Goal: Task Accomplishment & Management: Complete application form

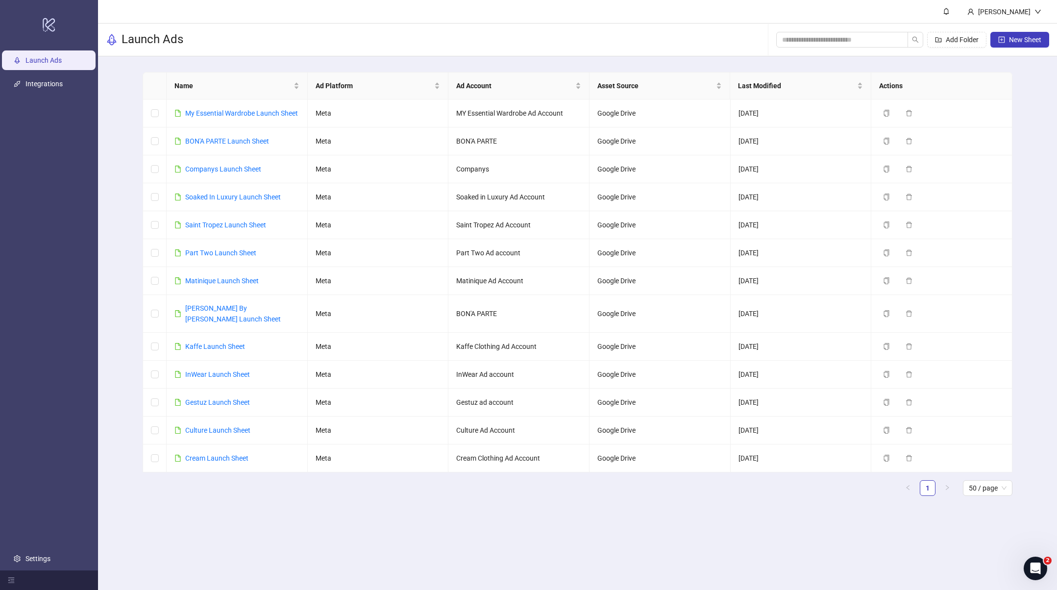
click at [693, 566] on main "[PERSON_NAME] Launch Ads Add Folder New Sheet Name Ad Platform Ad Account Asset…" at bounding box center [577, 295] width 959 height 590
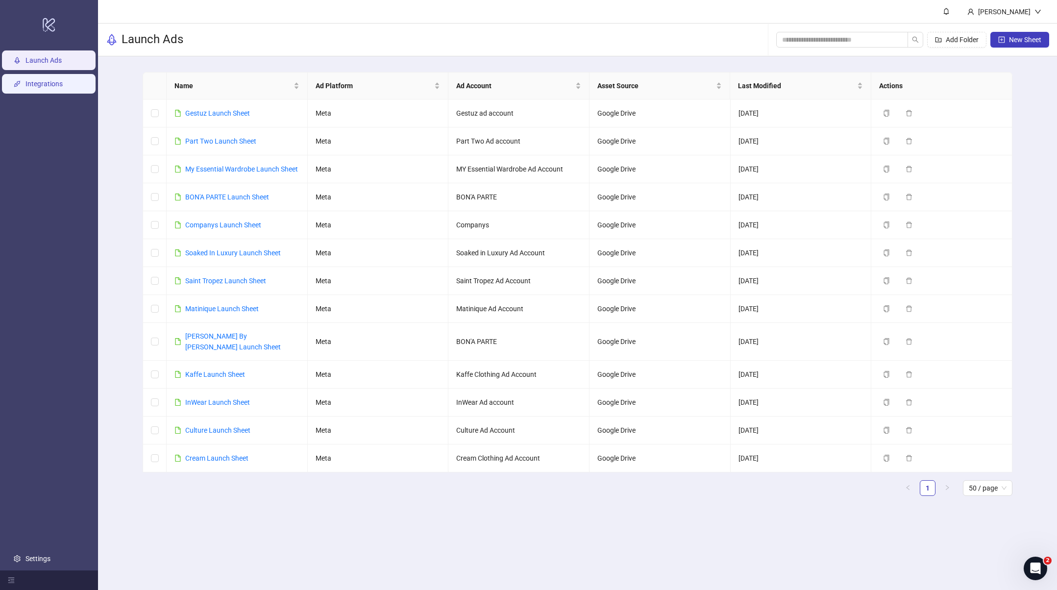
click at [31, 80] on link "Integrations" at bounding box center [43, 84] width 37 height 8
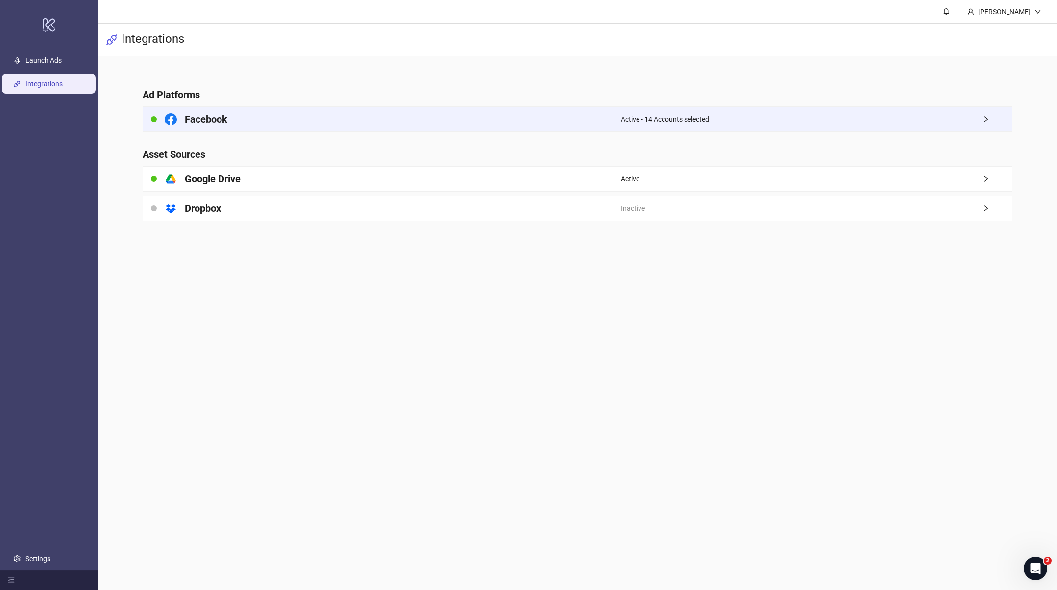
click at [310, 122] on div "Facebook" at bounding box center [382, 119] width 478 height 25
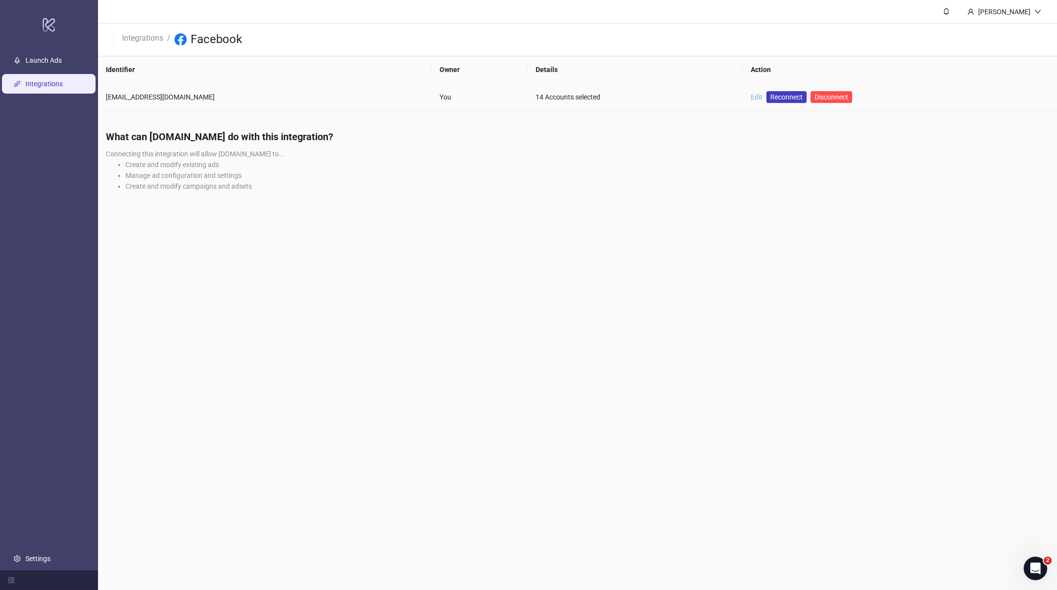
click at [751, 96] on link "Edit" at bounding box center [757, 97] width 12 height 8
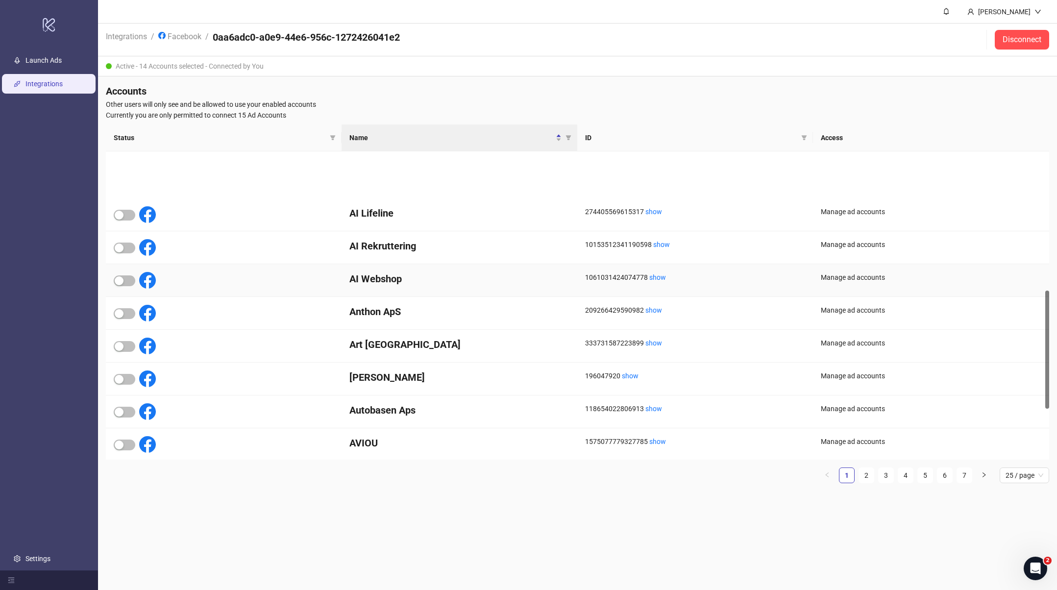
scroll to position [438, 0]
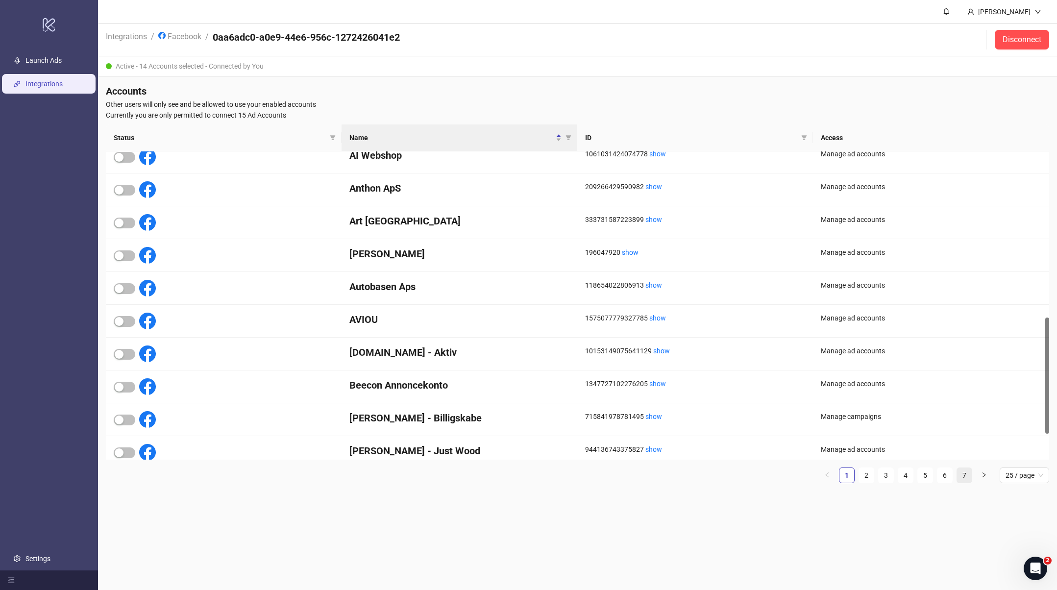
click at [970, 474] on link "7" at bounding box center [964, 475] width 15 height 15
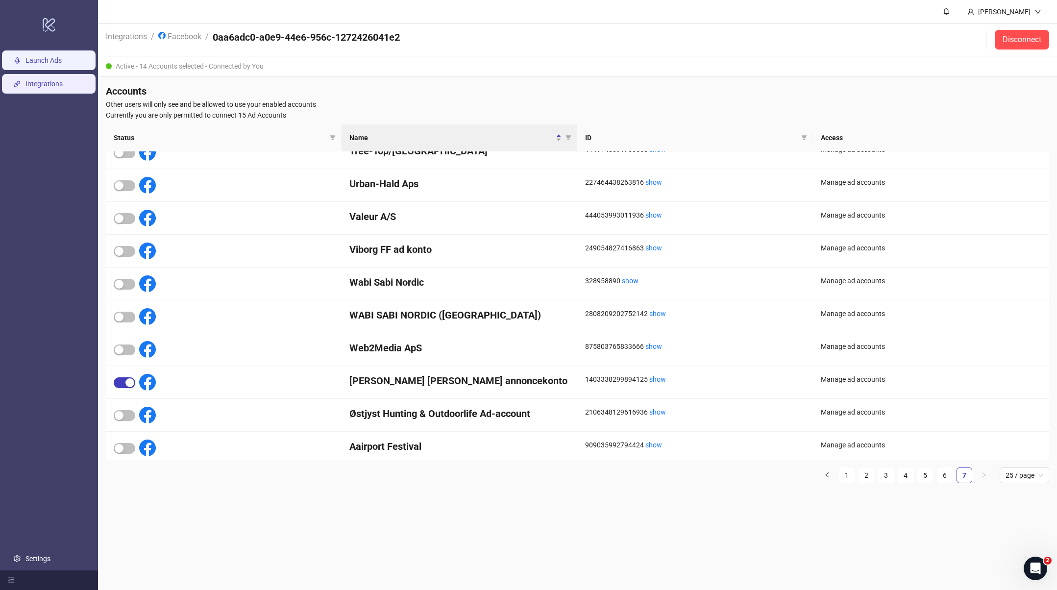
click at [43, 60] on link "Launch Ads" at bounding box center [43, 60] width 36 height 8
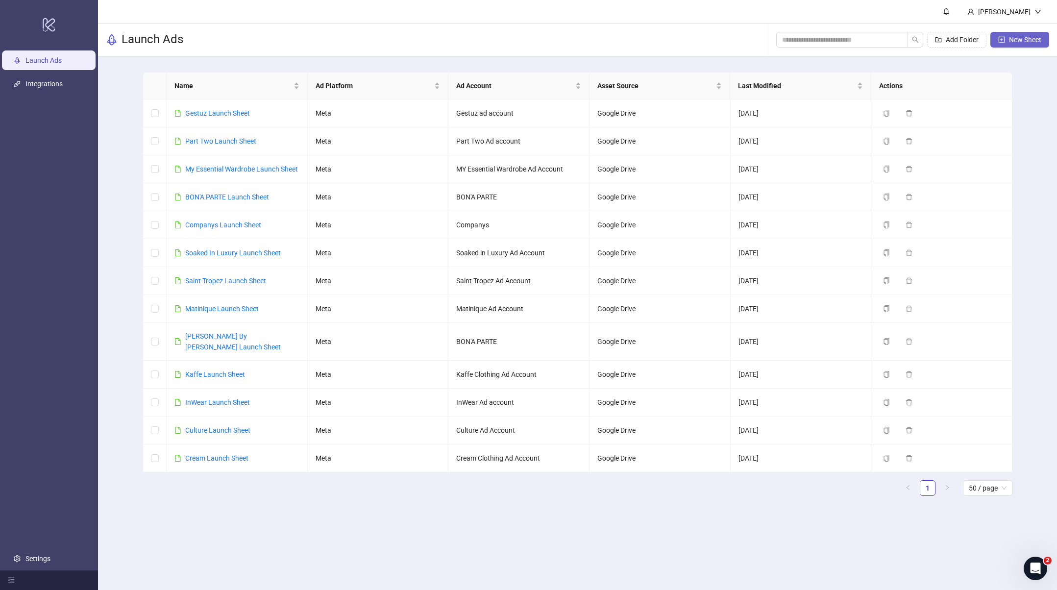
click at [1024, 37] on span "New Sheet" at bounding box center [1025, 40] width 32 height 8
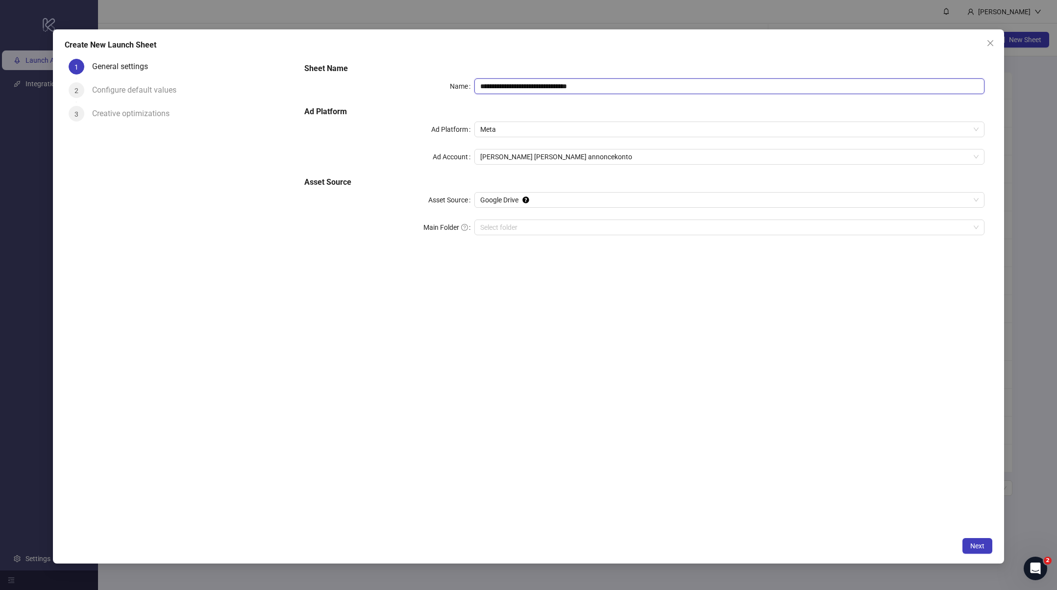
click at [539, 88] on input "**********" at bounding box center [730, 86] width 510 height 16
type input "**********"
click at [511, 227] on input "Main Folder" at bounding box center [725, 227] width 490 height 15
click at [643, 367] on div "**********" at bounding box center [645, 294] width 696 height 478
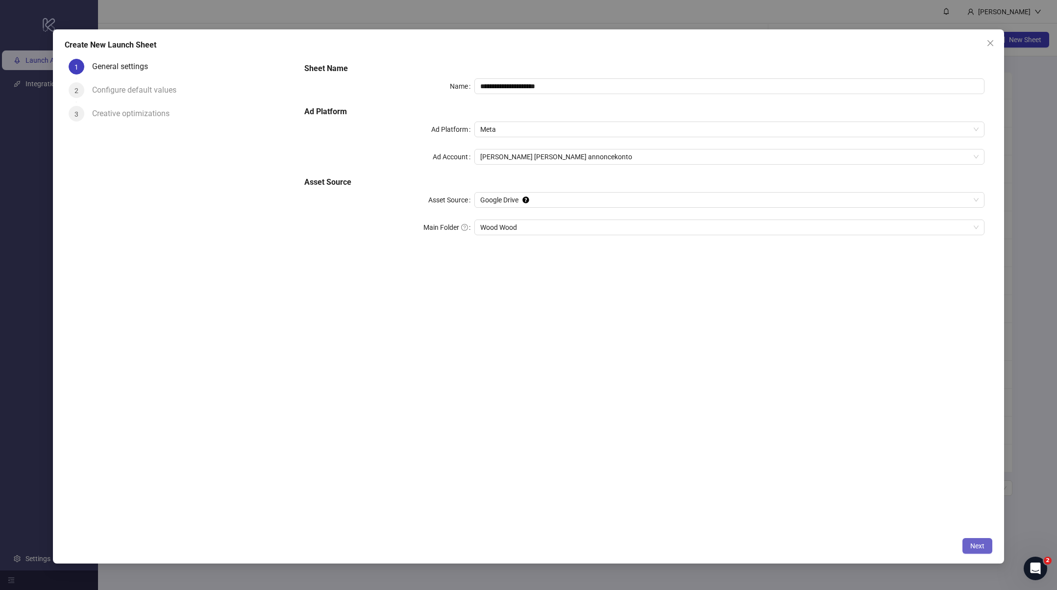
click at [979, 543] on span "Next" at bounding box center [978, 546] width 14 height 8
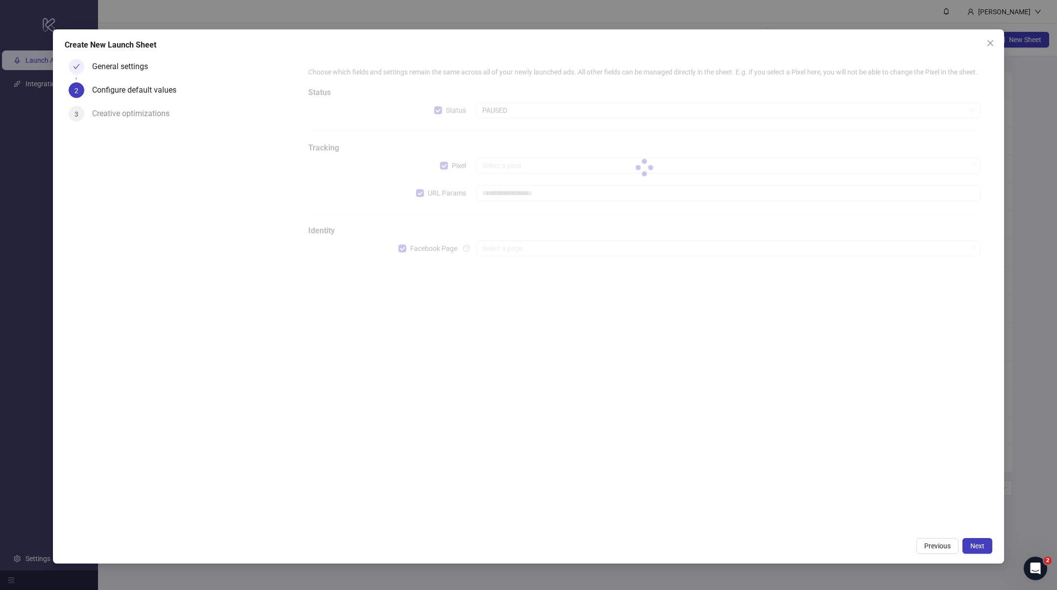
type input "**********"
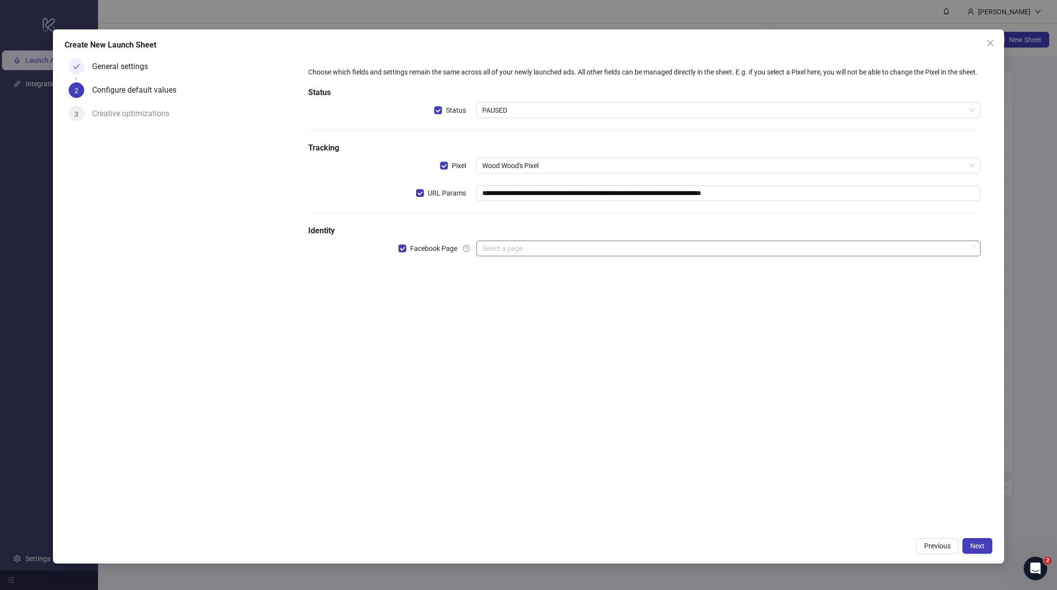
click at [518, 256] on input "search" at bounding box center [724, 248] width 484 height 15
type input "*"
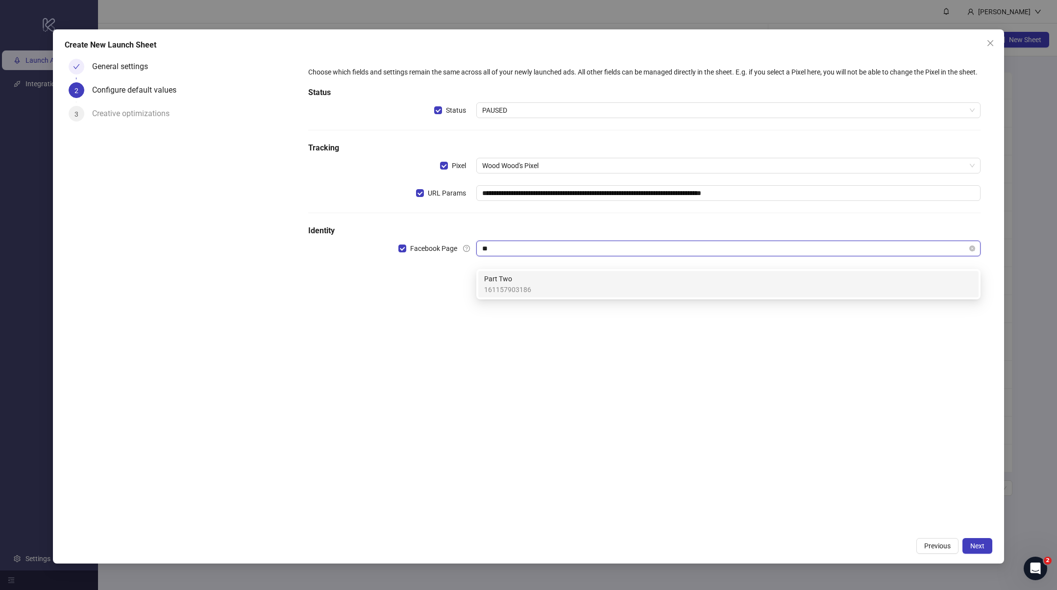
type input "*"
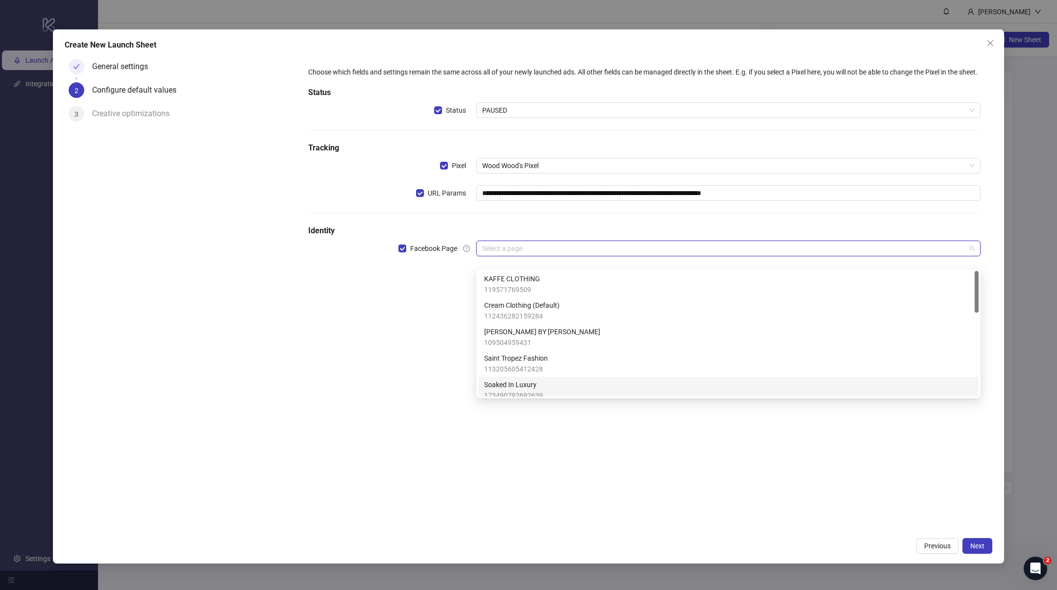
click at [569, 472] on div "**********" at bounding box center [645, 294] width 696 height 478
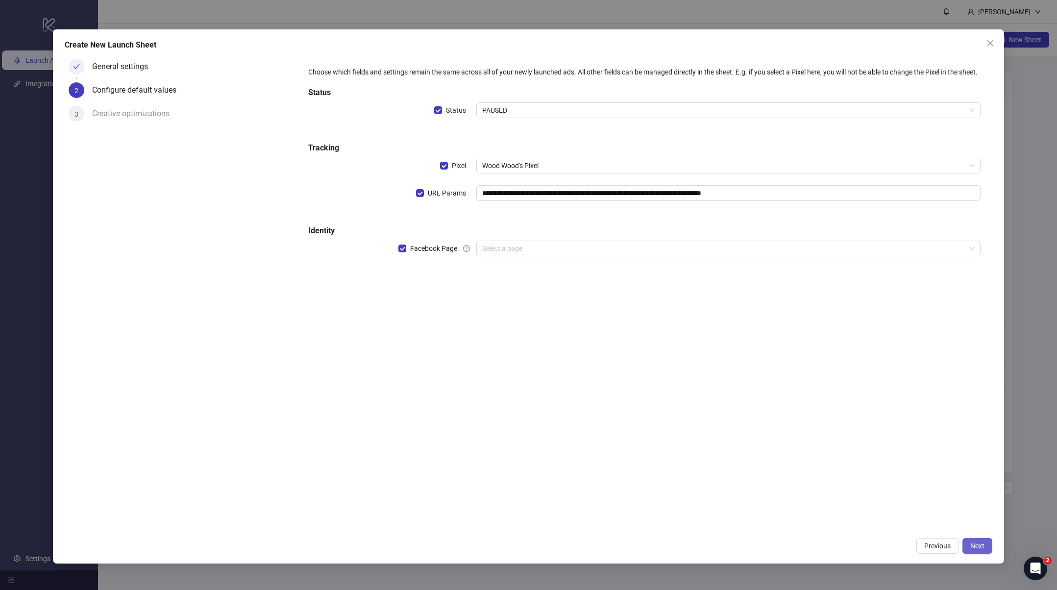
click at [967, 545] on button "Next" at bounding box center [978, 546] width 30 height 16
click at [646, 345] on div "**********" at bounding box center [645, 294] width 696 height 478
click at [983, 547] on span "Next" at bounding box center [978, 546] width 14 height 8
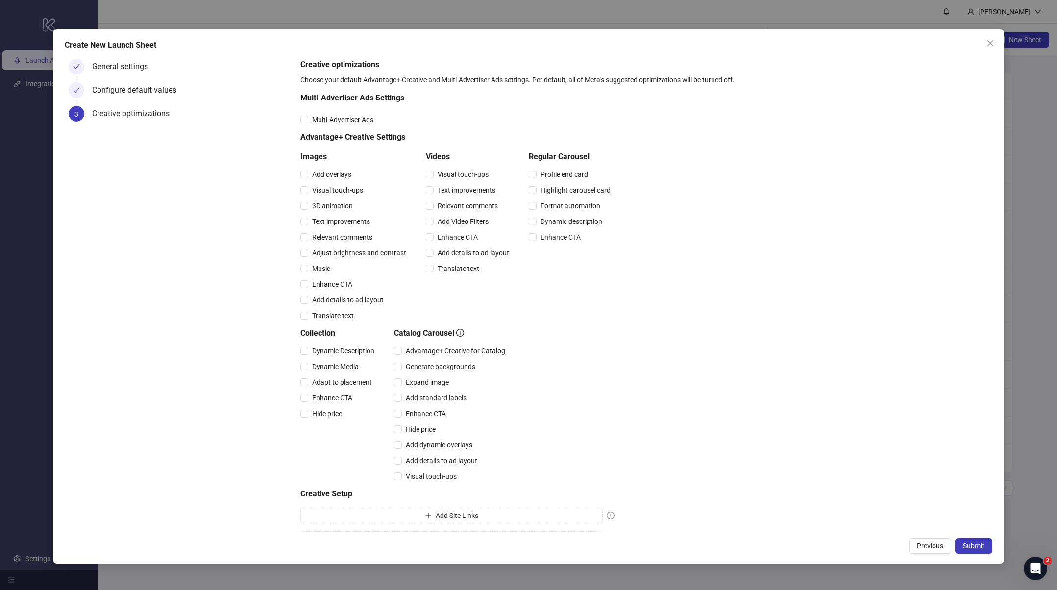
scroll to position [23, 0]
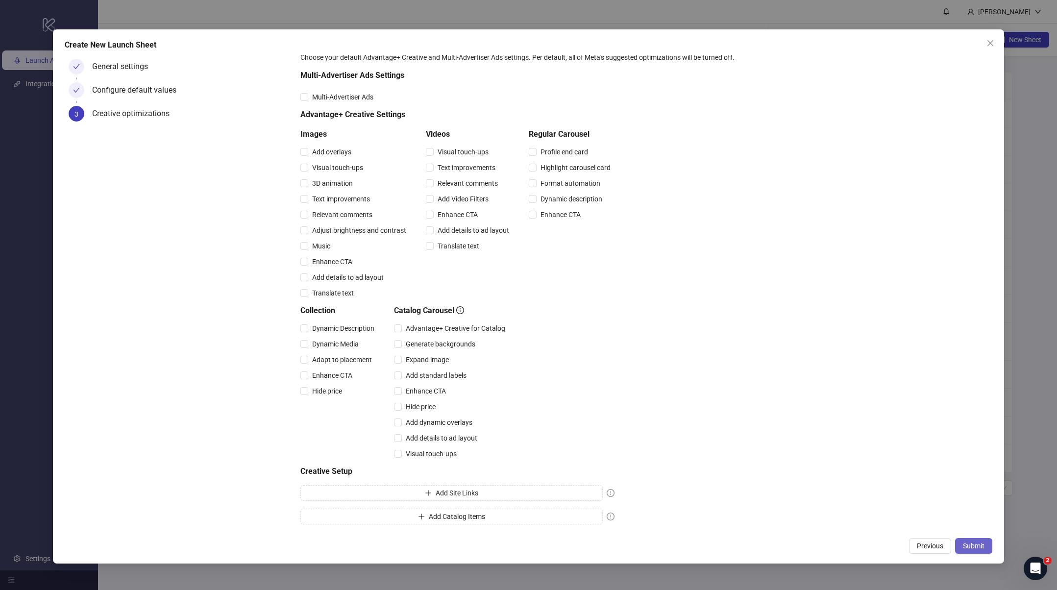
click at [963, 542] on span "Submit" at bounding box center [974, 546] width 22 height 8
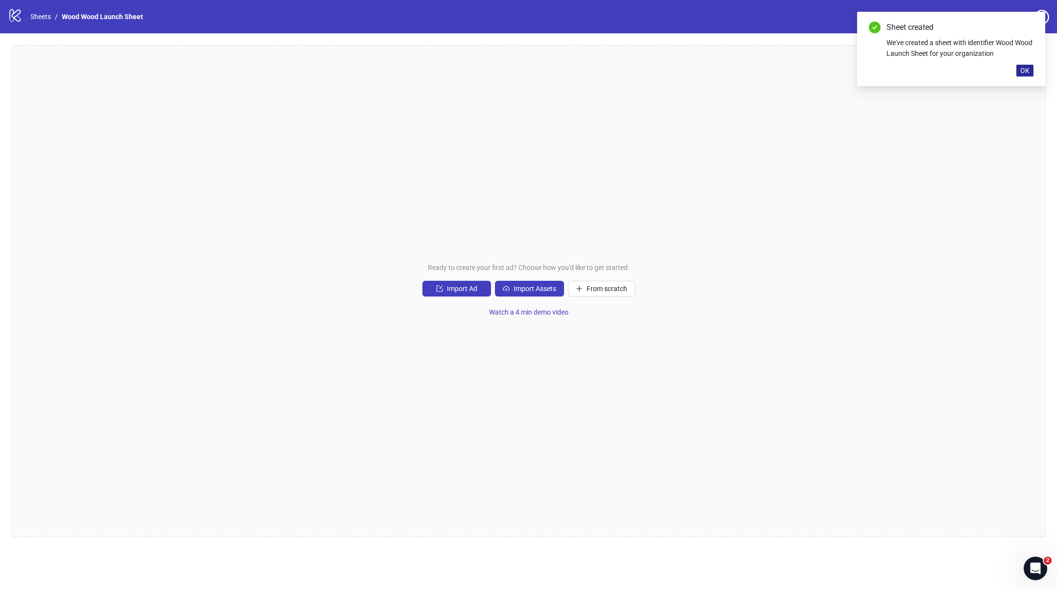
click at [1024, 70] on span "OK" at bounding box center [1025, 71] width 9 height 8
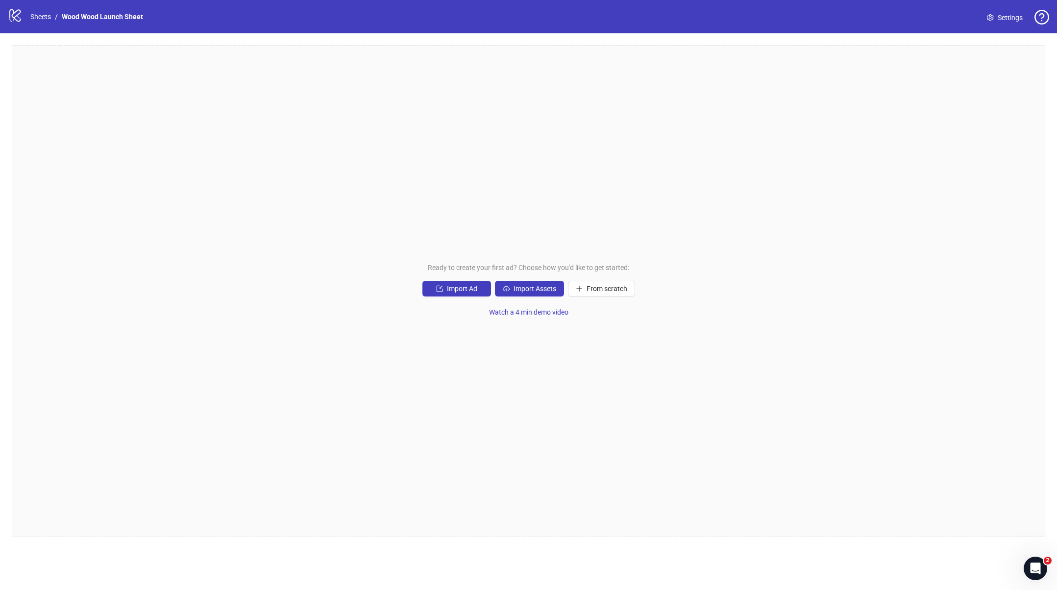
click at [1005, 19] on span "Settings" at bounding box center [1010, 17] width 25 height 11
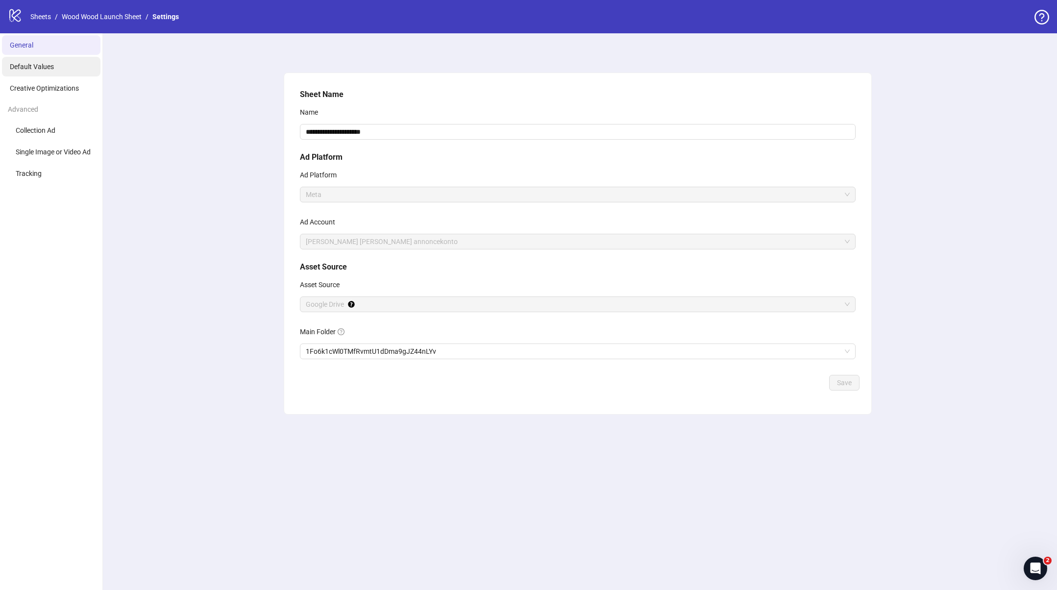
click at [50, 75] on li "Default Values" at bounding box center [51, 67] width 99 height 20
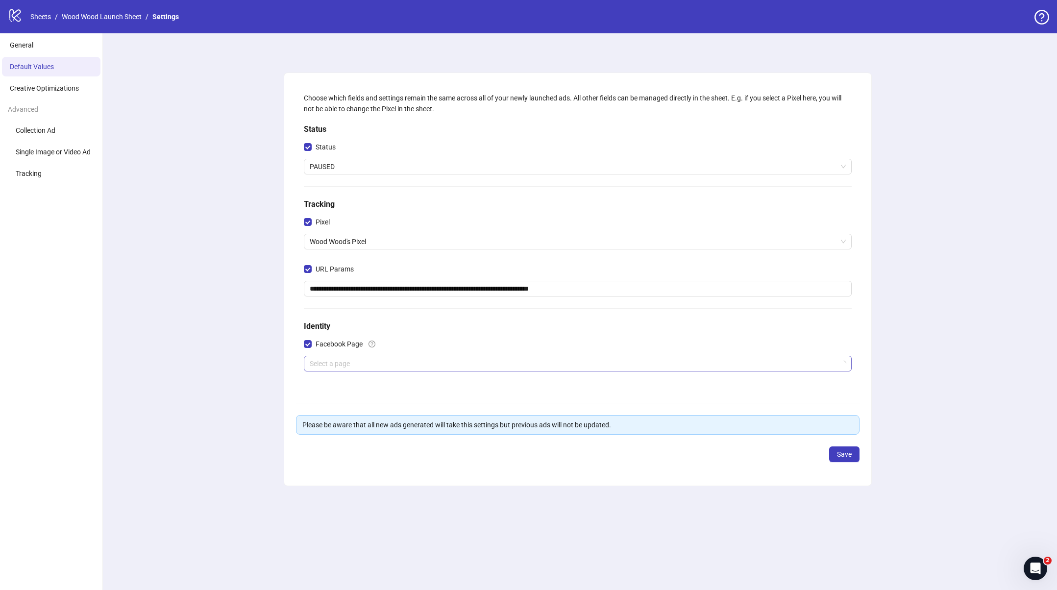
click at [374, 364] on input "search" at bounding box center [574, 363] width 528 height 15
type input "*********"
click at [143, 379] on div "**********" at bounding box center [577, 311] width 959 height 557
click at [838, 453] on span "Save" at bounding box center [844, 455] width 15 height 8
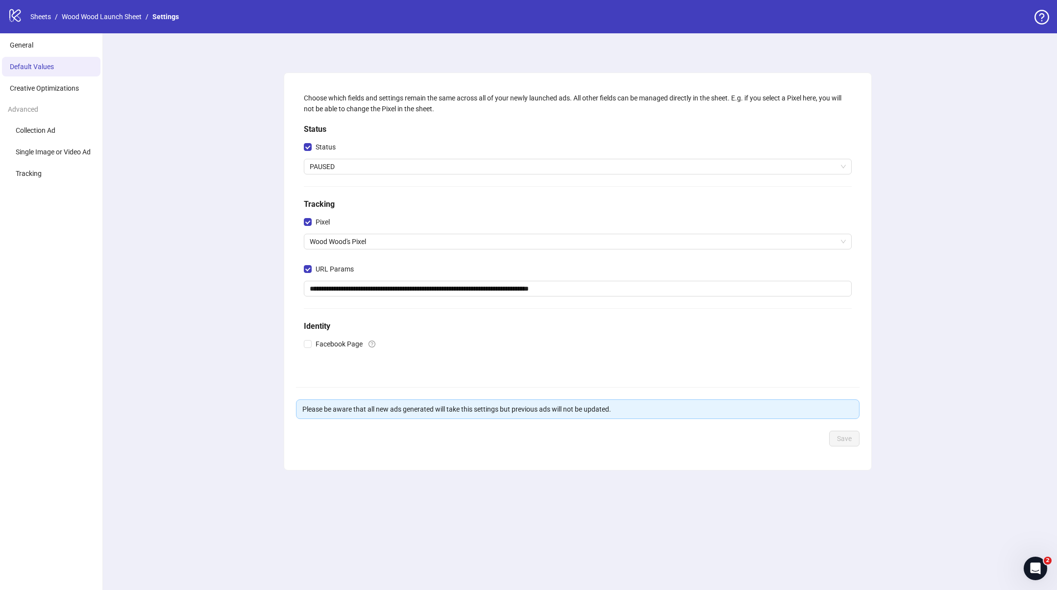
click at [714, 475] on div "**********" at bounding box center [577, 311] width 959 height 557
click at [46, 17] on link "Sheets" at bounding box center [40, 16] width 25 height 11
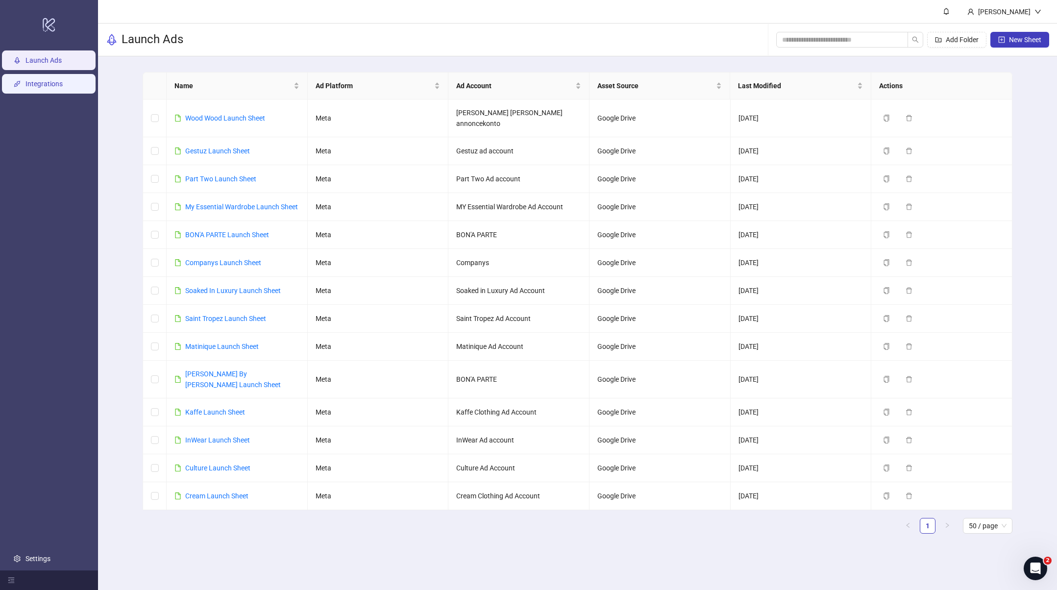
click at [49, 84] on link "Integrations" at bounding box center [43, 84] width 37 height 8
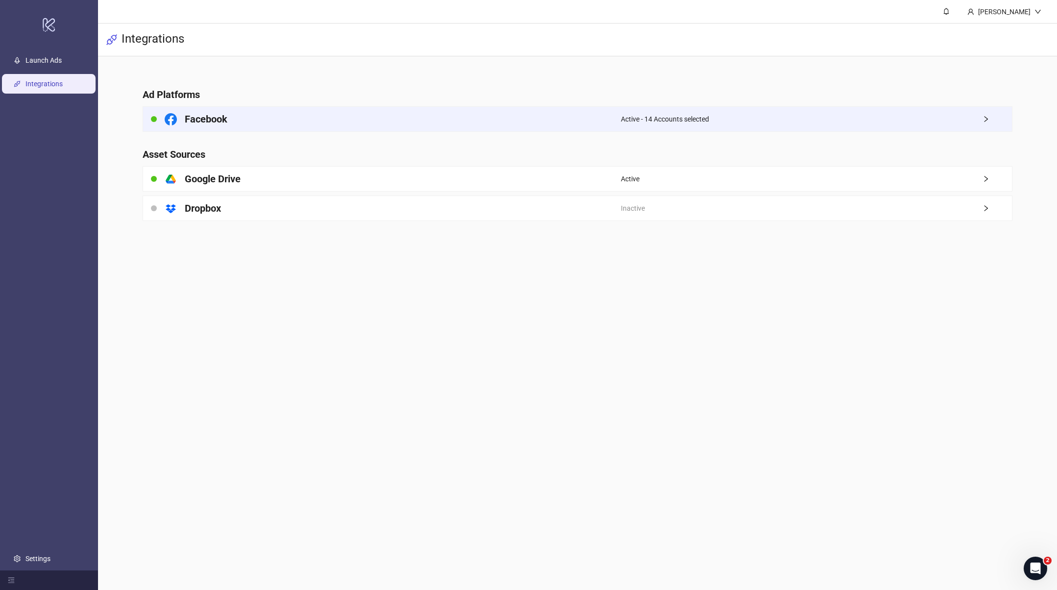
click at [230, 121] on div "Facebook" at bounding box center [382, 119] width 478 height 25
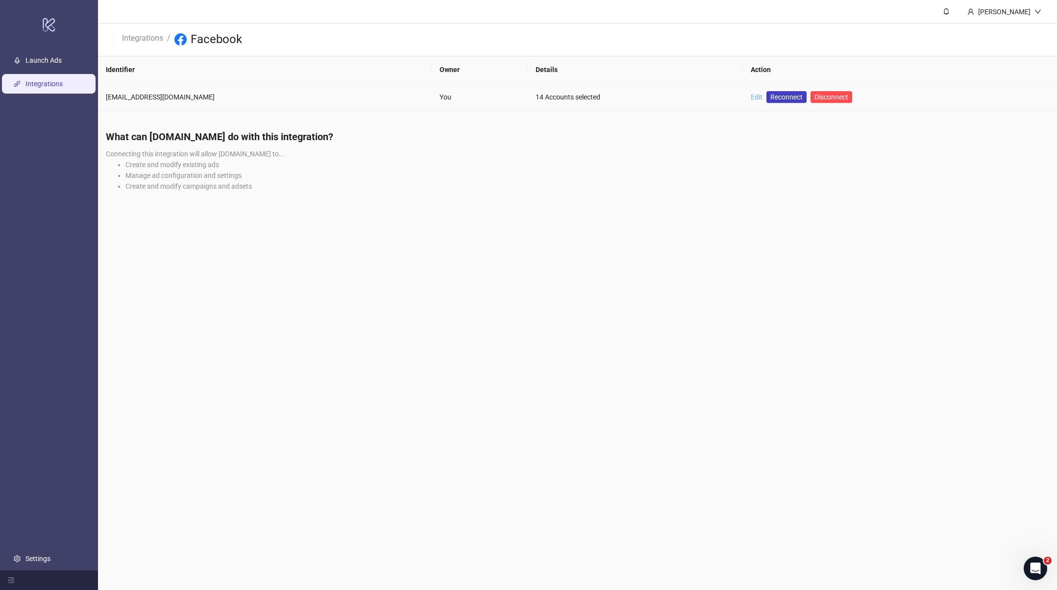
click at [751, 96] on link "Edit" at bounding box center [757, 97] width 12 height 8
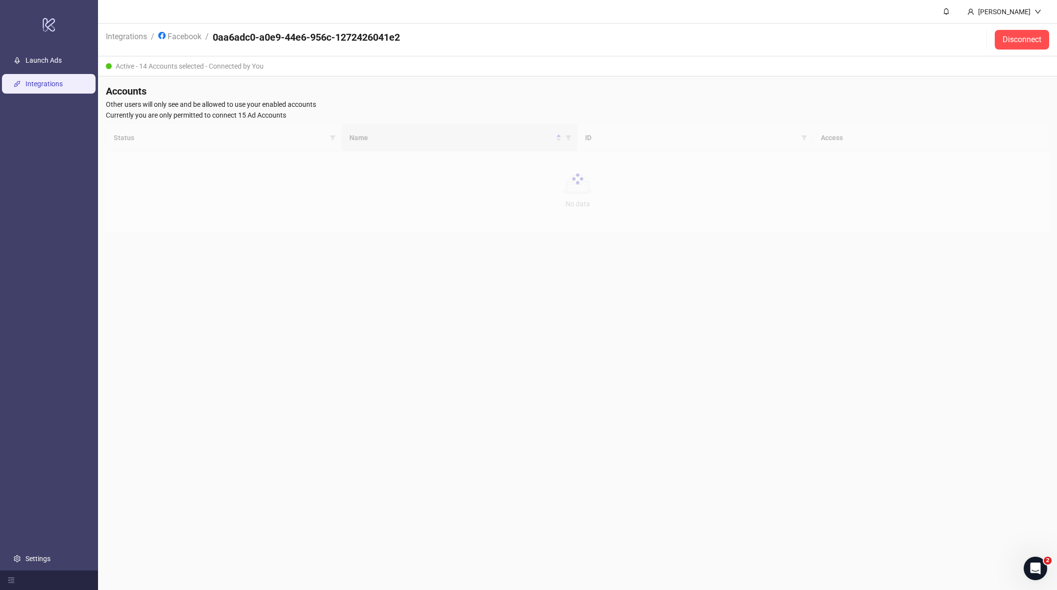
click at [401, 186] on div at bounding box center [578, 179] width 944 height 109
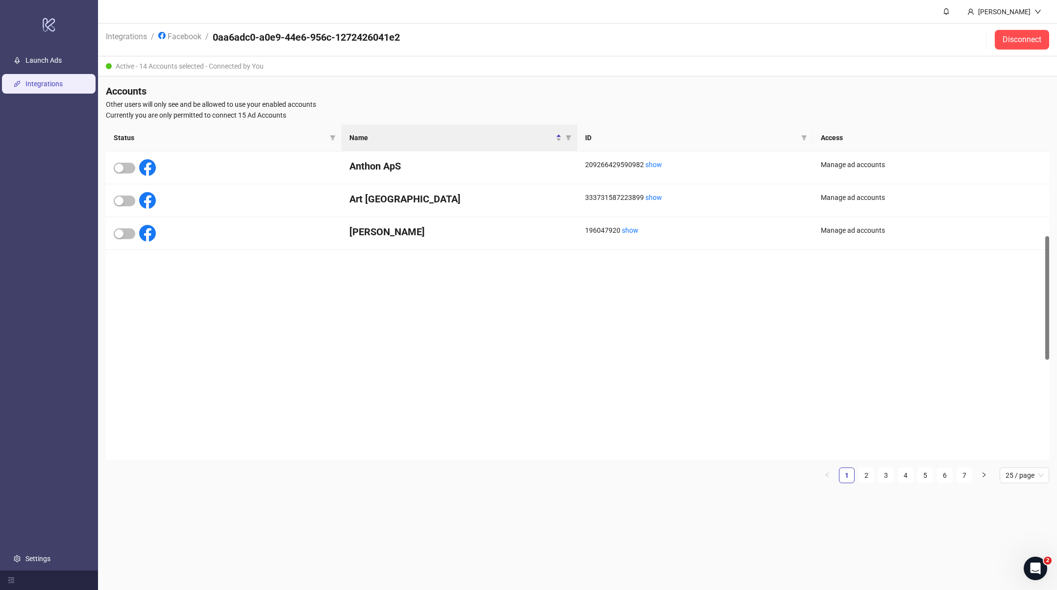
scroll to position [513, 0]
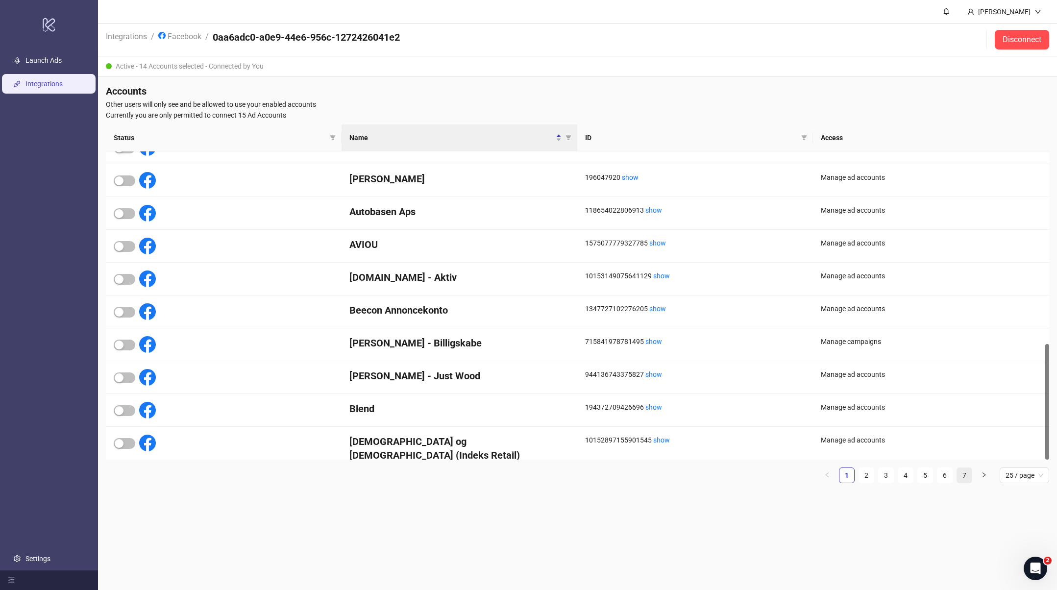
click at [961, 475] on link "7" at bounding box center [964, 475] width 15 height 15
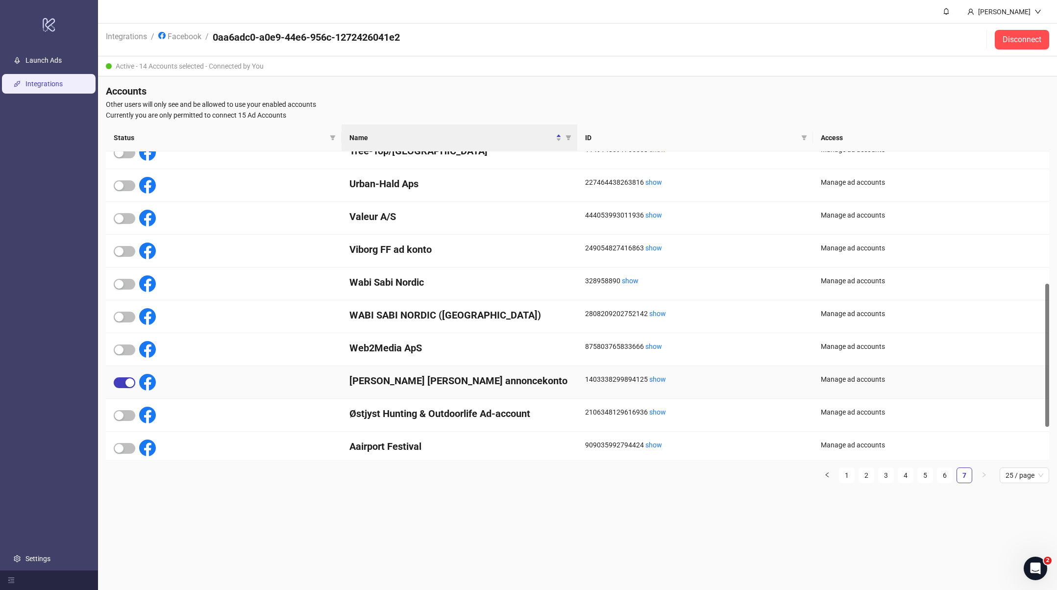
click at [423, 380] on h4 "[PERSON_NAME] [PERSON_NAME] annoncekonto" at bounding box center [460, 381] width 220 height 14
click at [417, 387] on h4 "[PERSON_NAME] [PERSON_NAME] annoncekonto" at bounding box center [460, 381] width 220 height 14
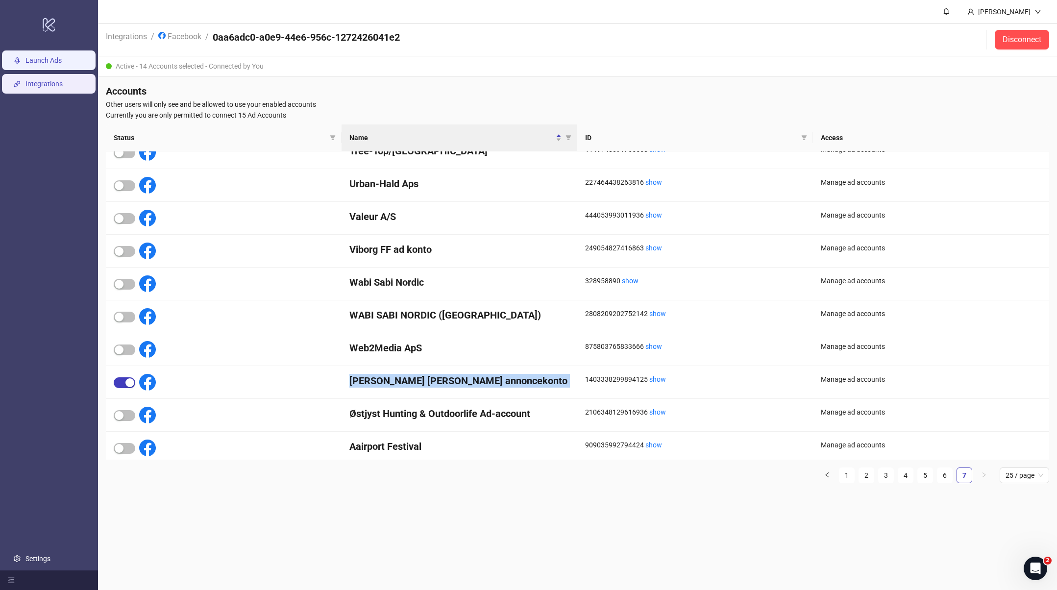
click at [62, 61] on link "Launch Ads" at bounding box center [43, 60] width 36 height 8
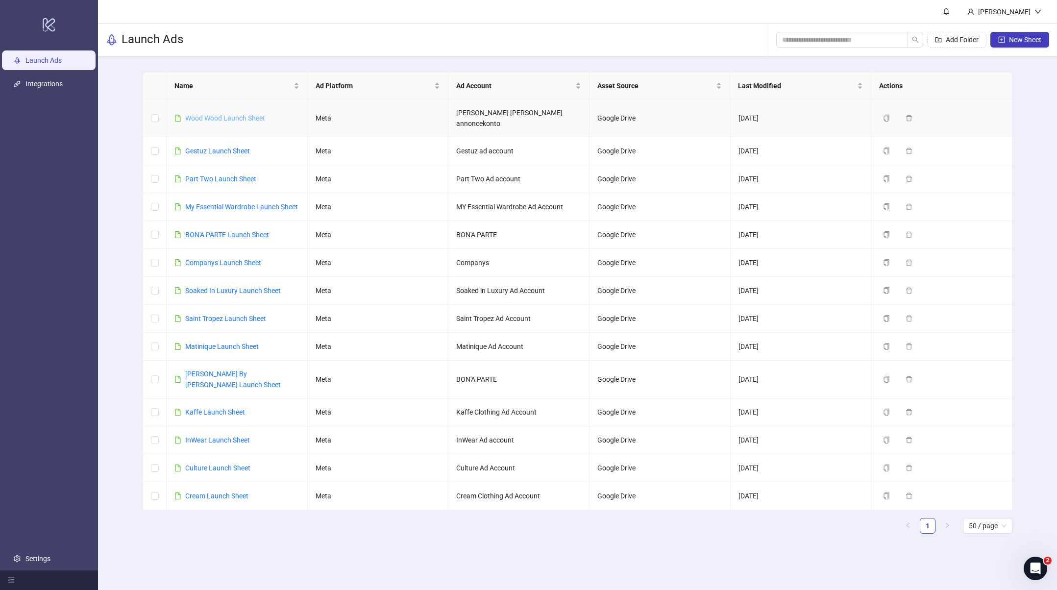
click at [233, 114] on link "Wood Wood Launch Sheet" at bounding box center [225, 118] width 80 height 8
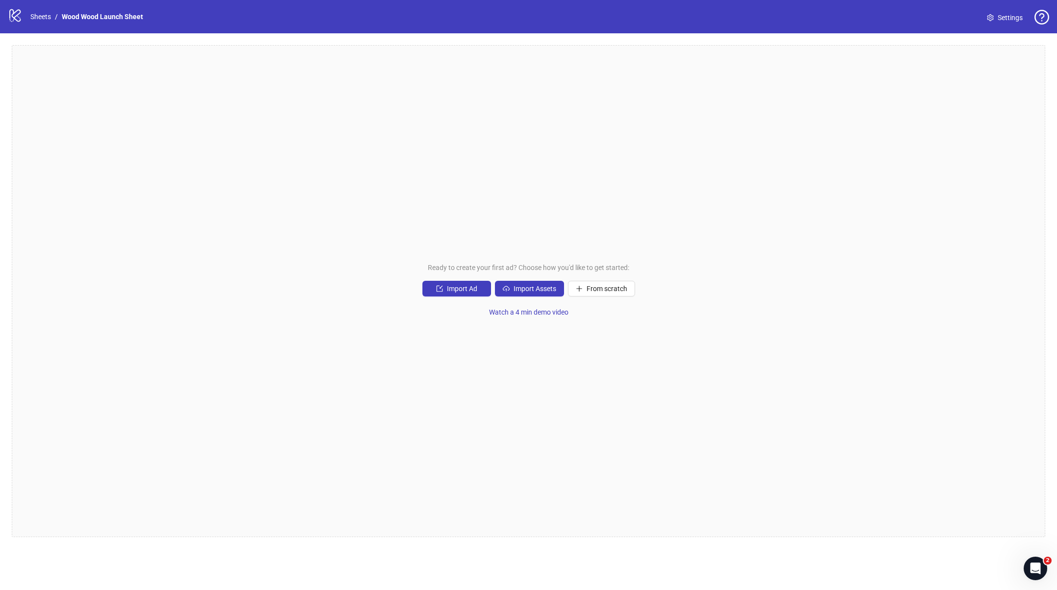
click at [1005, 17] on span "Settings" at bounding box center [1010, 17] width 25 height 11
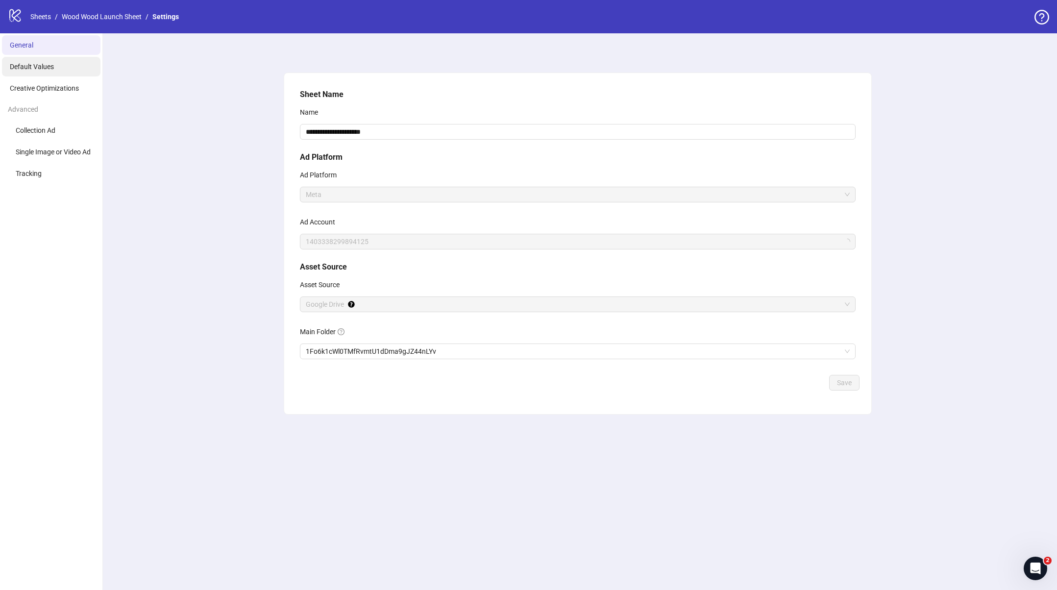
click at [43, 69] on span "Default Values" at bounding box center [32, 67] width 44 height 8
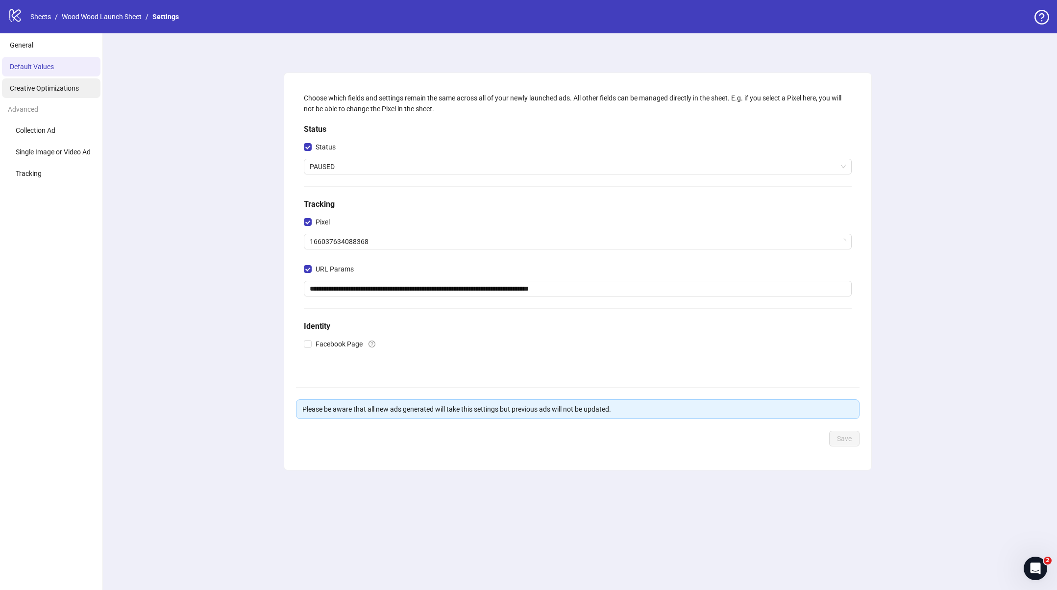
click at [40, 83] on li "Creative Optimizations" at bounding box center [51, 88] width 99 height 20
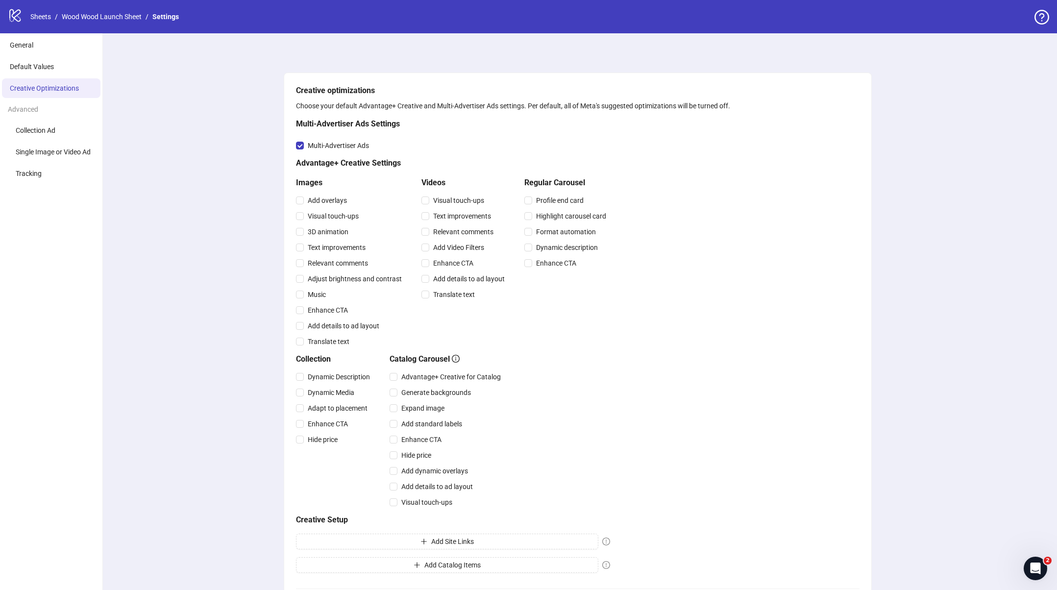
click at [257, 189] on div "Creative optimizations Choose your default Advantage+ Creative and Multi-Advert…" at bounding box center [577, 372] width 959 height 678
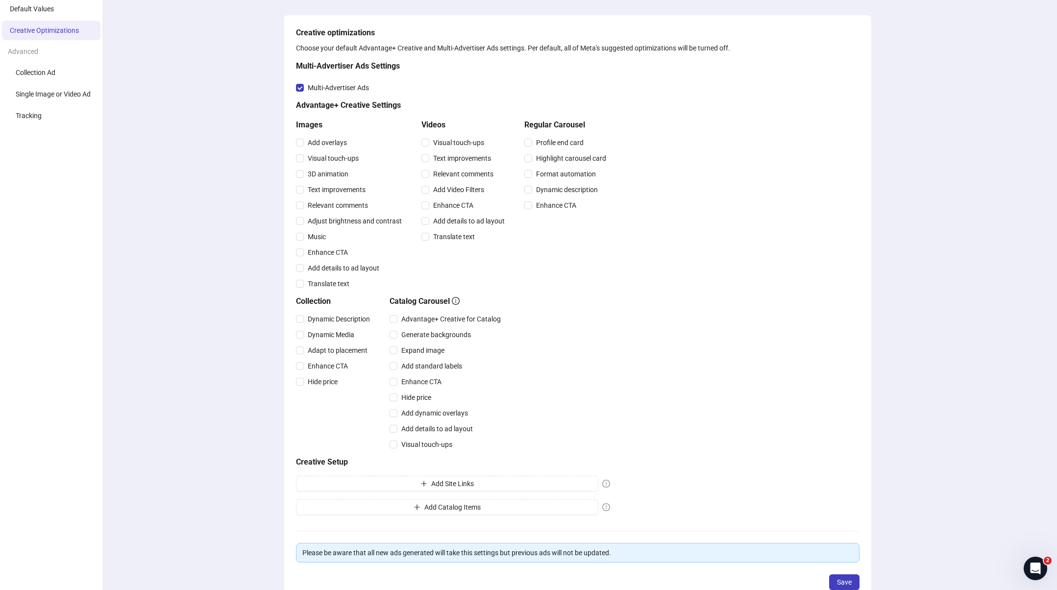
scroll to position [121, 0]
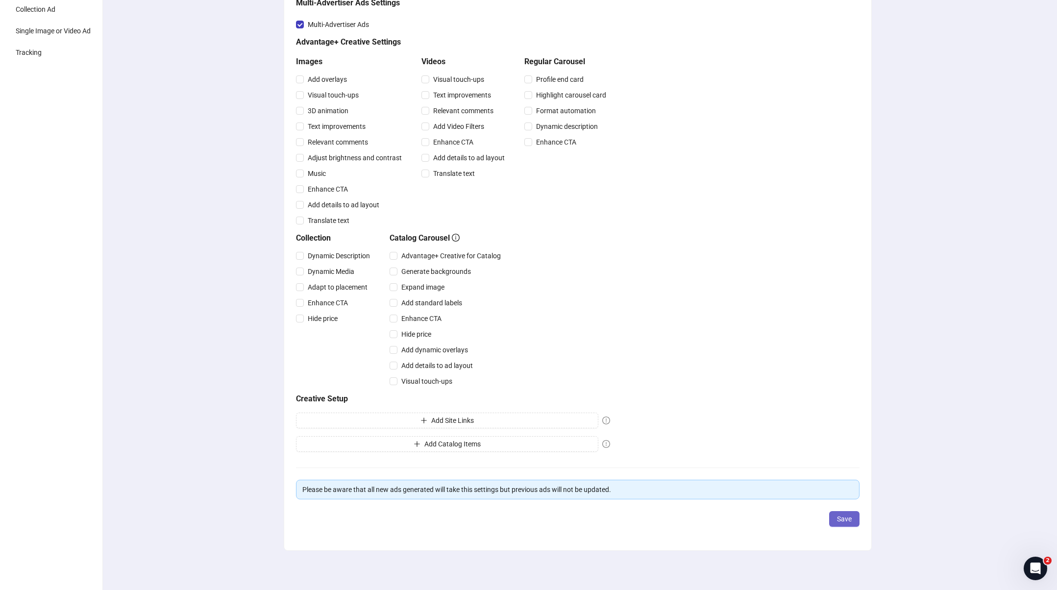
click at [837, 518] on span "Save" at bounding box center [844, 519] width 15 height 8
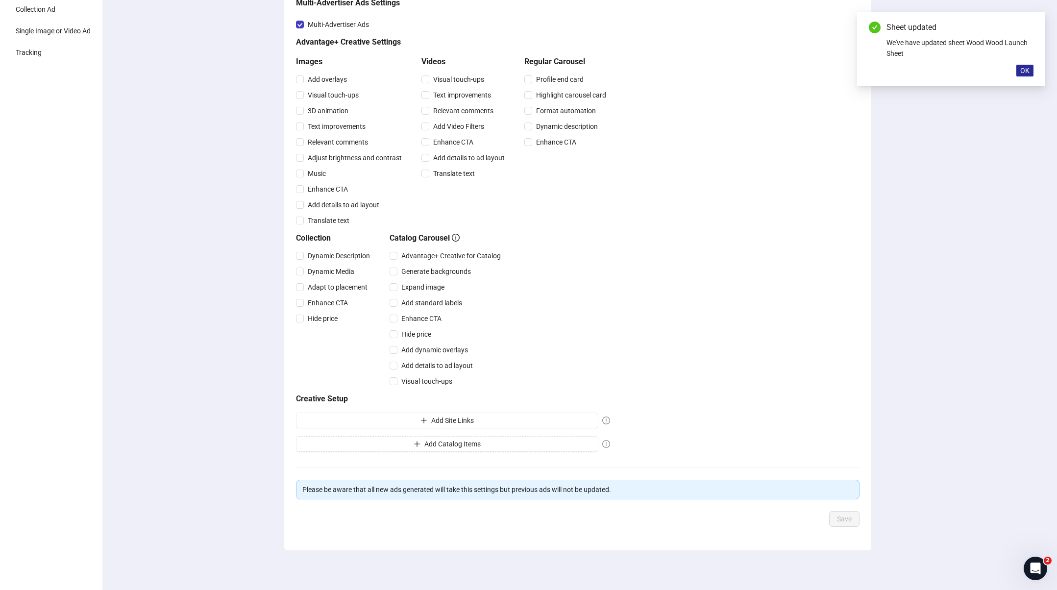
click at [1025, 68] on span "OK" at bounding box center [1025, 71] width 9 height 8
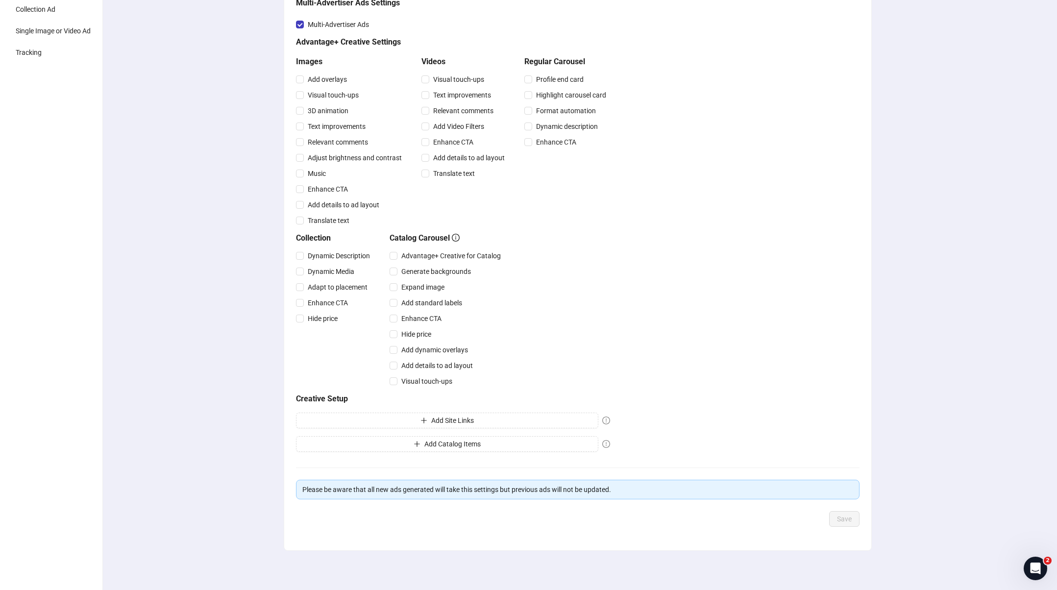
scroll to position [0, 0]
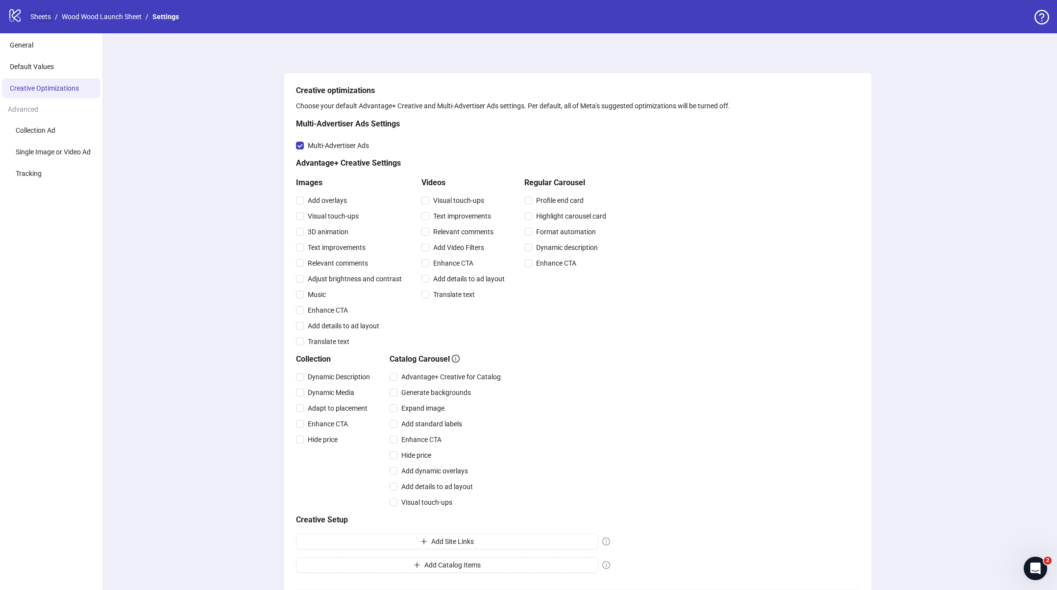
click at [45, 17] on link "Sheets" at bounding box center [40, 16] width 25 height 11
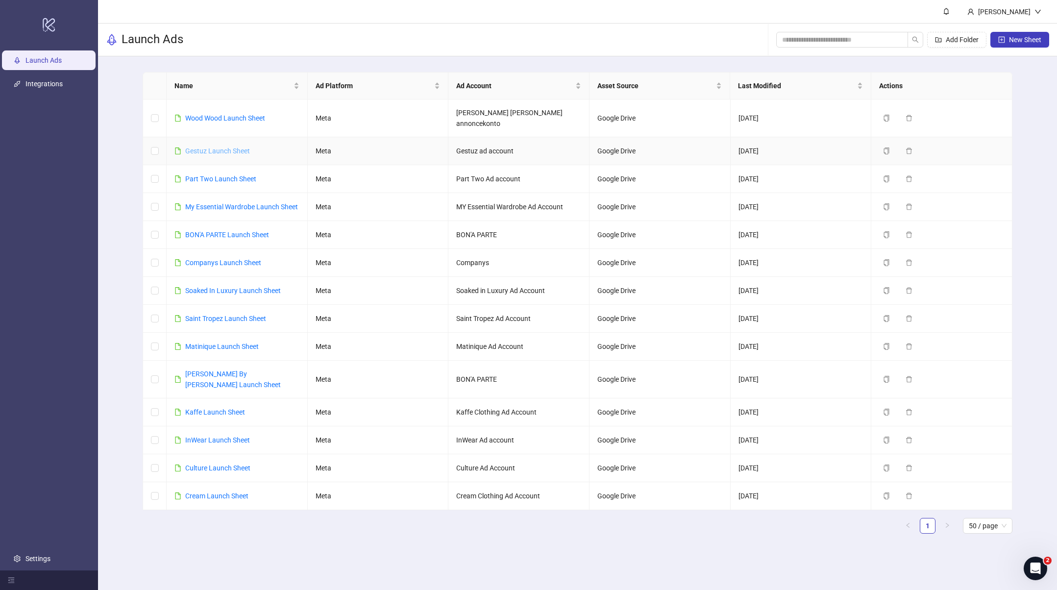
click at [203, 147] on link "Gestuz Launch Sheet" at bounding box center [217, 151] width 65 height 8
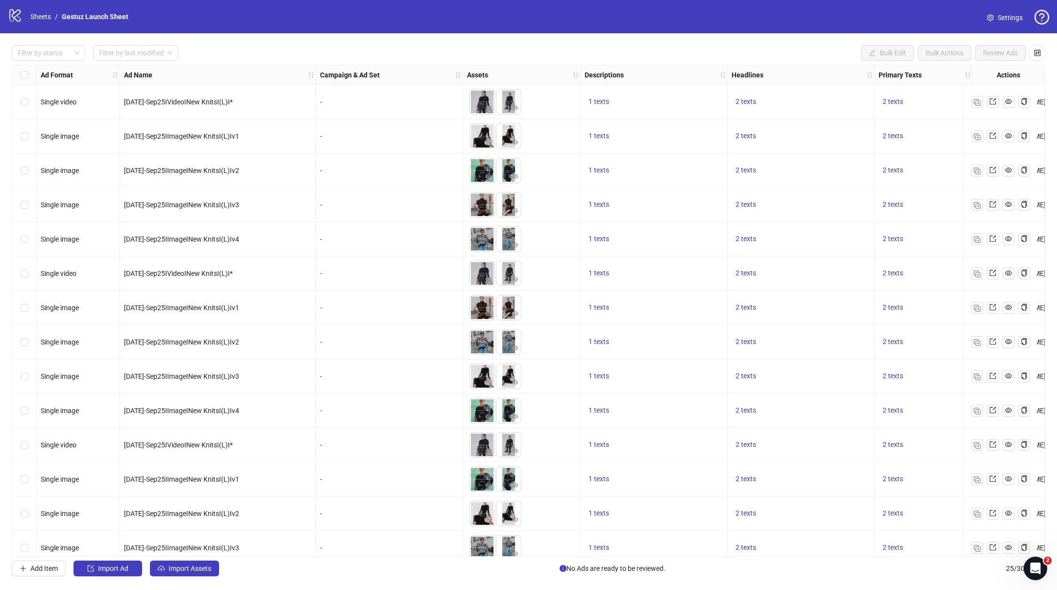
click at [1000, 17] on span "Settings" at bounding box center [1010, 17] width 25 height 11
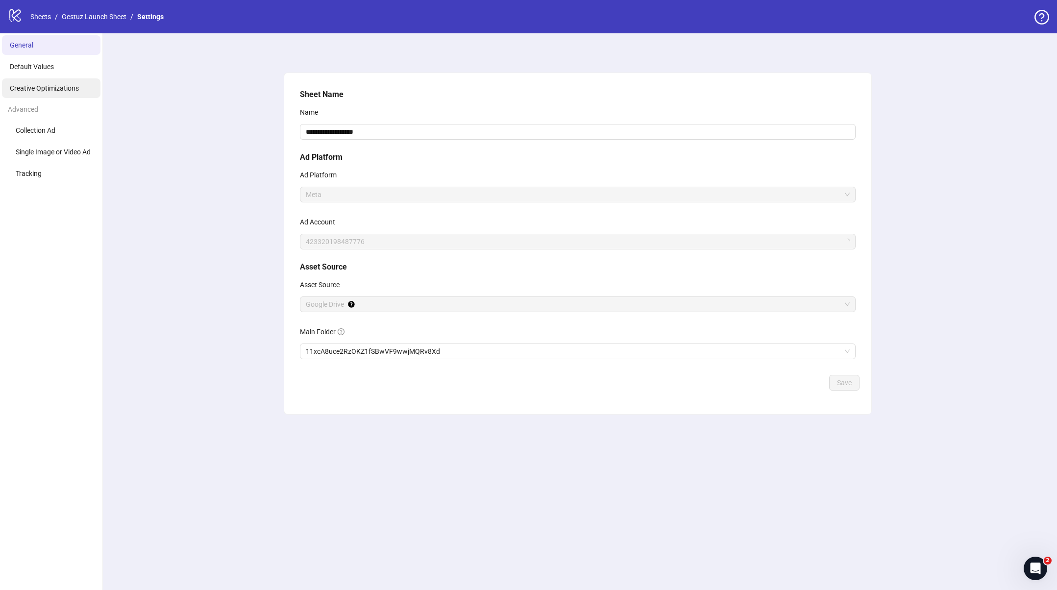
click at [42, 89] on span "Creative Optimizations" at bounding box center [44, 88] width 69 height 8
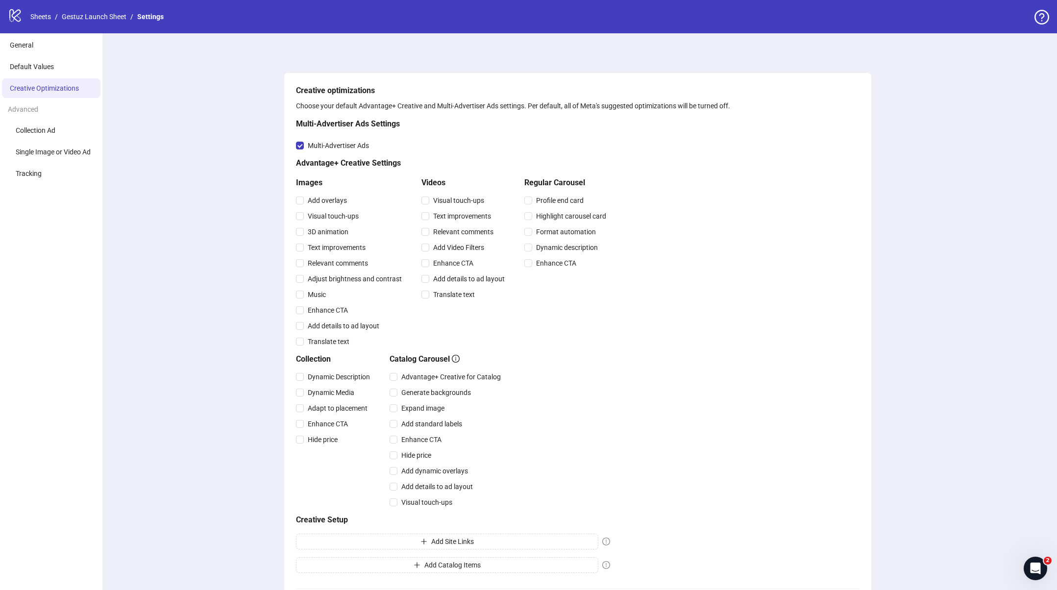
scroll to position [121, 0]
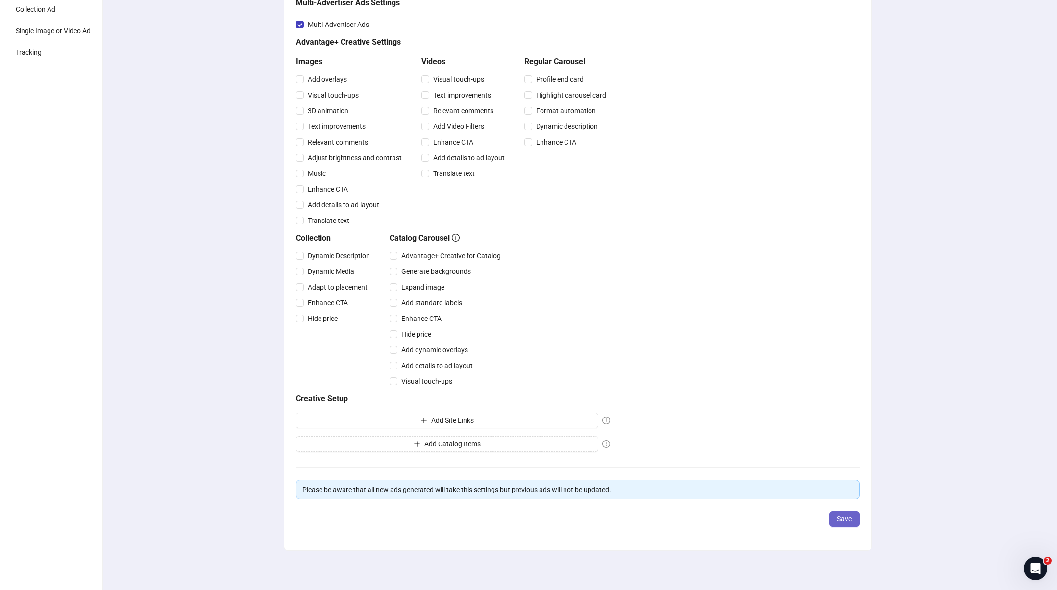
click at [844, 520] on span "Save" at bounding box center [844, 519] width 15 height 8
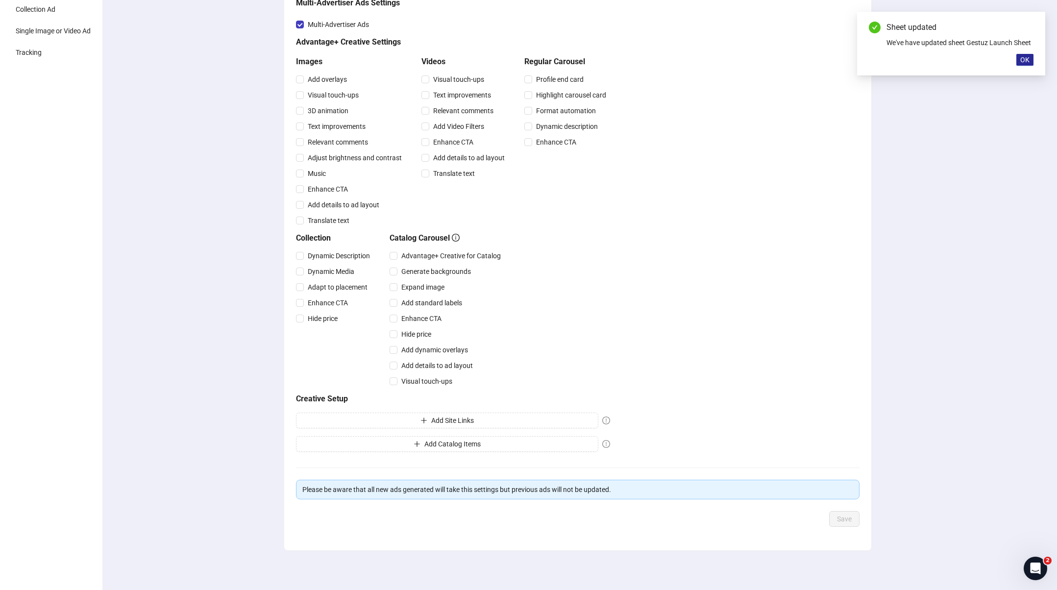
click at [1023, 61] on span "OK" at bounding box center [1025, 60] width 9 height 8
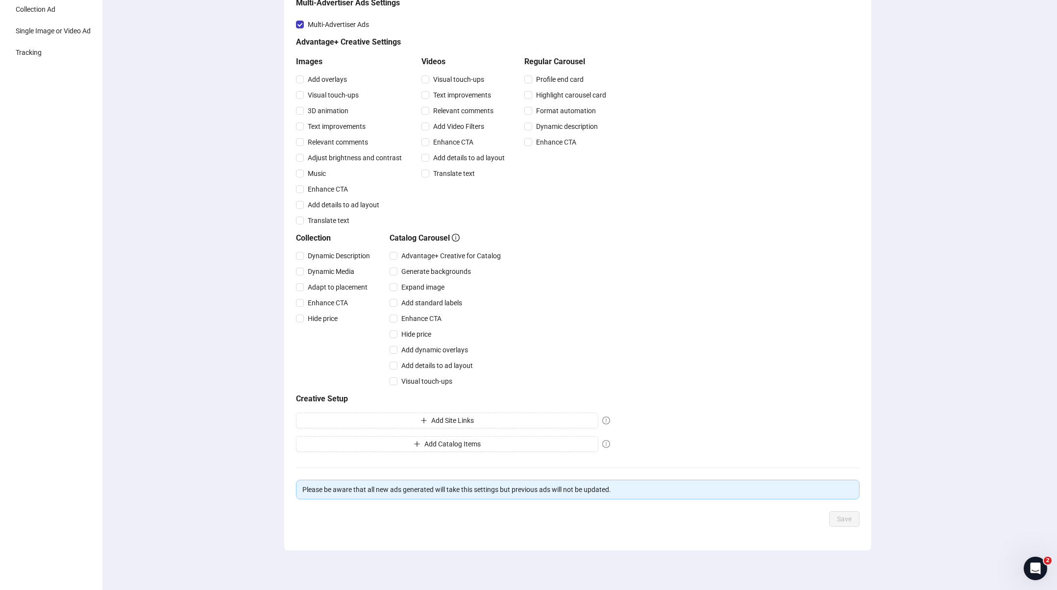
scroll to position [0, 0]
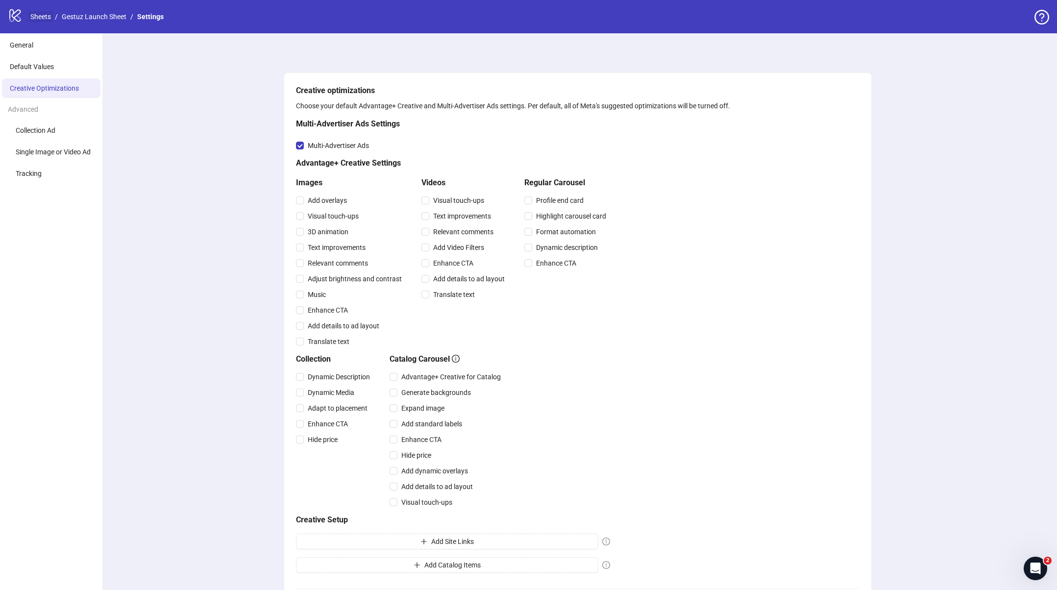
click at [36, 15] on link "Sheets" at bounding box center [40, 16] width 25 height 11
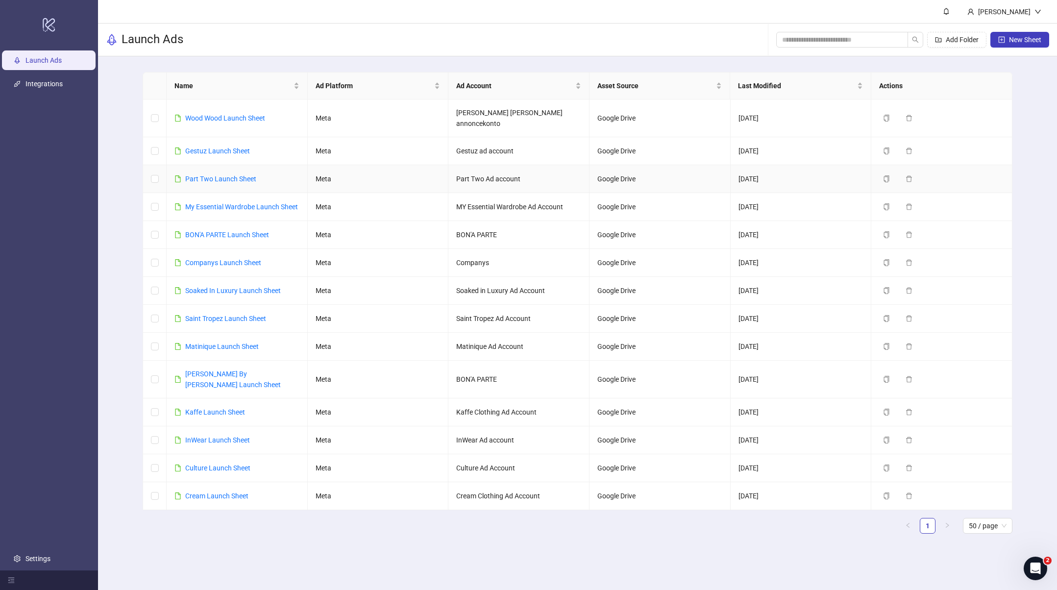
click at [219, 174] on div "Part Two Launch Sheet" at bounding box center [220, 179] width 71 height 11
click at [215, 175] on link "Part Two Launch Sheet" at bounding box center [220, 179] width 71 height 8
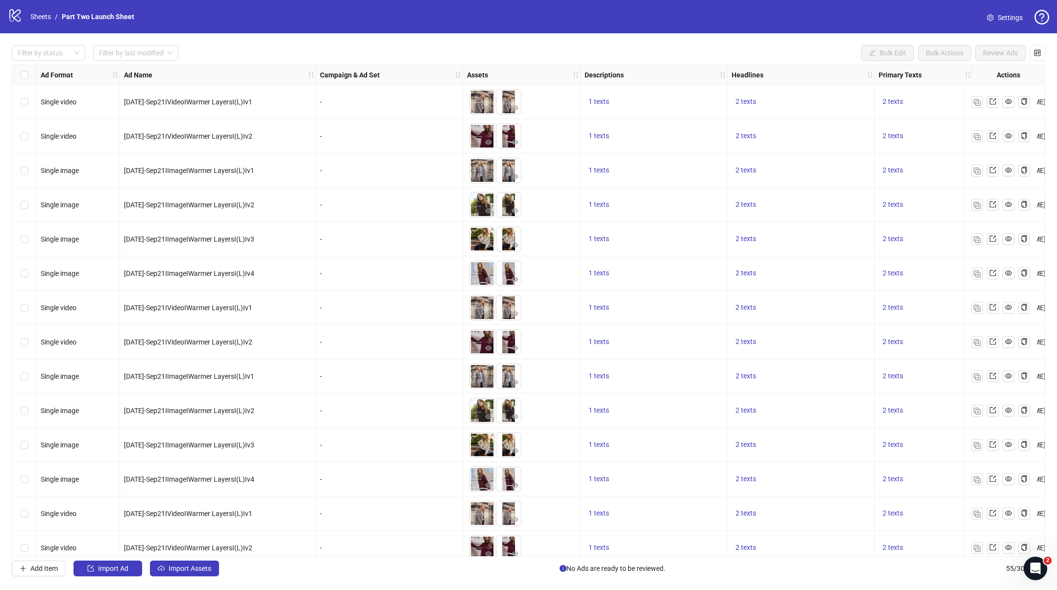
click at [1012, 18] on span "Settings" at bounding box center [1010, 17] width 25 height 11
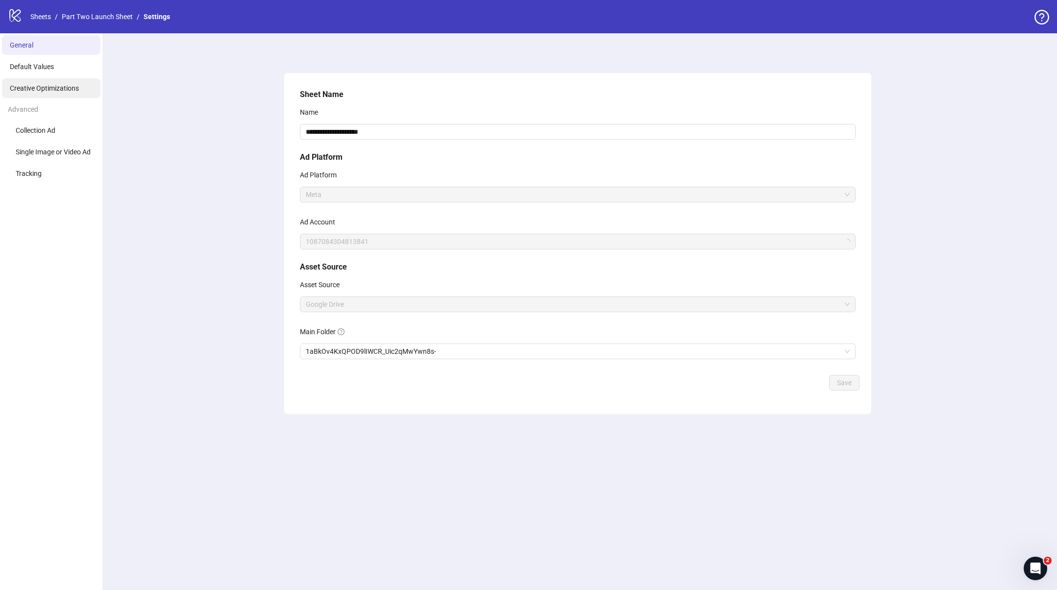
click at [43, 91] on span "Creative Optimizations" at bounding box center [44, 88] width 69 height 8
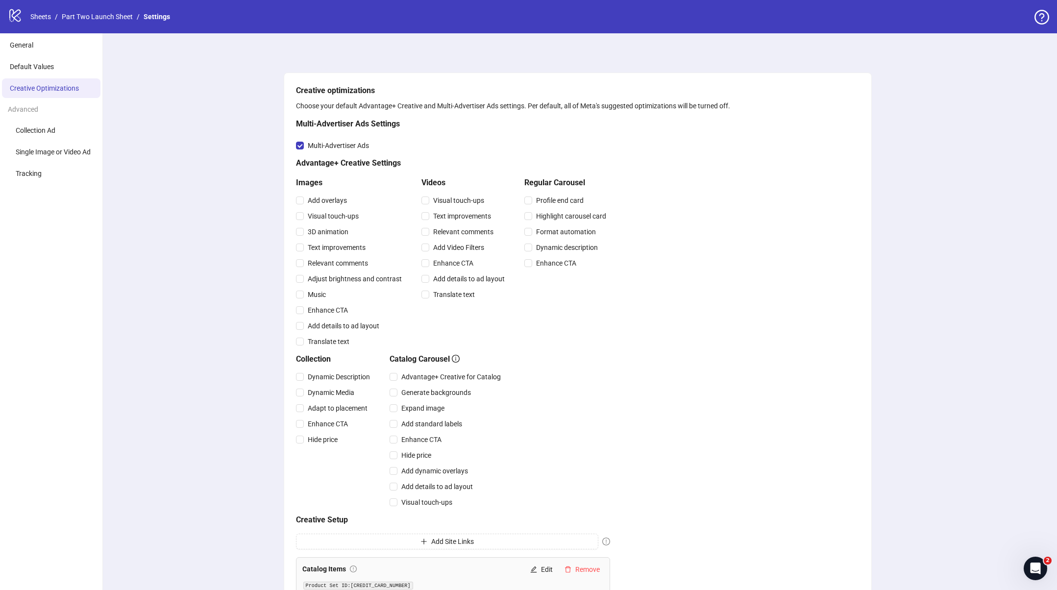
scroll to position [141, 0]
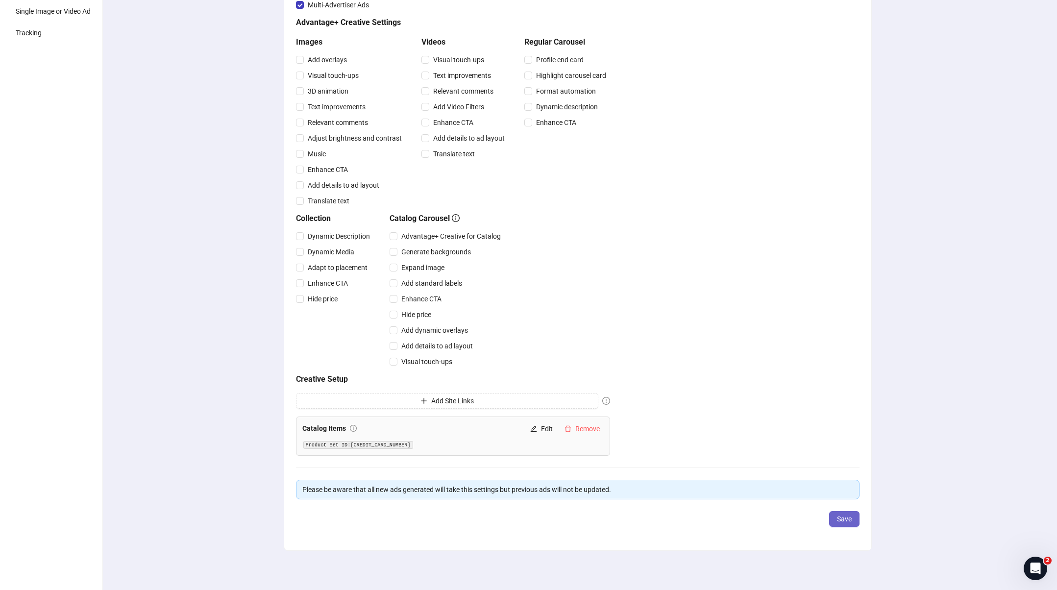
click at [839, 514] on button "Save" at bounding box center [845, 519] width 30 height 16
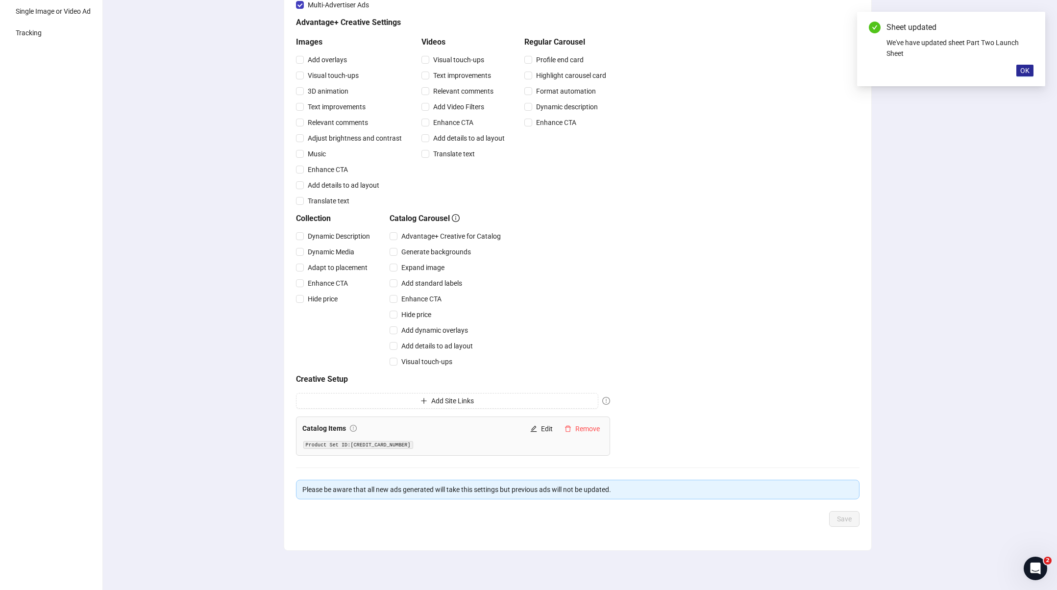
click at [1024, 70] on span "OK" at bounding box center [1025, 71] width 9 height 8
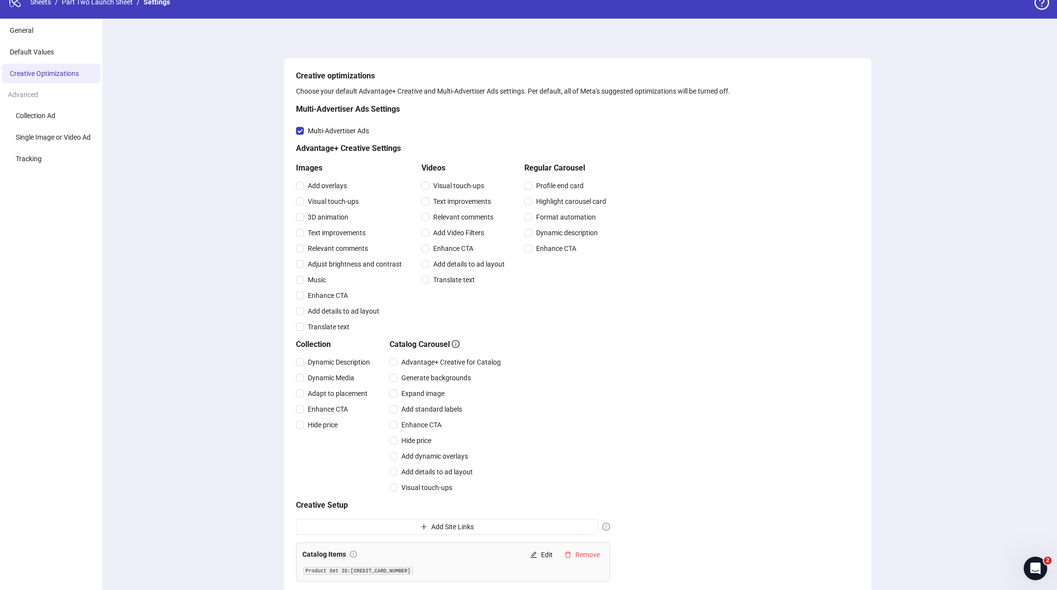
scroll to position [0, 0]
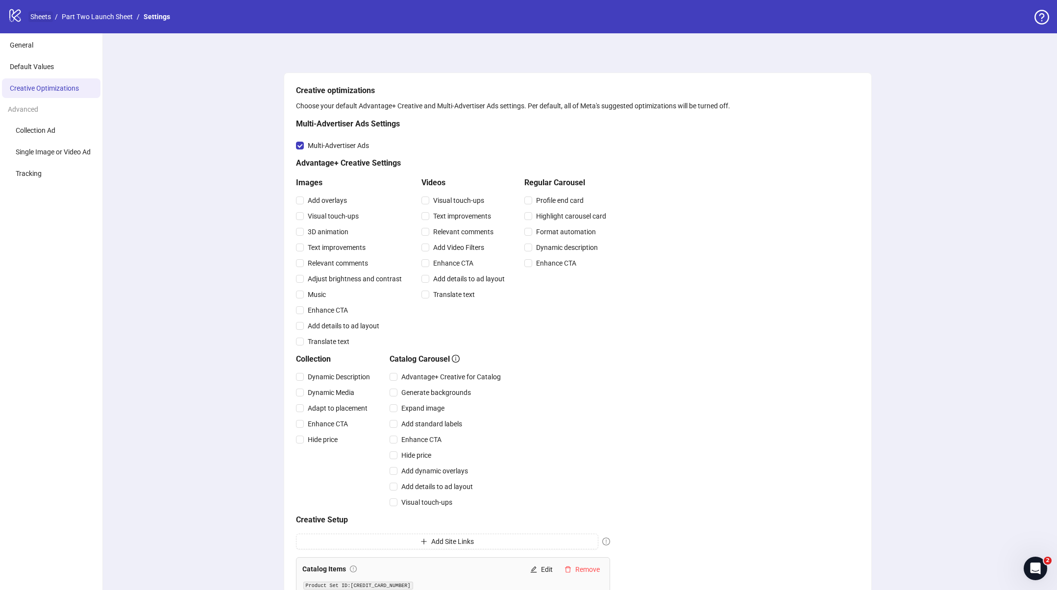
click at [42, 20] on link "Sheets" at bounding box center [40, 16] width 25 height 11
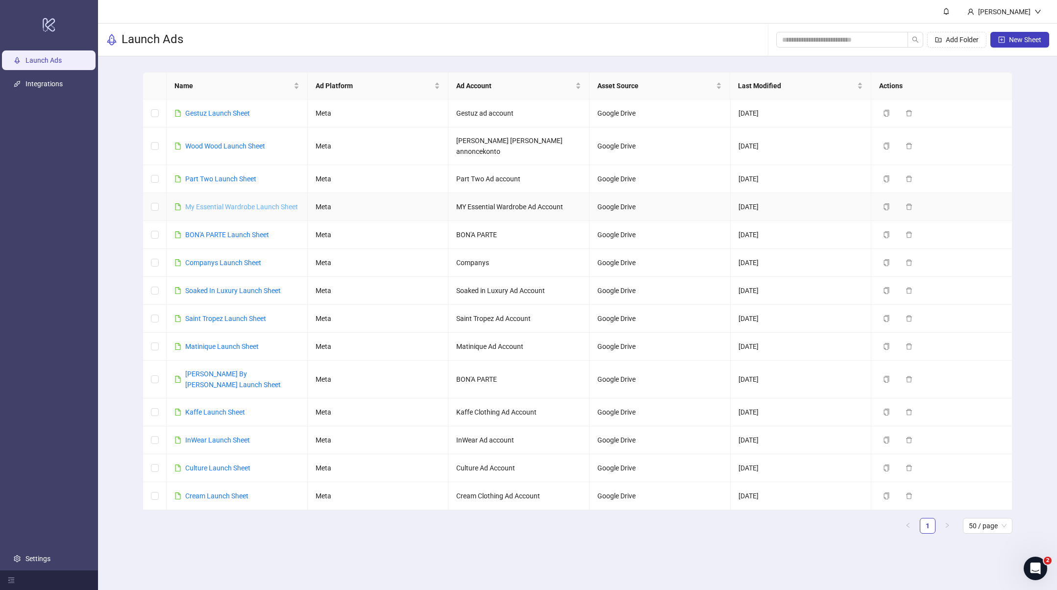
click at [208, 203] on link "My Essential Wardrobe Launch Sheet" at bounding box center [241, 207] width 113 height 8
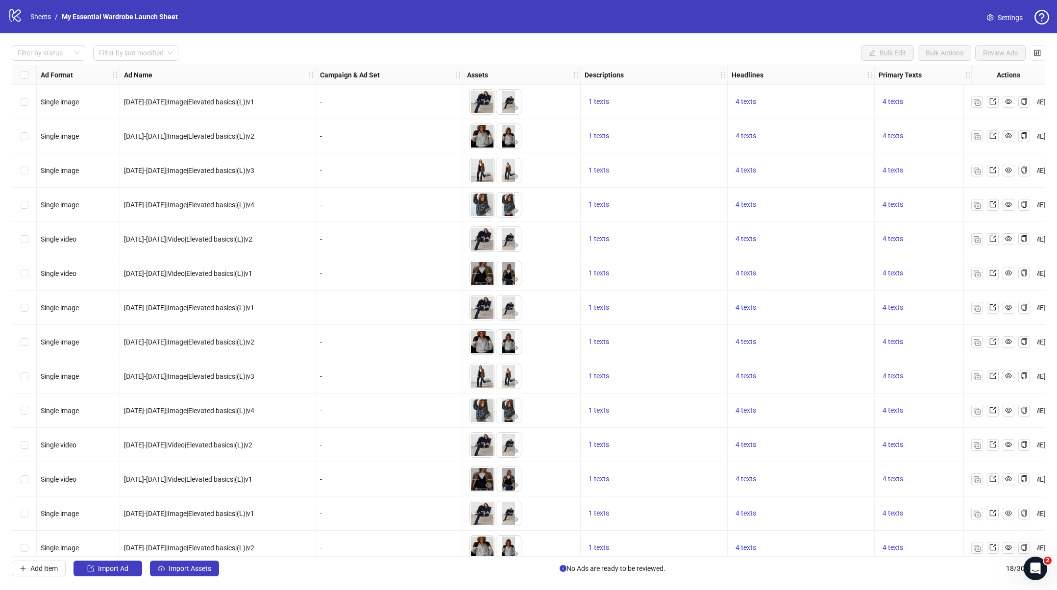
click at [1000, 15] on span "Settings" at bounding box center [1010, 17] width 25 height 11
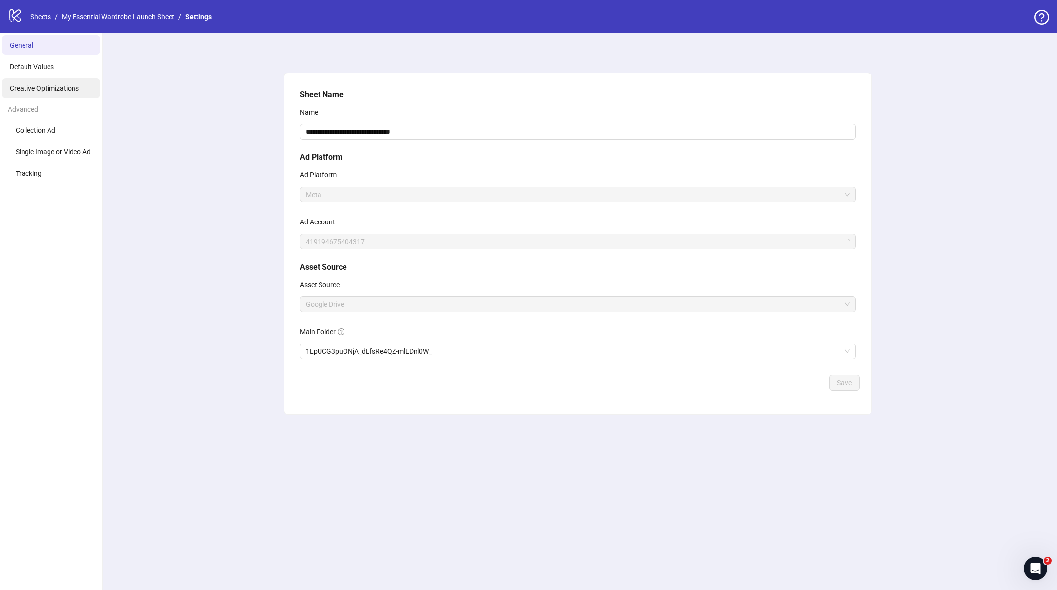
click at [65, 93] on li "Creative Optimizations" at bounding box center [51, 88] width 99 height 20
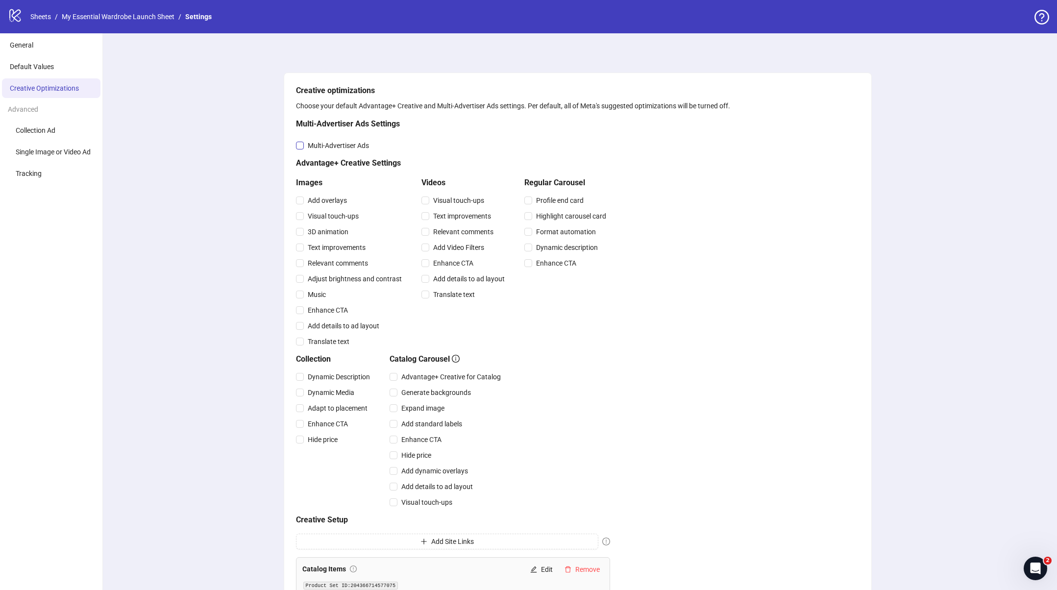
click at [305, 142] on span "Multi-Advertiser Ads" at bounding box center [338, 145] width 69 height 11
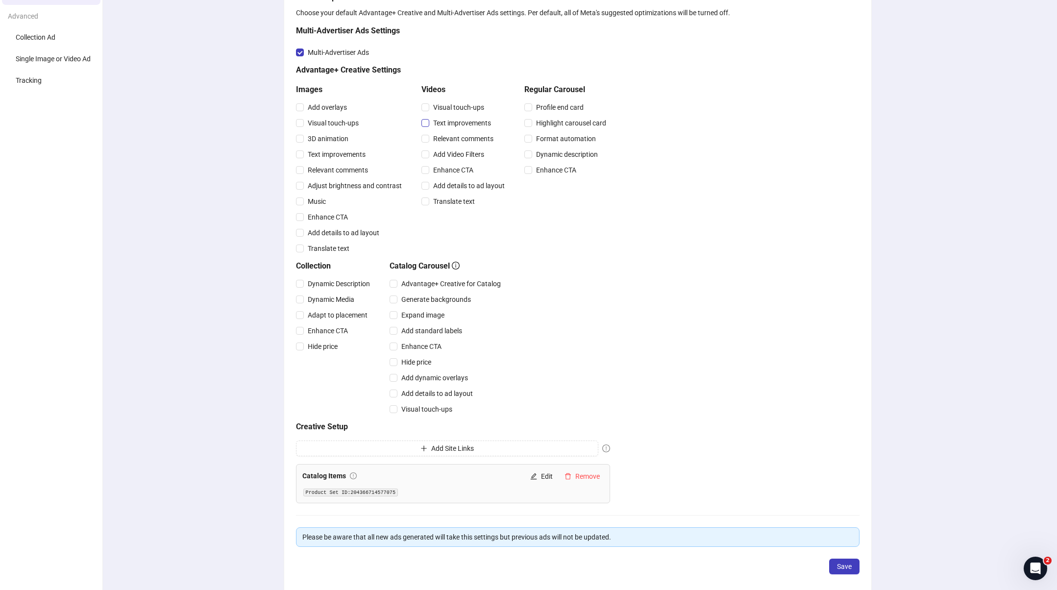
scroll to position [141, 0]
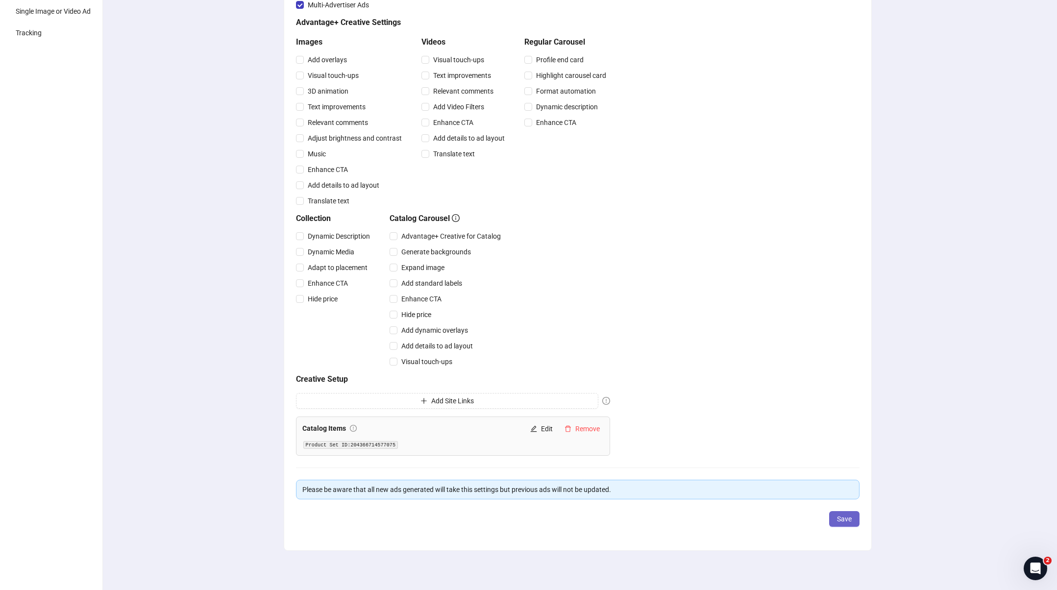
click at [837, 515] on span "Save" at bounding box center [844, 519] width 15 height 8
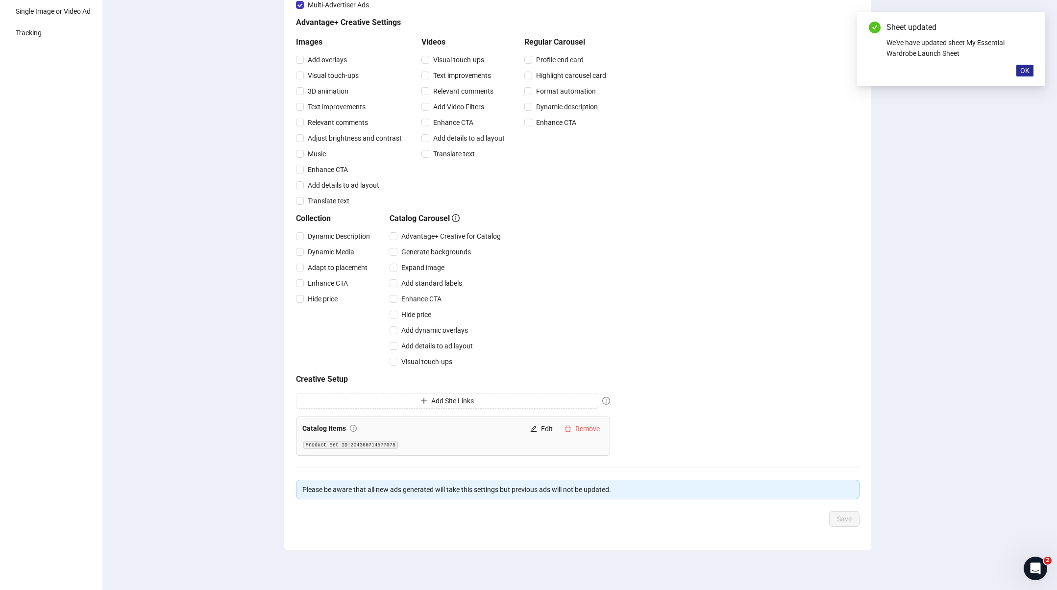
click at [1026, 71] on span "OK" at bounding box center [1025, 71] width 9 height 8
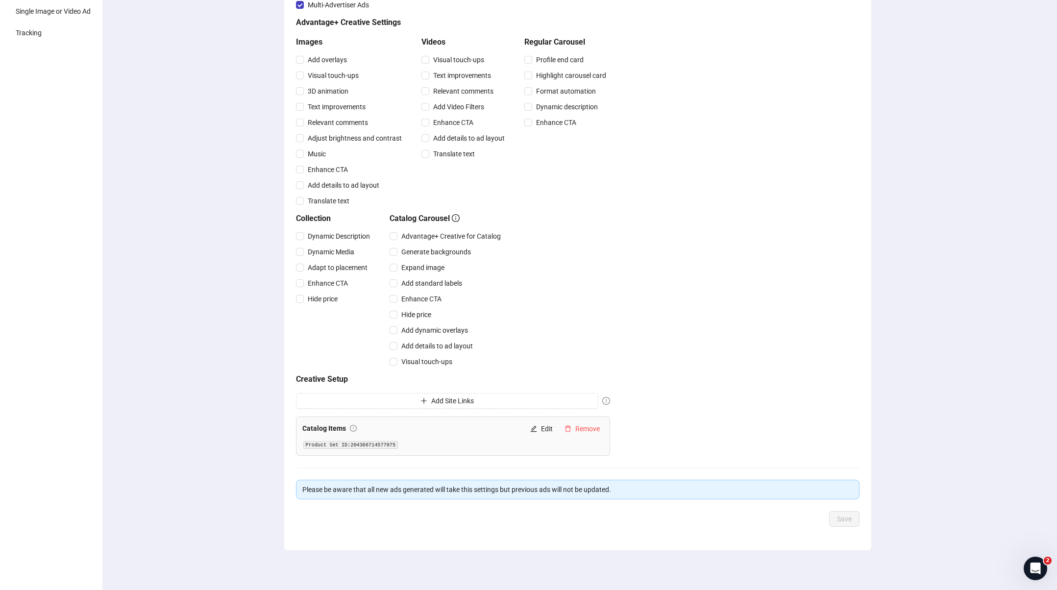
scroll to position [0, 0]
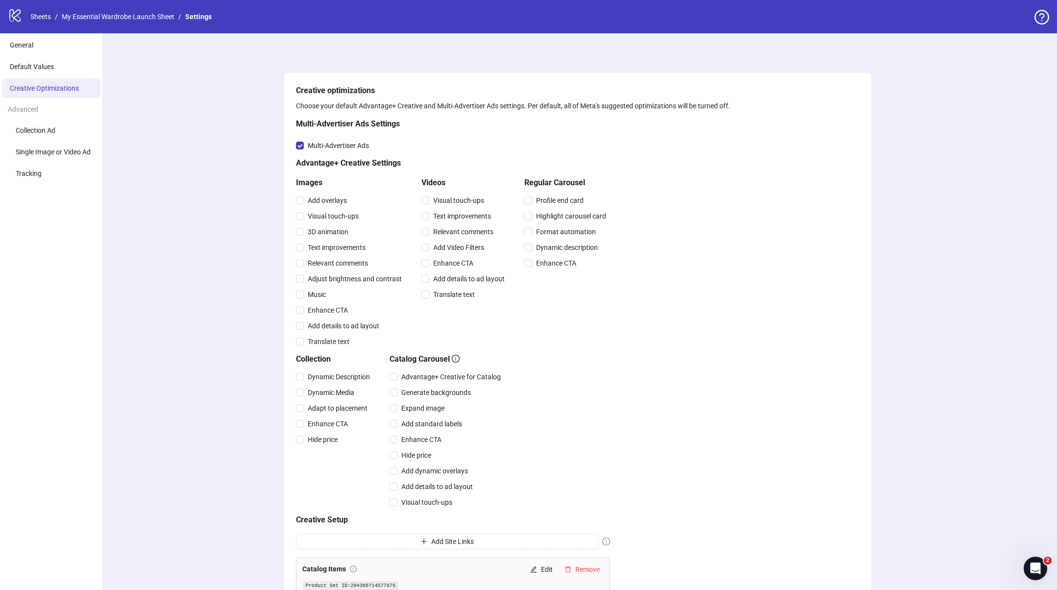
click at [46, 19] on link "Sheets" at bounding box center [40, 16] width 25 height 11
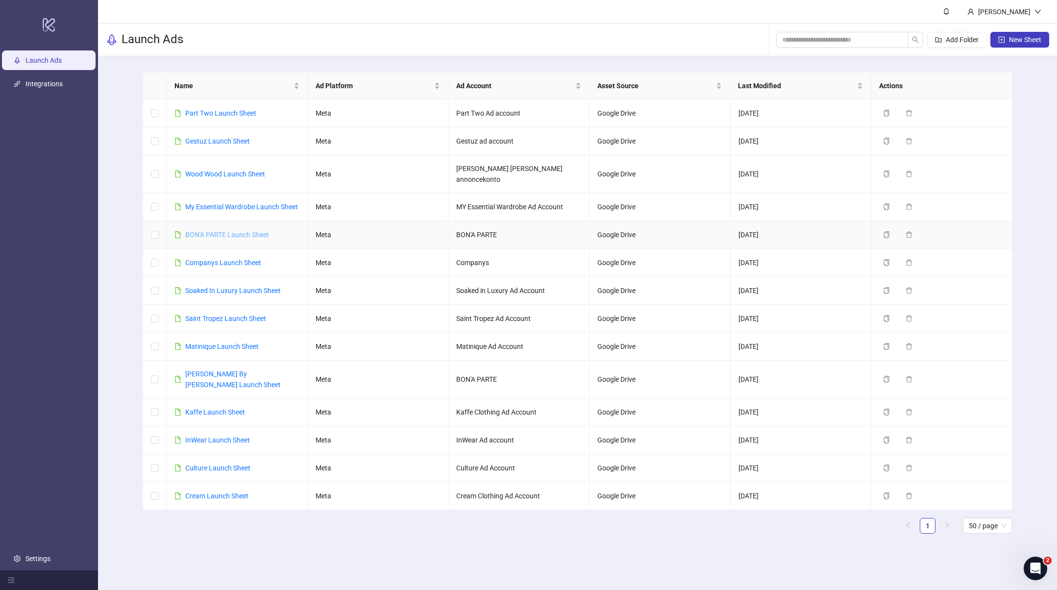
click at [221, 231] on link "BON'A PARTE Launch Sheet" at bounding box center [227, 235] width 84 height 8
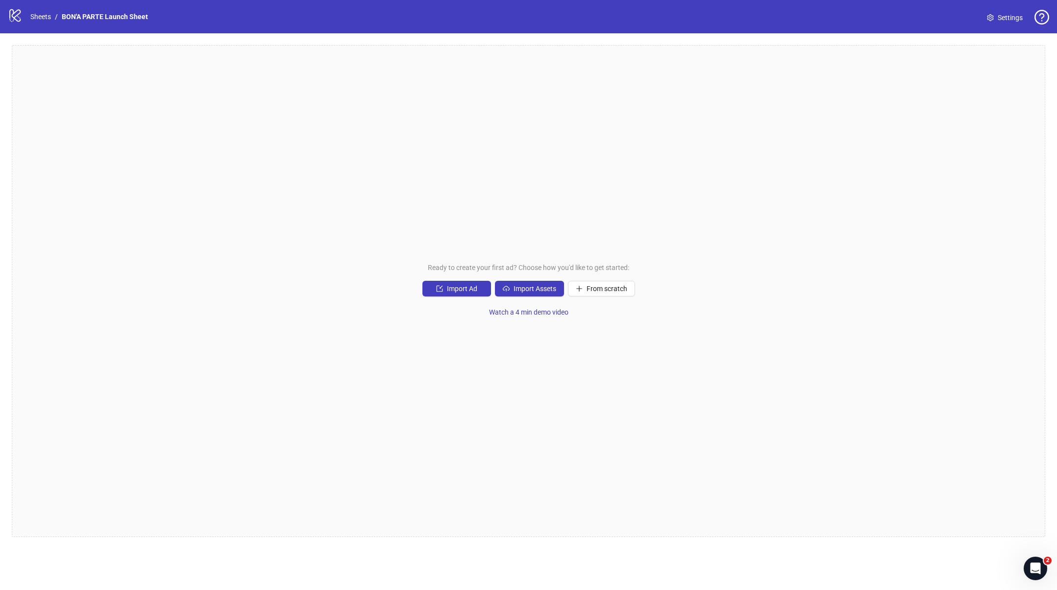
click at [1012, 12] on span "Settings" at bounding box center [1010, 17] width 25 height 11
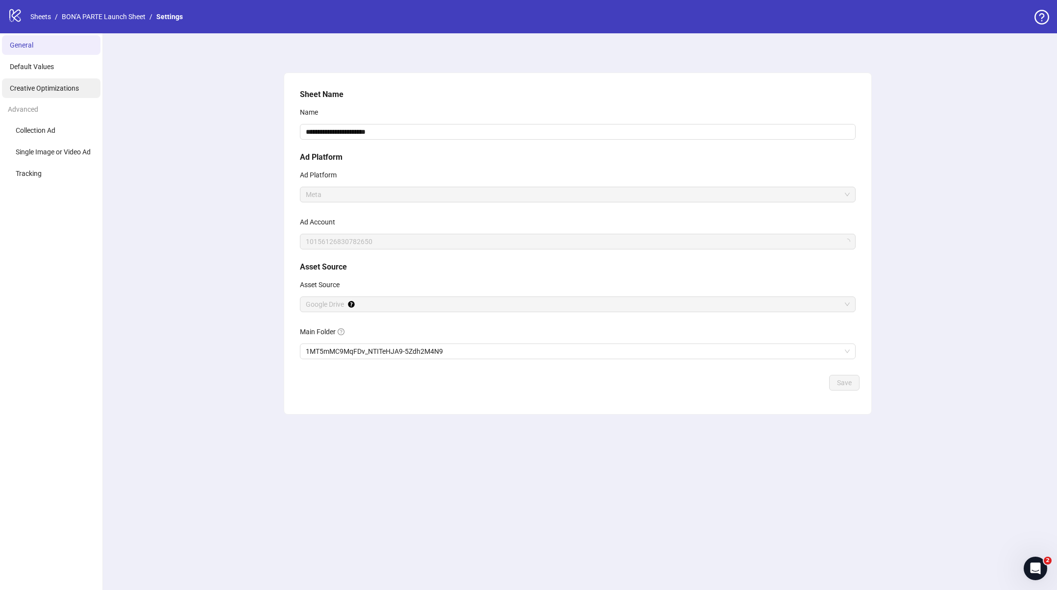
click at [67, 86] on span "Creative Optimizations" at bounding box center [44, 88] width 69 height 8
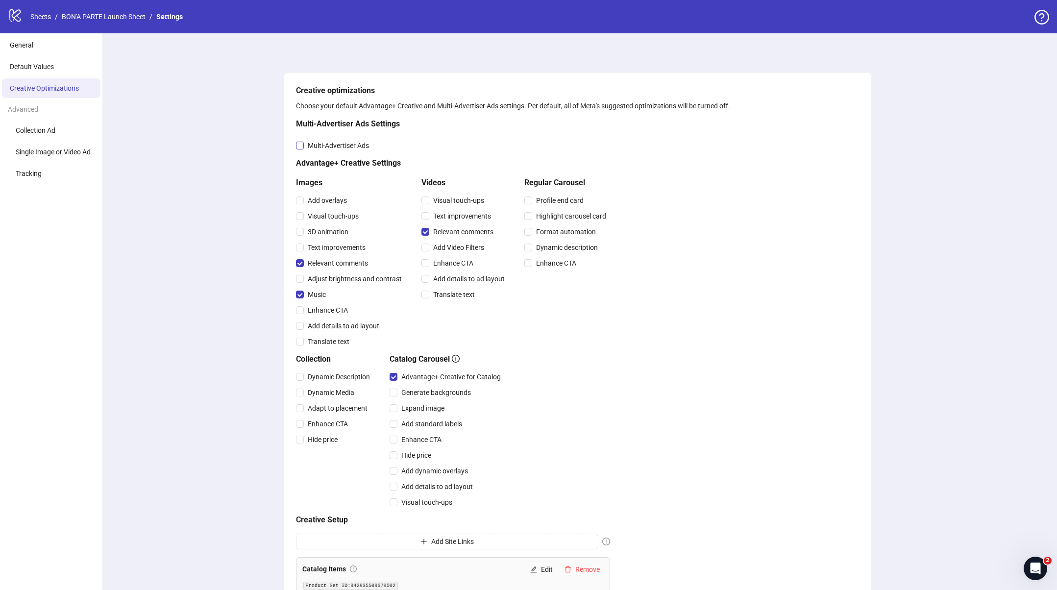
click at [307, 145] on span "Multi-Advertiser Ads" at bounding box center [338, 145] width 69 height 11
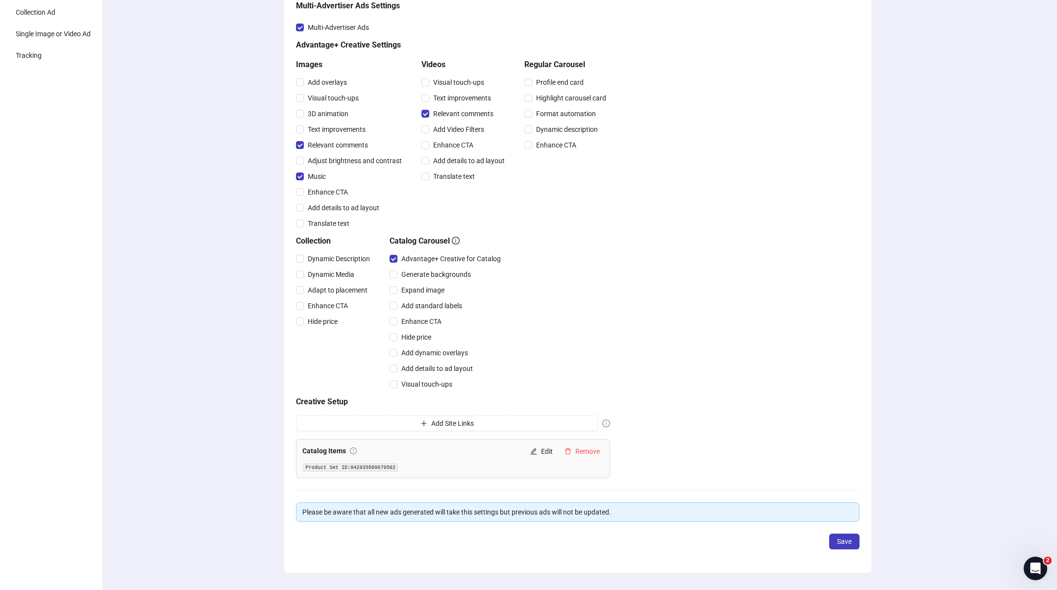
scroll to position [141, 0]
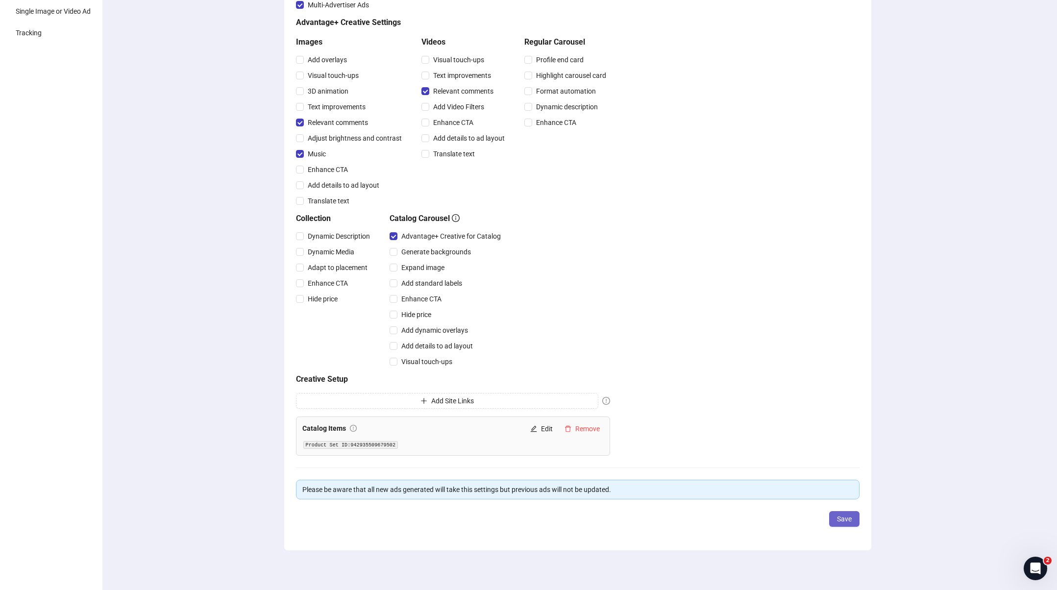
click at [833, 516] on button "Save" at bounding box center [845, 519] width 30 height 16
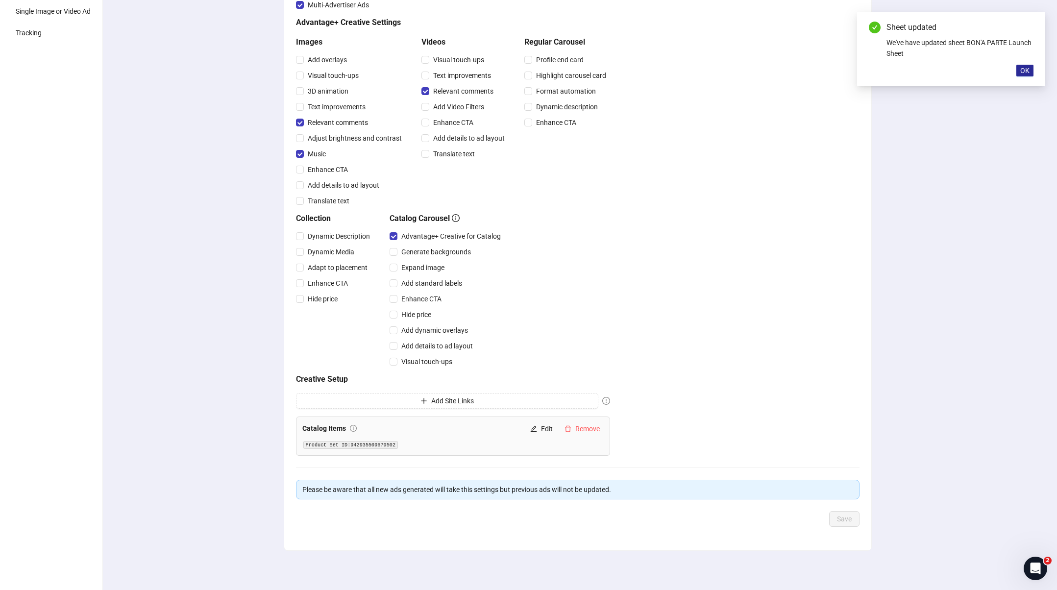
click at [1028, 70] on span "OK" at bounding box center [1025, 71] width 9 height 8
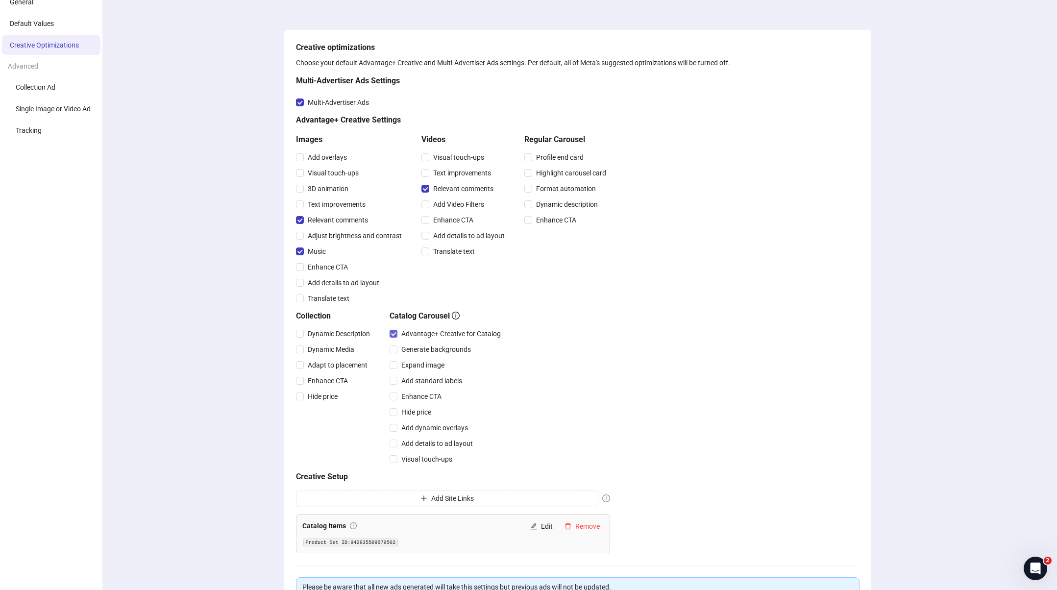
scroll to position [0, 0]
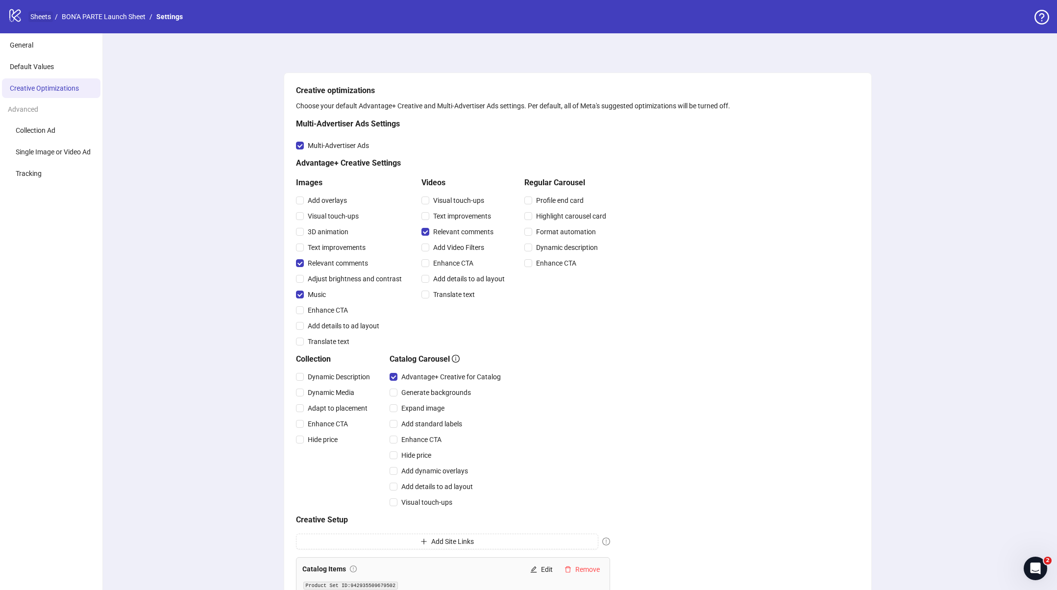
click at [42, 18] on link "Sheets" at bounding box center [40, 16] width 25 height 11
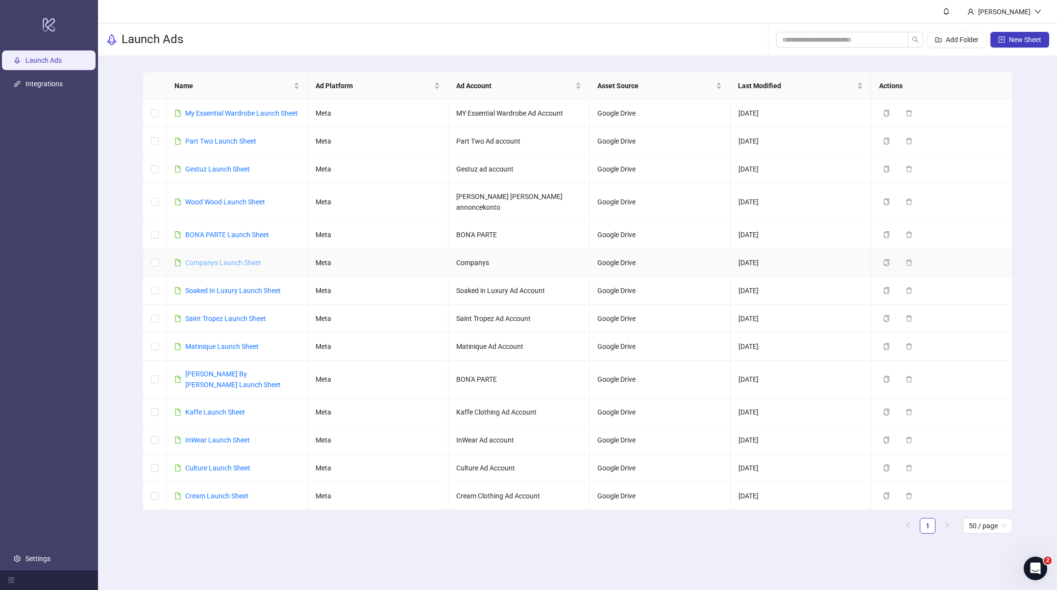
click at [195, 259] on link "Companys Launch Sheet" at bounding box center [223, 263] width 76 height 8
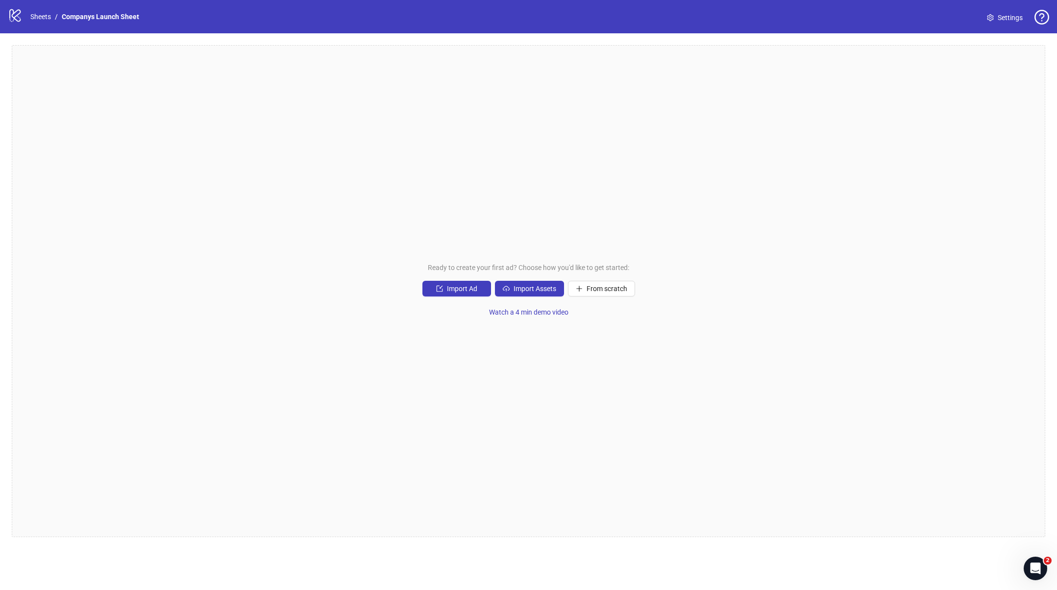
click at [996, 23] on link "Settings" at bounding box center [1005, 18] width 51 height 16
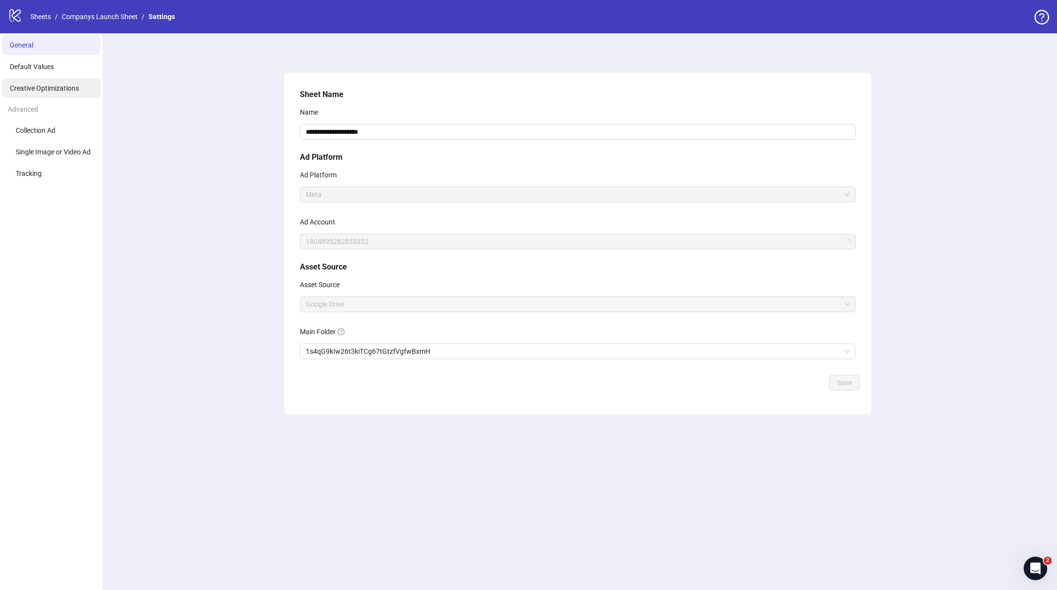
click at [67, 81] on li "Creative Optimizations" at bounding box center [51, 88] width 99 height 20
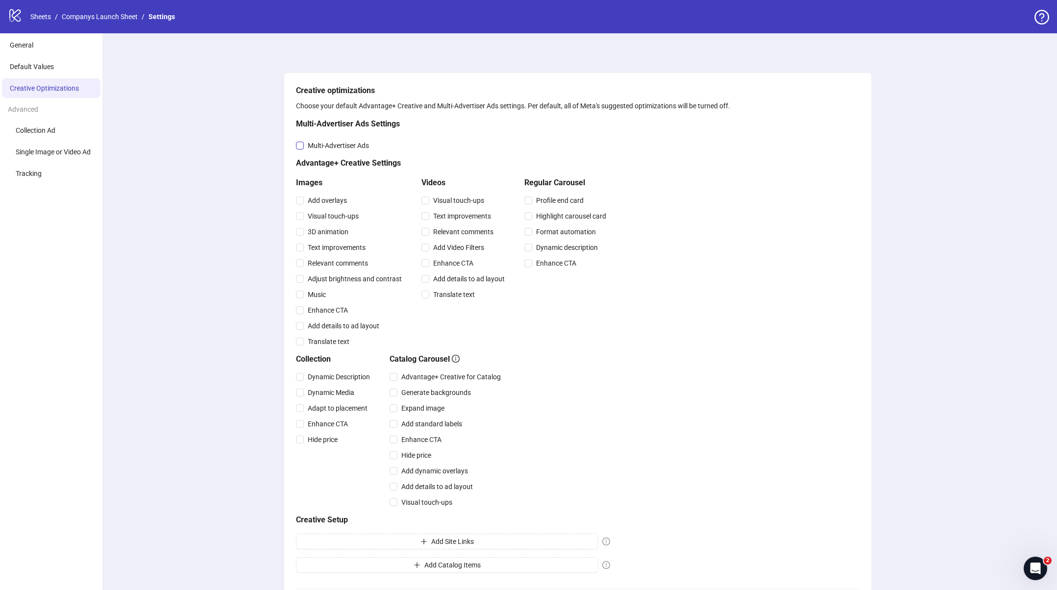
click at [316, 145] on span "Multi-Advertiser Ads" at bounding box center [338, 145] width 69 height 11
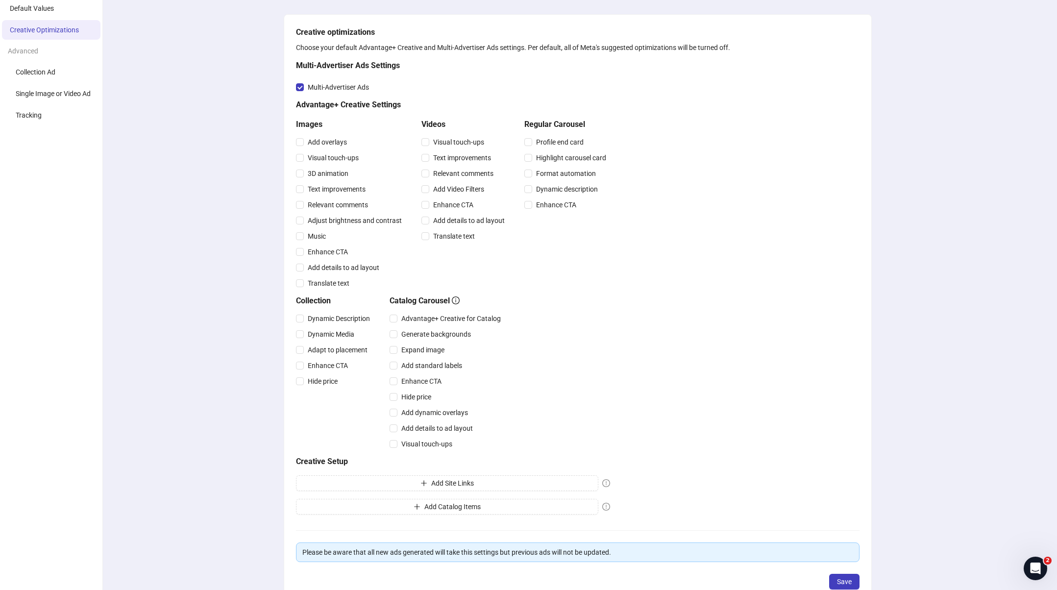
scroll to position [121, 0]
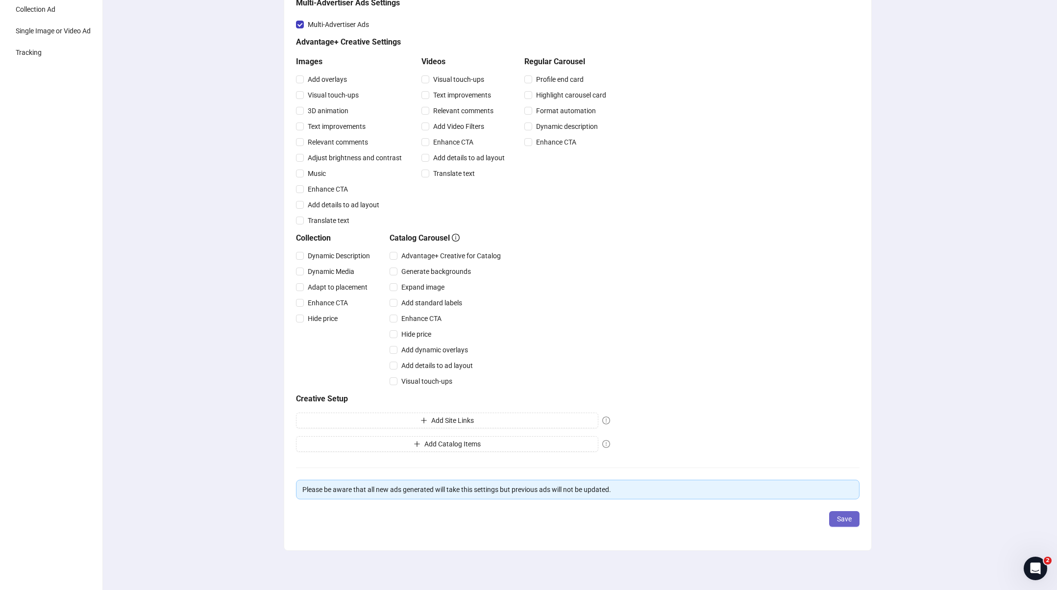
click at [843, 521] on span "Save" at bounding box center [844, 519] width 15 height 8
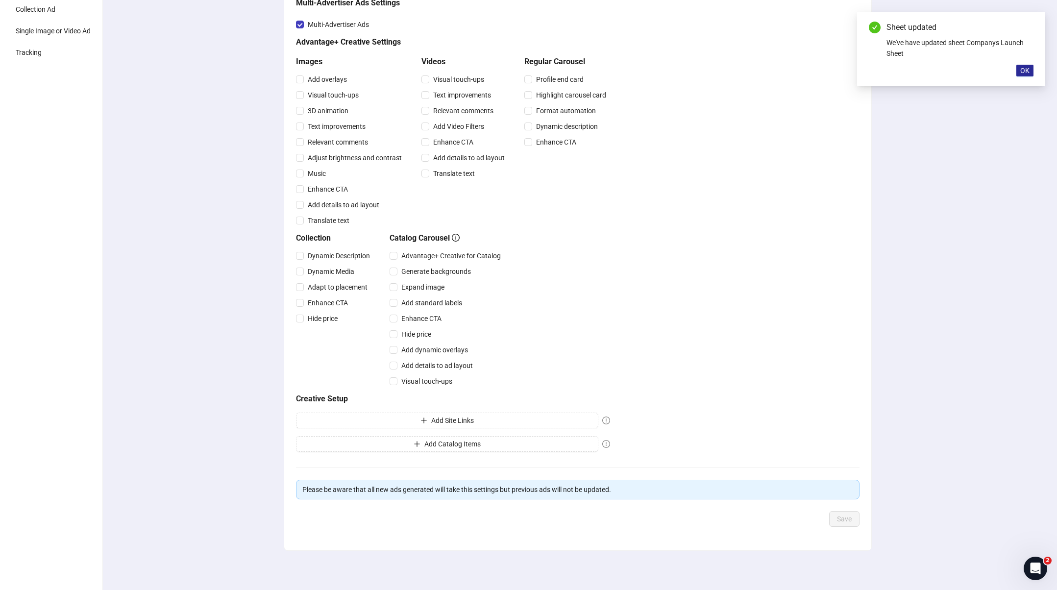
click at [1025, 73] on span "OK" at bounding box center [1025, 71] width 9 height 8
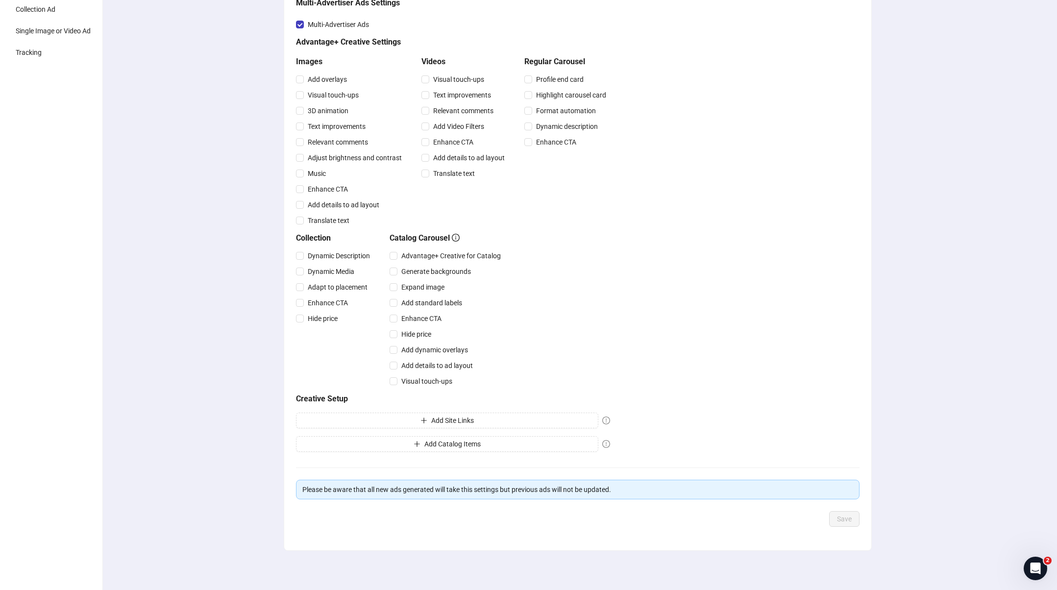
scroll to position [0, 0]
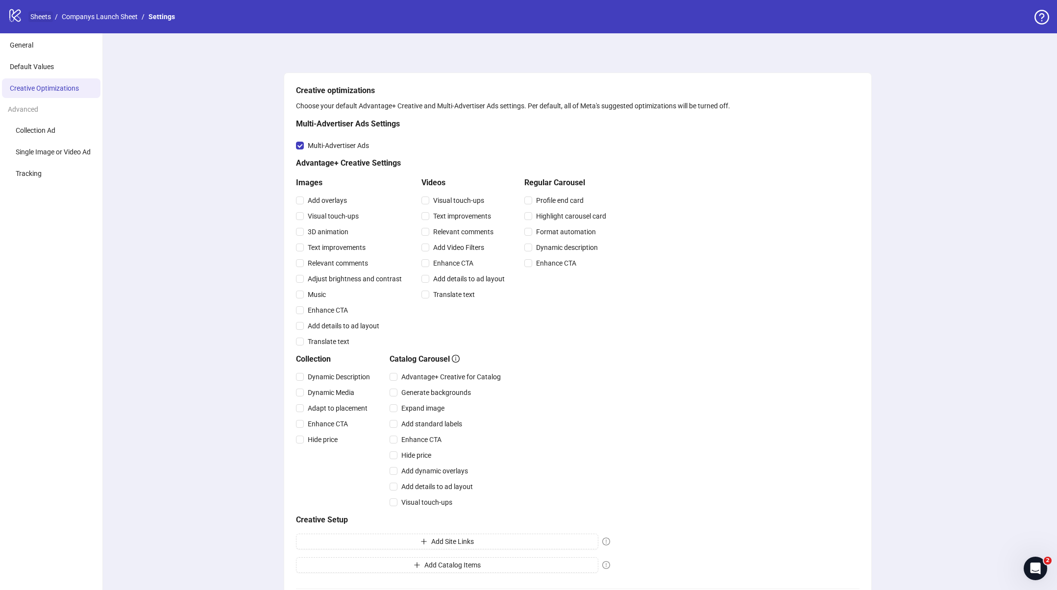
click at [43, 18] on link "Sheets" at bounding box center [40, 16] width 25 height 11
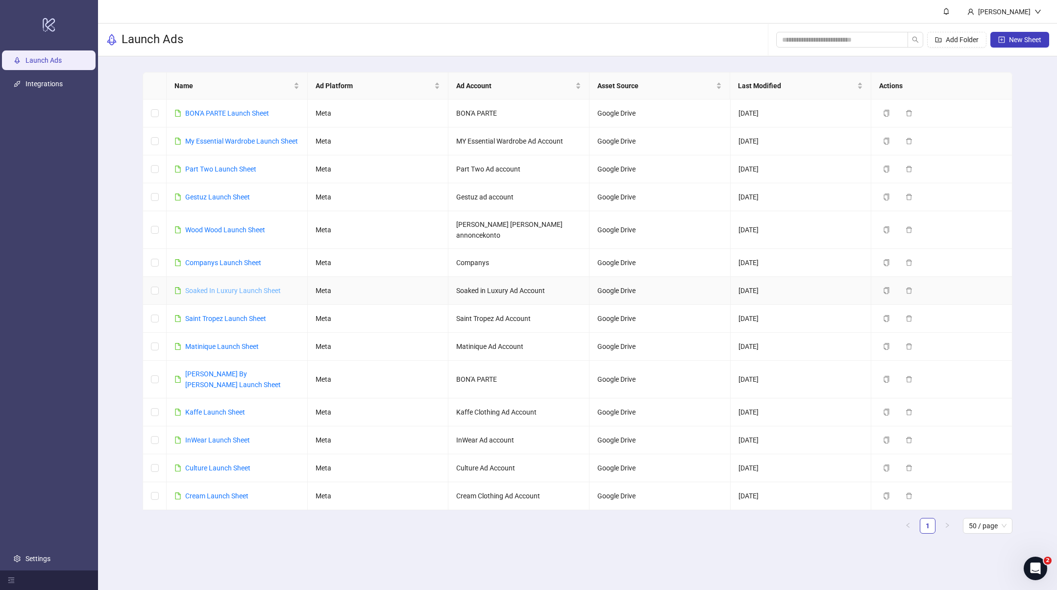
click at [216, 287] on link "Soaked In Luxury Launch Sheet" at bounding box center [233, 291] width 96 height 8
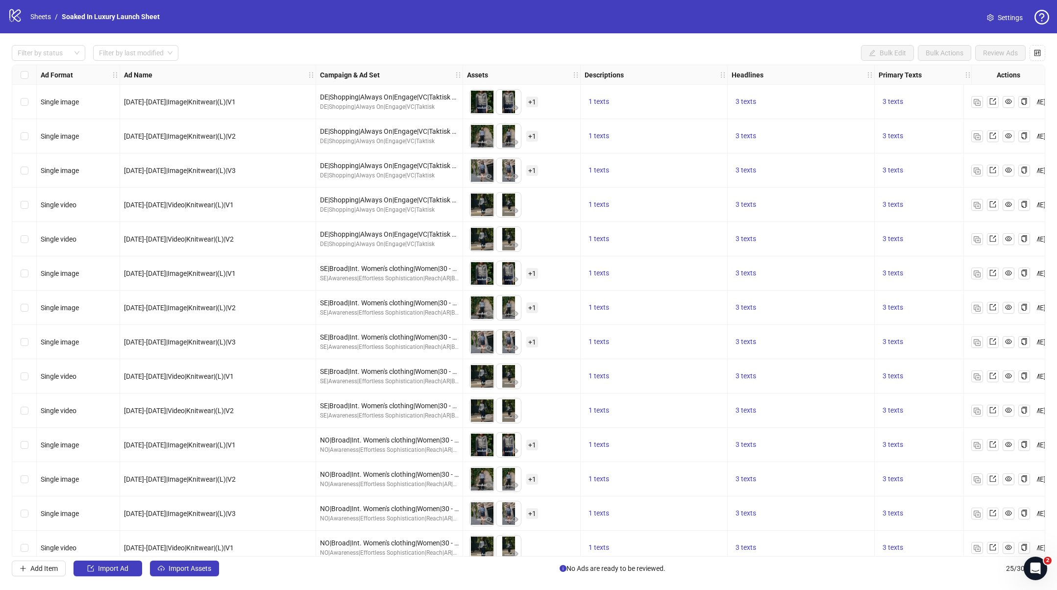
click at [998, 18] on span "Settings" at bounding box center [1010, 17] width 25 height 11
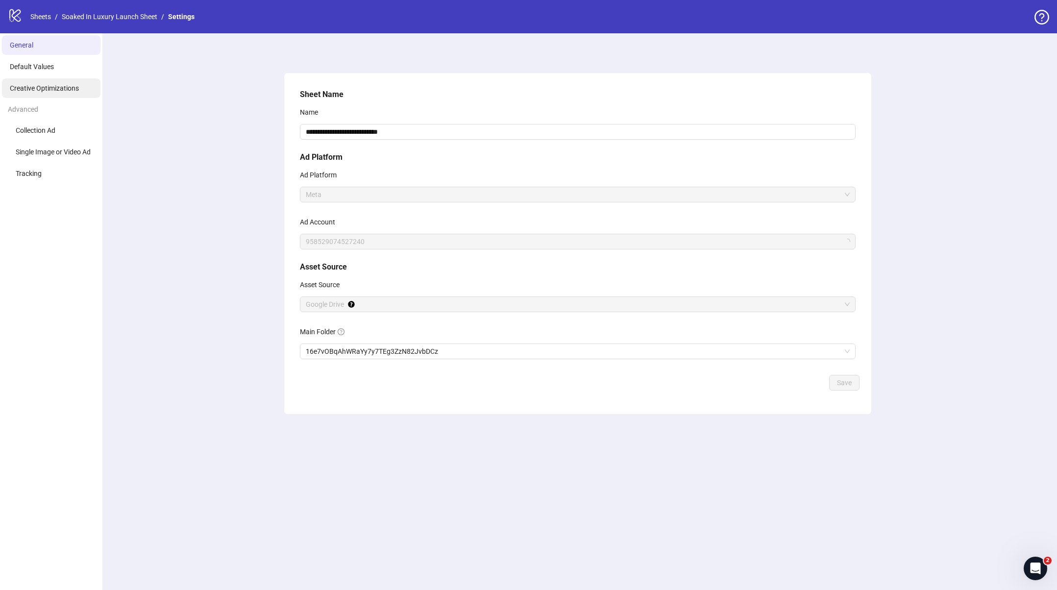
click at [70, 94] on li "Creative Optimizations" at bounding box center [51, 88] width 99 height 20
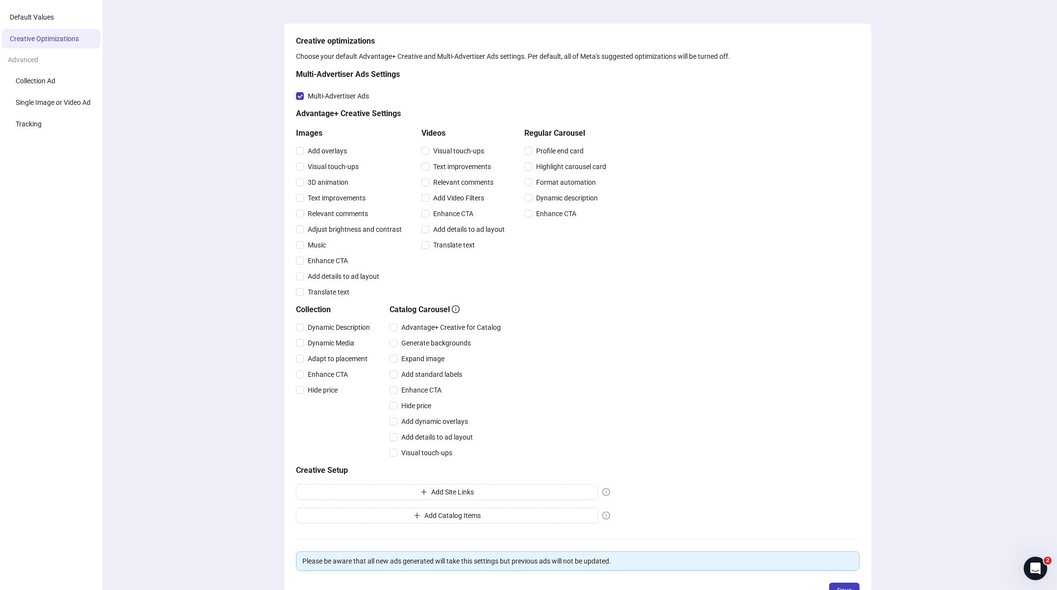
scroll to position [121, 0]
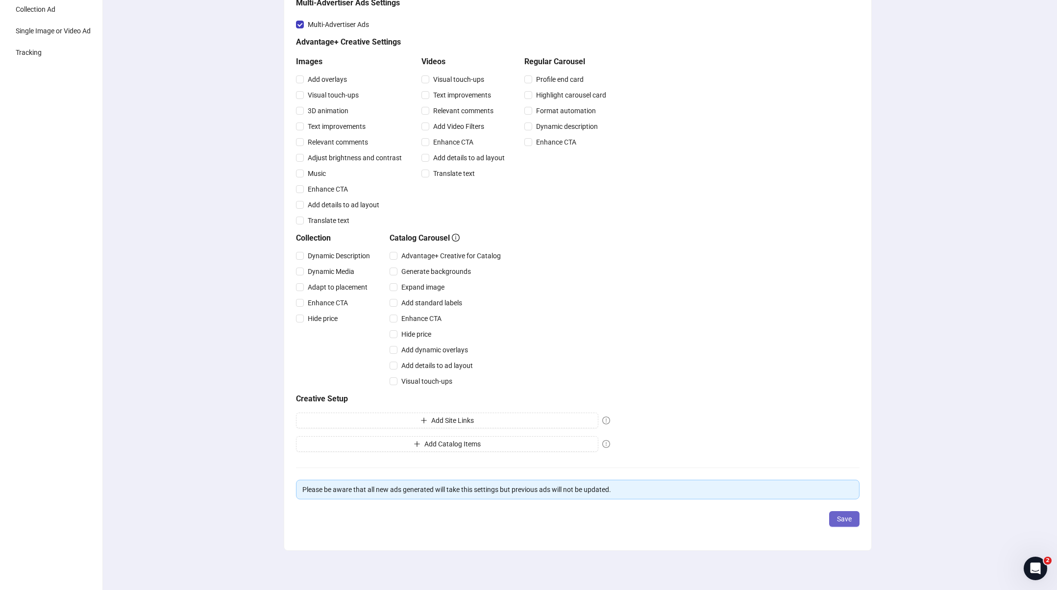
click at [845, 521] on span "Save" at bounding box center [844, 519] width 15 height 8
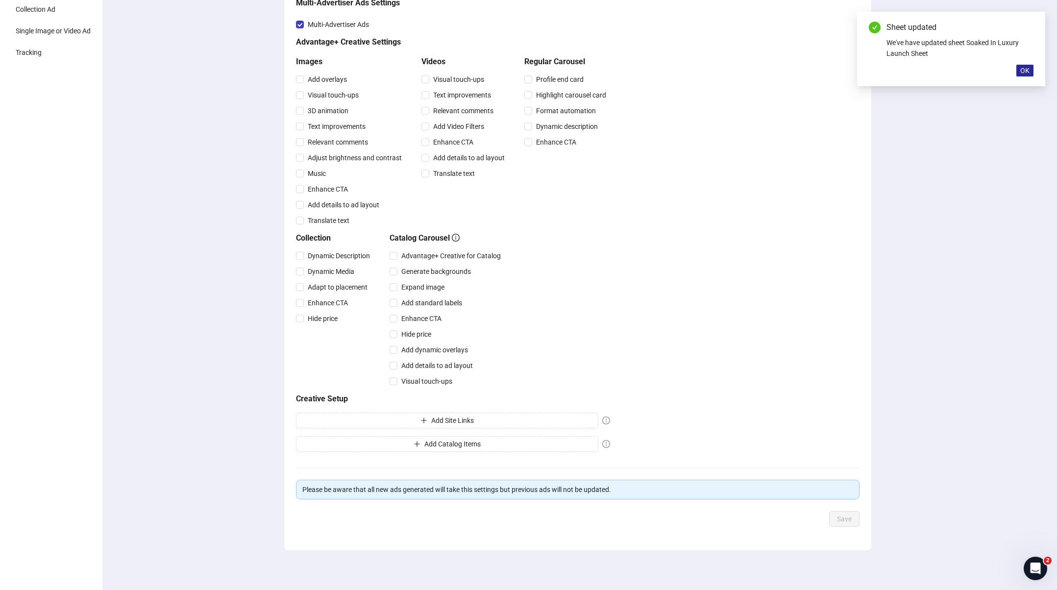
click at [1024, 68] on span "OK" at bounding box center [1025, 71] width 9 height 8
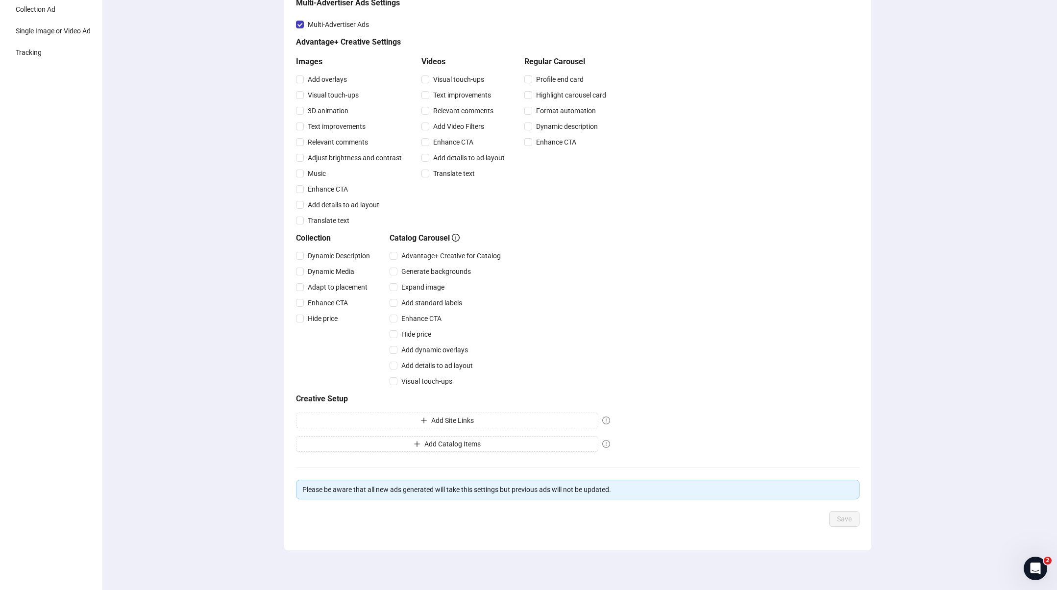
scroll to position [0, 0]
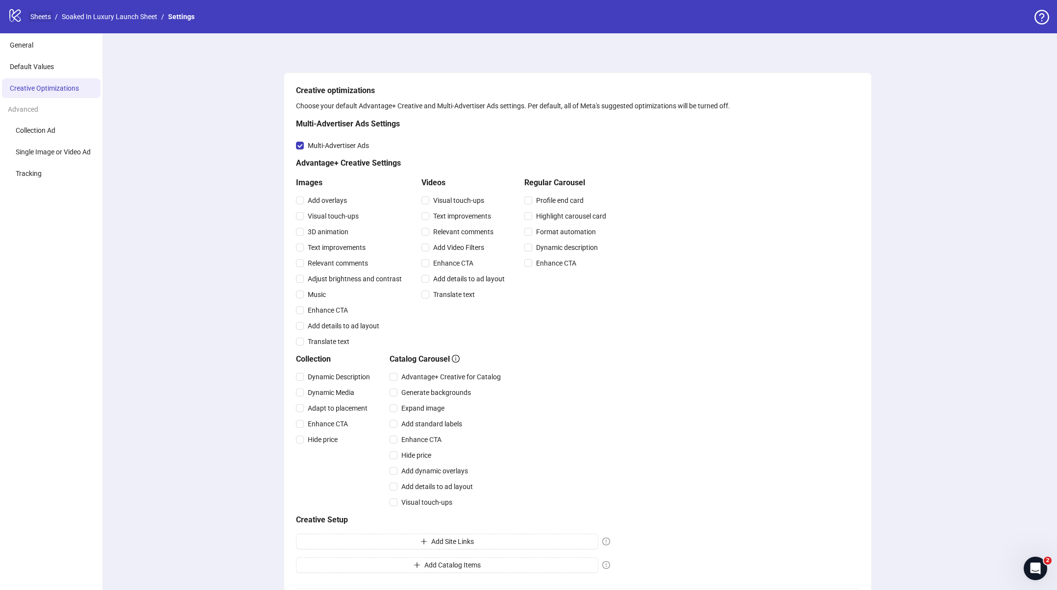
click at [44, 21] on link "Sheets" at bounding box center [40, 16] width 25 height 11
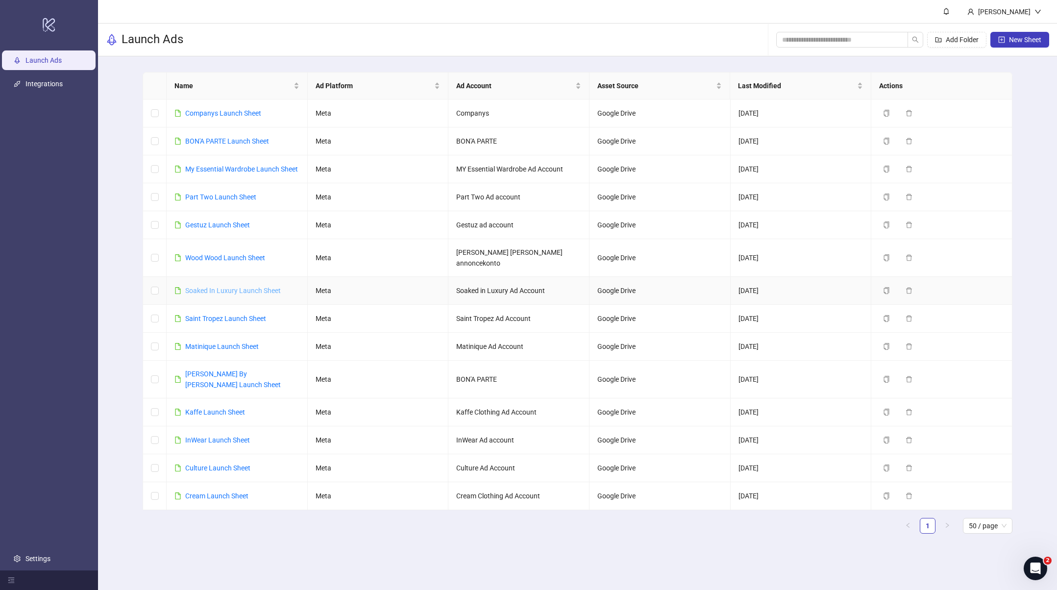
click at [207, 287] on link "Soaked In Luxury Launch Sheet" at bounding box center [233, 291] width 96 height 8
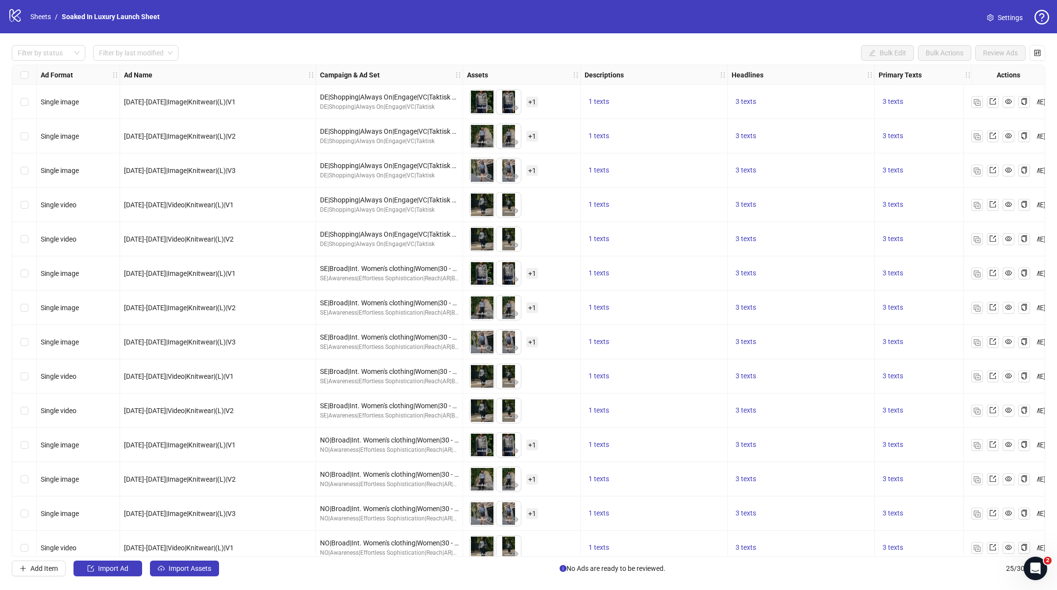
click at [1007, 19] on span "Settings" at bounding box center [1010, 17] width 25 height 11
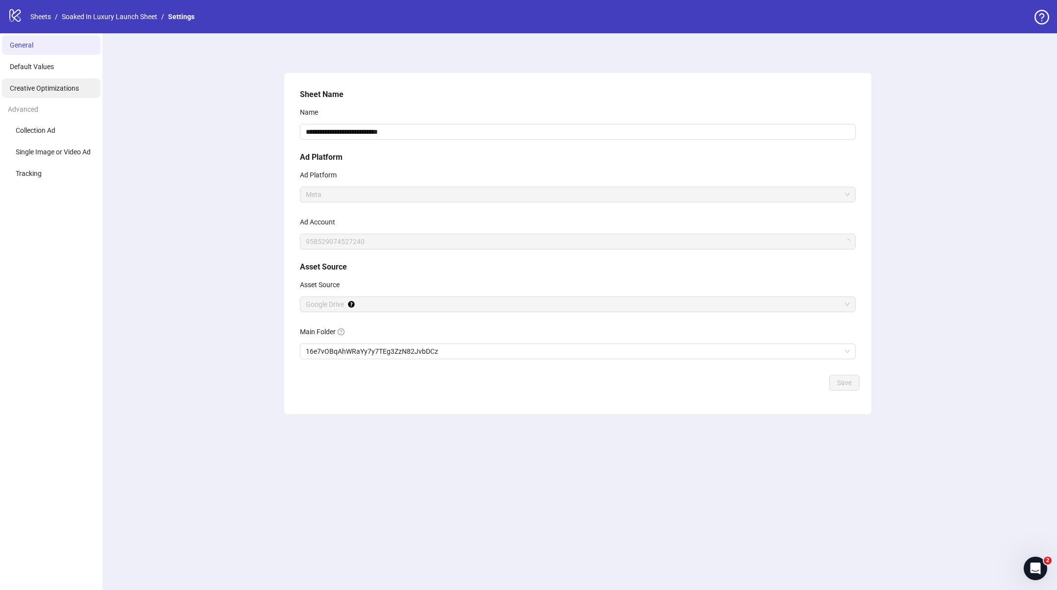
click at [41, 84] on span "Creative Optimizations" at bounding box center [44, 88] width 69 height 8
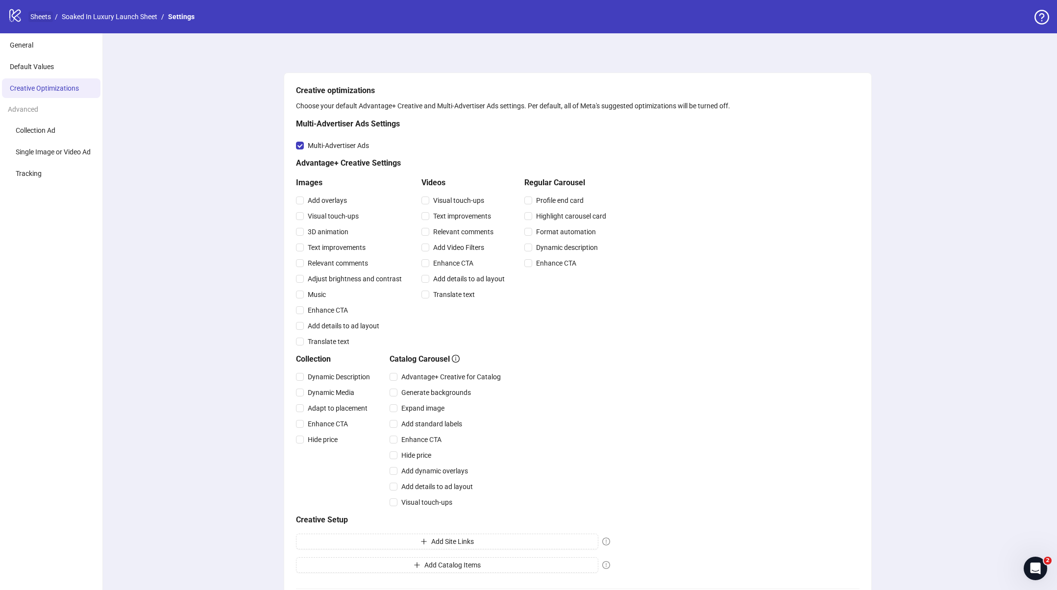
click at [40, 16] on link "Sheets" at bounding box center [40, 16] width 25 height 11
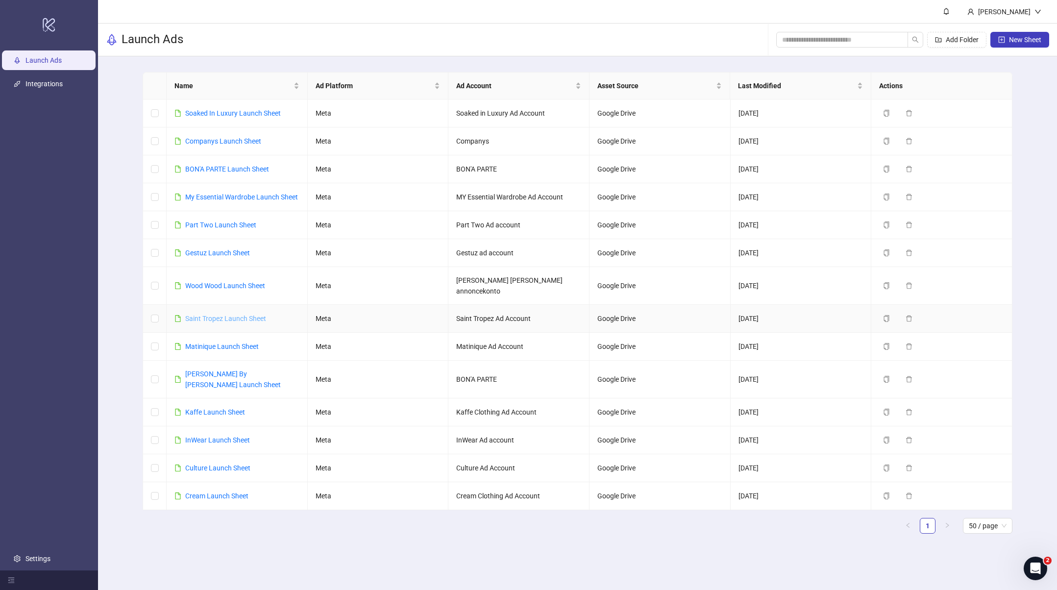
click at [204, 315] on link "Saint Tropez Launch Sheet" at bounding box center [225, 319] width 81 height 8
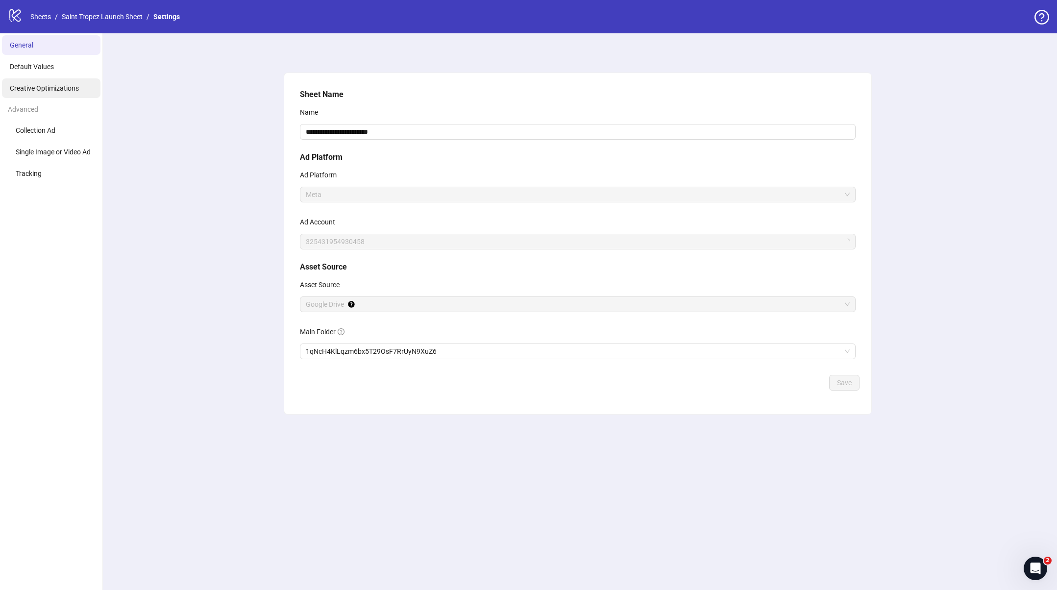
click at [45, 93] on li "Creative Optimizations" at bounding box center [51, 88] width 99 height 20
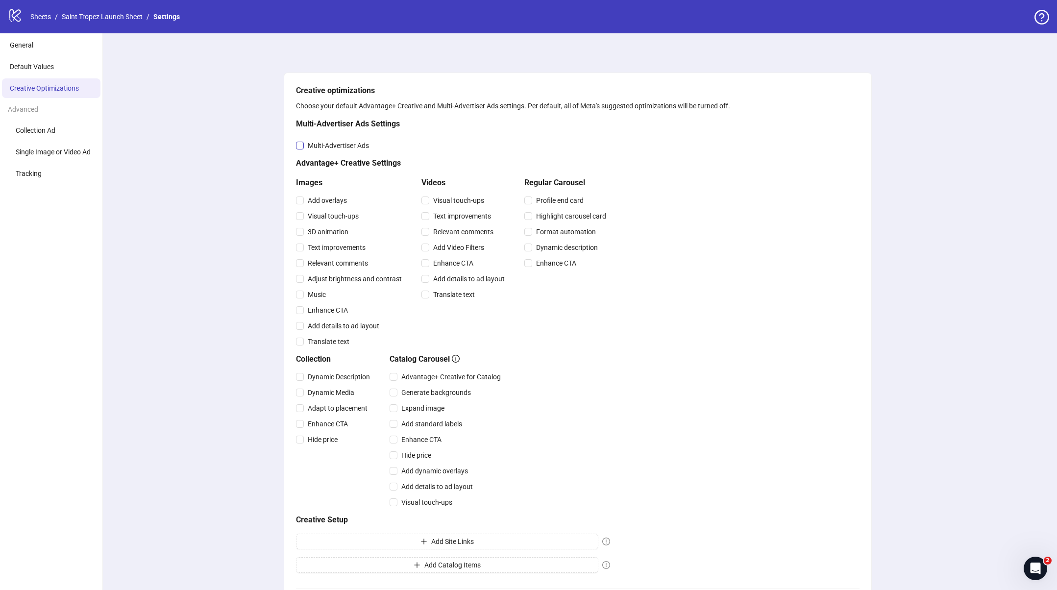
click at [311, 145] on span "Multi-Advertiser Ads" at bounding box center [338, 145] width 69 height 11
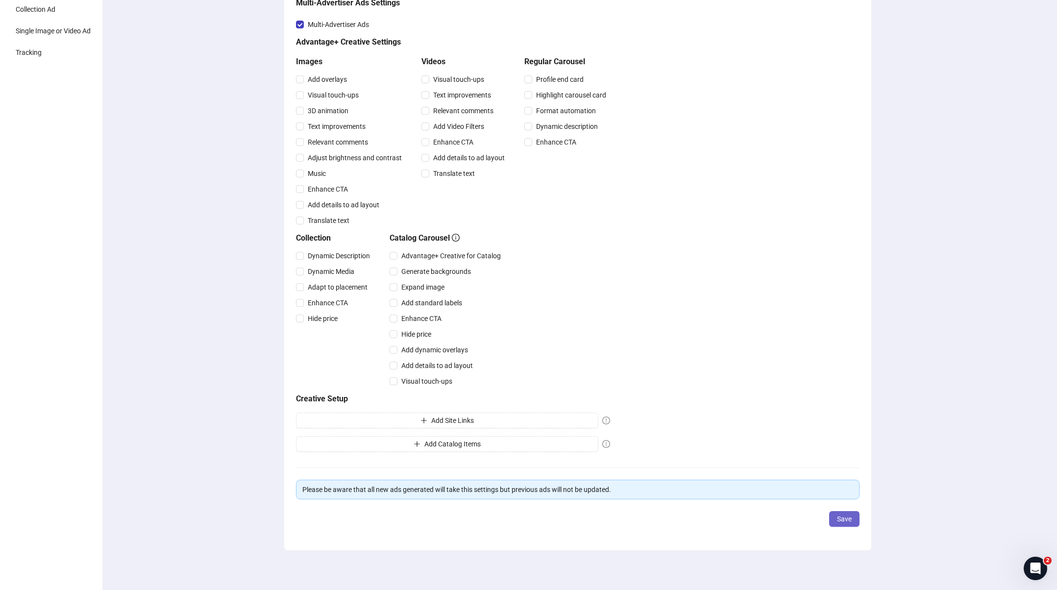
click at [838, 517] on span "Save" at bounding box center [844, 519] width 15 height 8
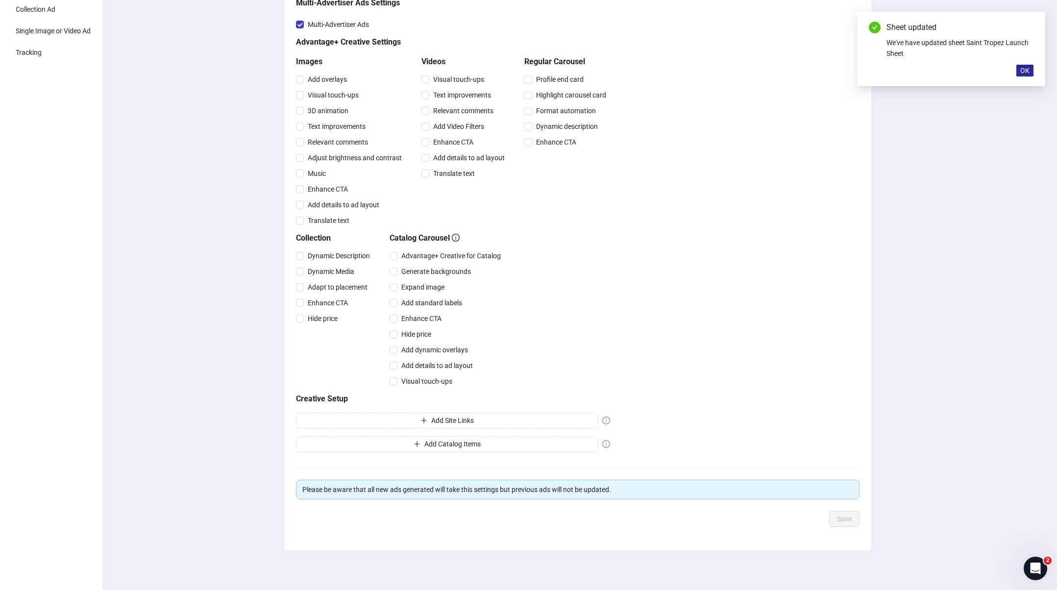
click at [1028, 67] on span "OK" at bounding box center [1025, 71] width 9 height 8
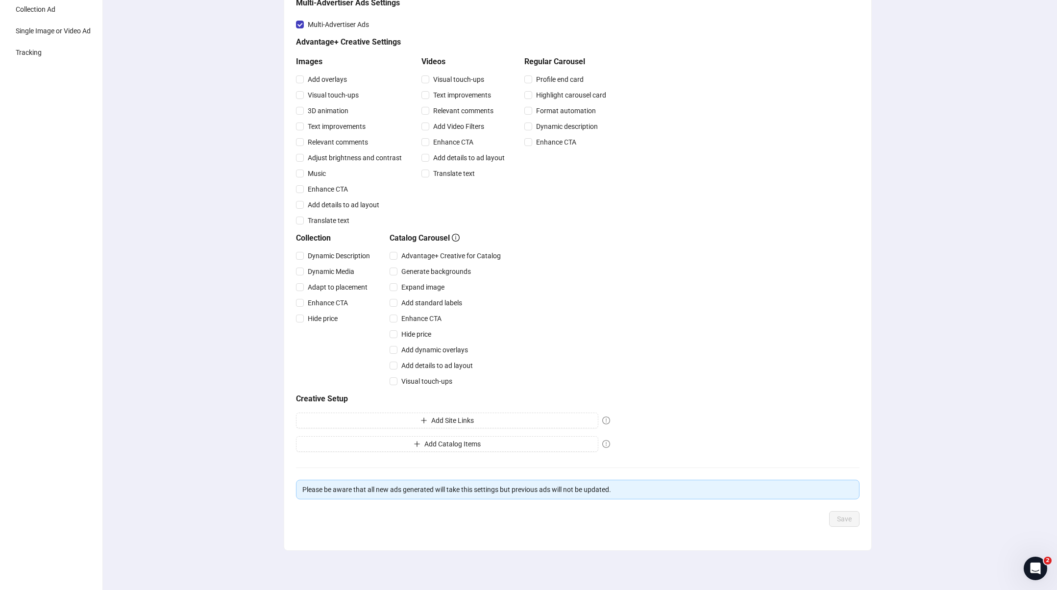
scroll to position [0, 0]
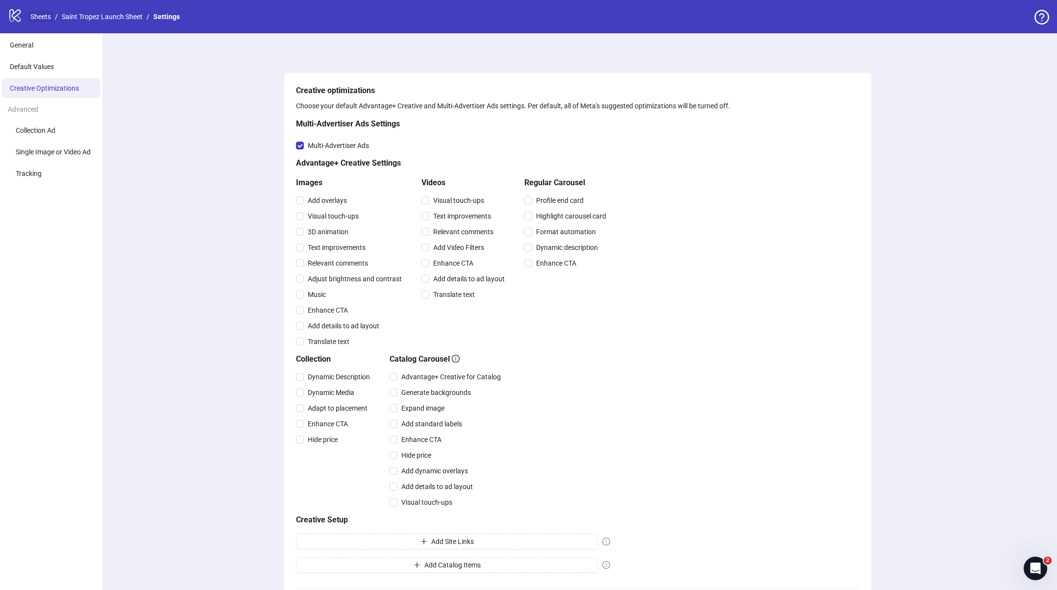
click at [32, 15] on link "Sheets" at bounding box center [40, 16] width 25 height 11
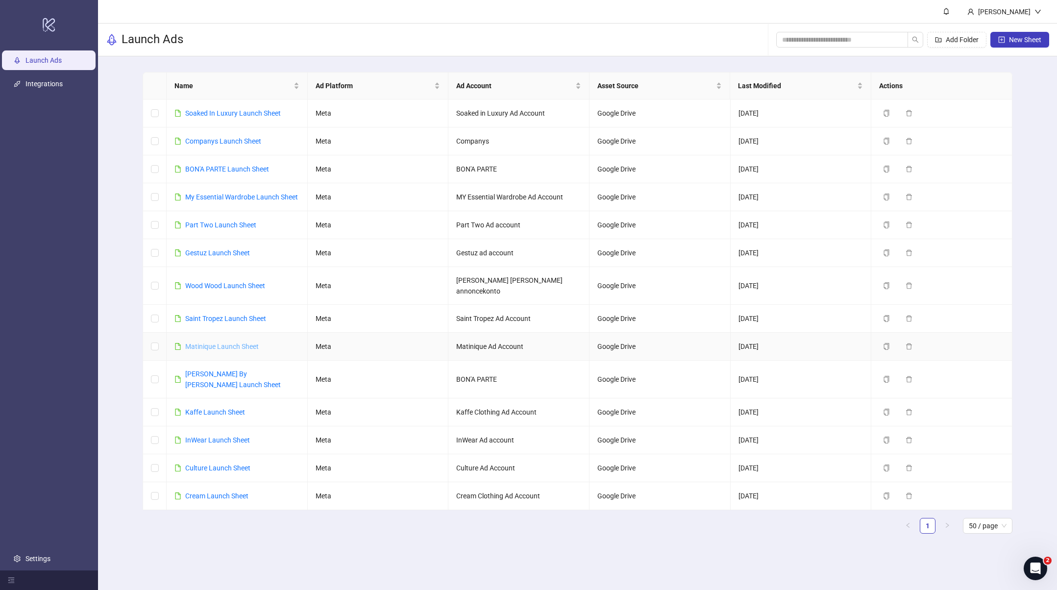
click at [205, 343] on link "Matinique Launch Sheet" at bounding box center [222, 347] width 74 height 8
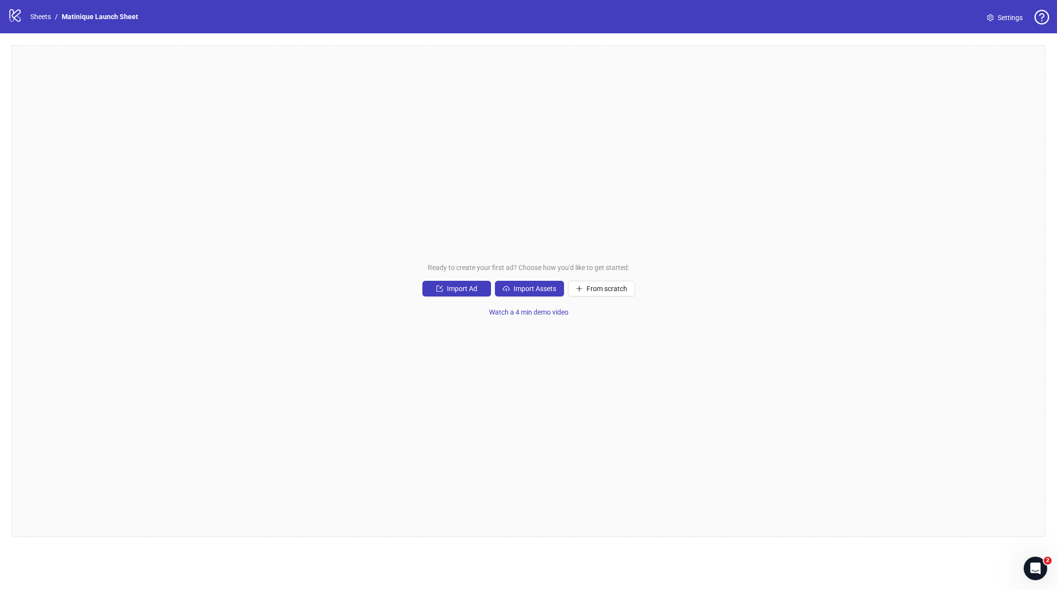
click at [996, 17] on link "Settings" at bounding box center [1005, 18] width 51 height 16
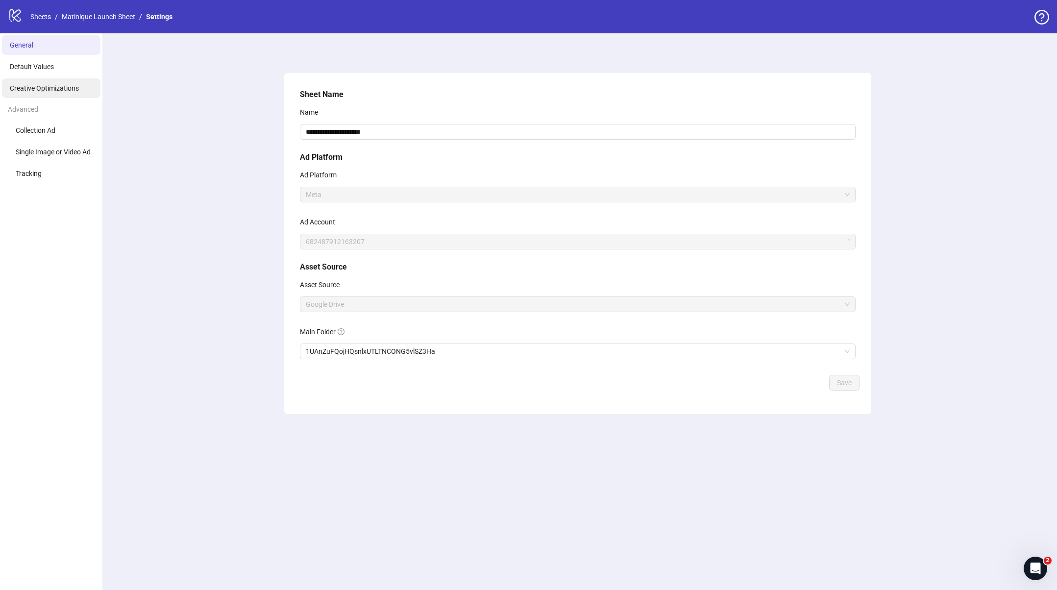
click at [72, 90] on span "Creative Optimizations" at bounding box center [44, 88] width 69 height 8
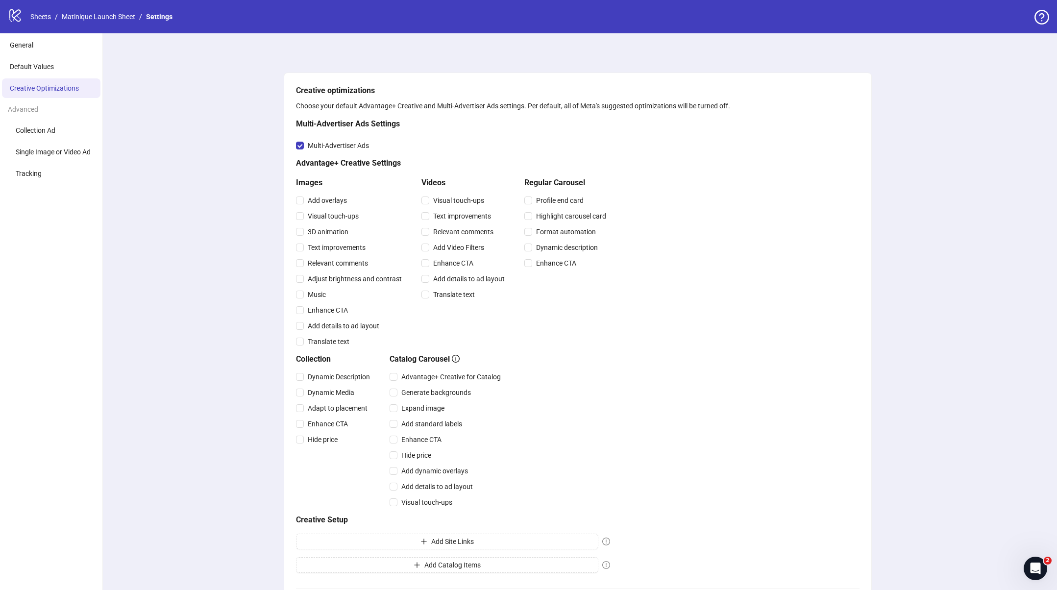
scroll to position [121, 0]
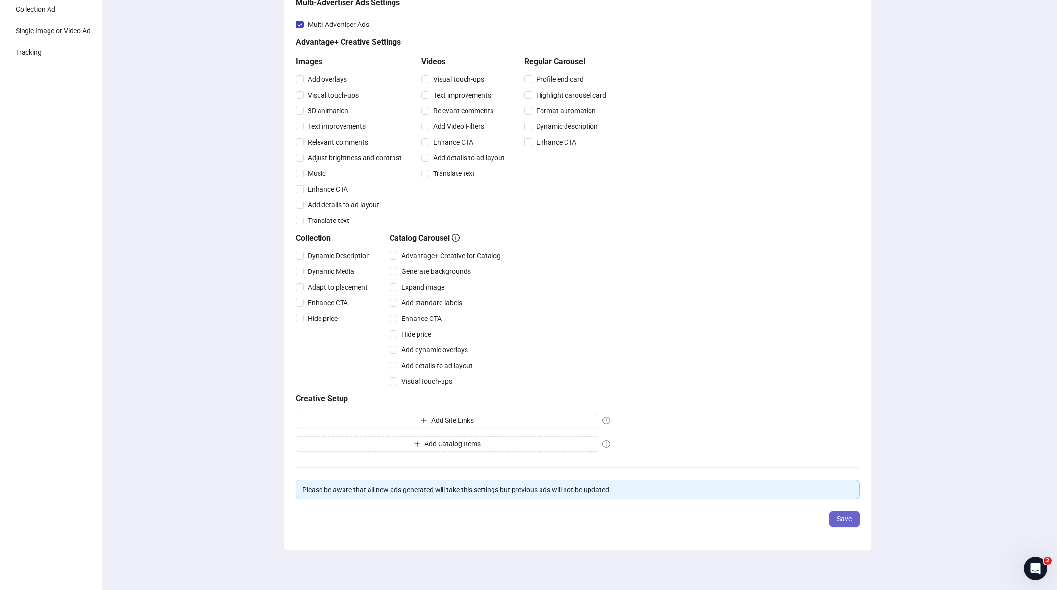
click at [840, 511] on button "Save" at bounding box center [845, 519] width 30 height 16
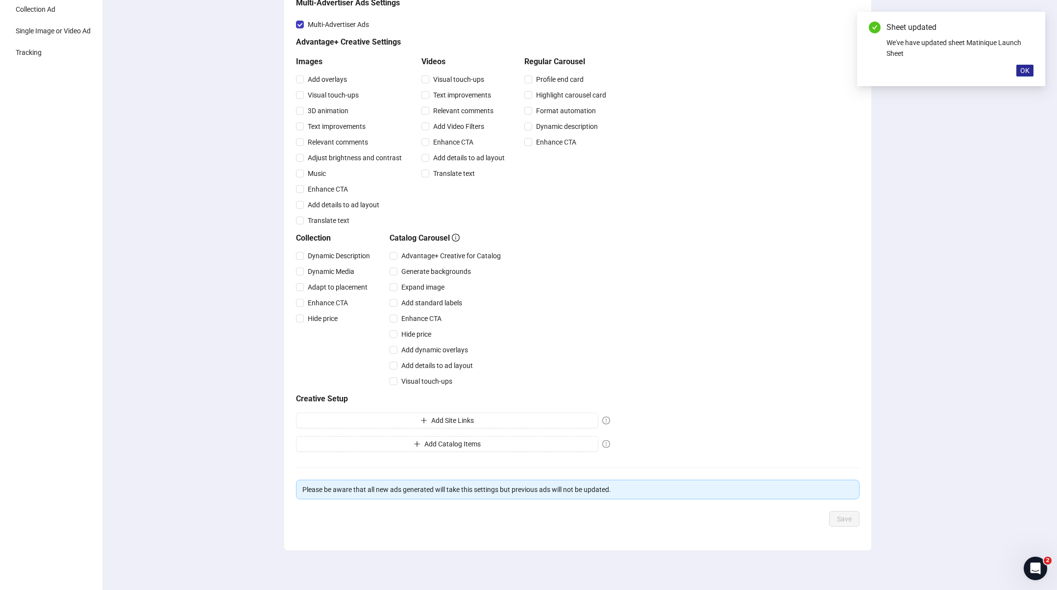
click at [1023, 70] on span "OK" at bounding box center [1025, 71] width 9 height 8
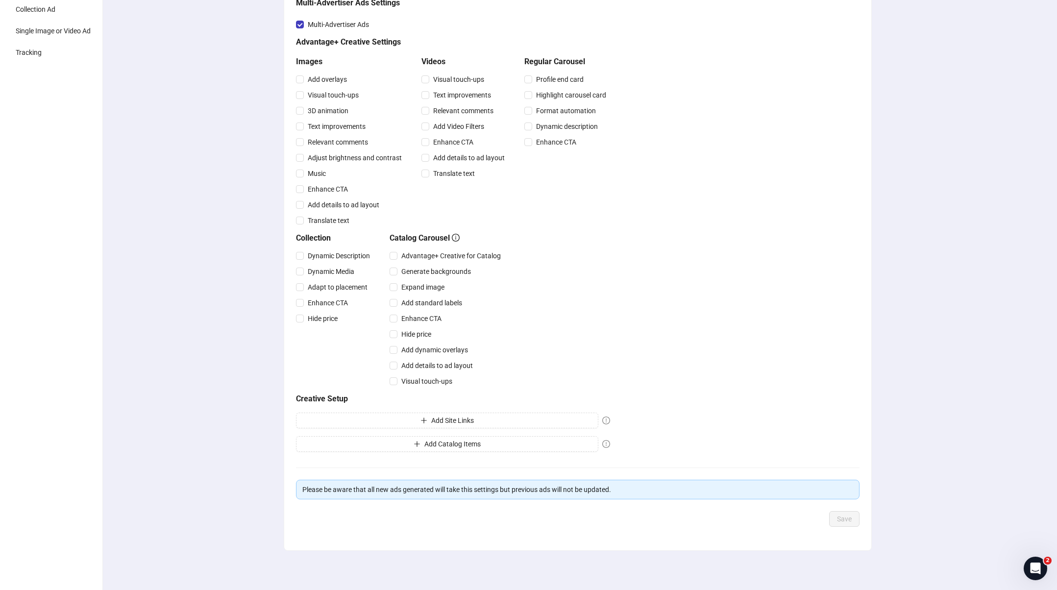
scroll to position [0, 0]
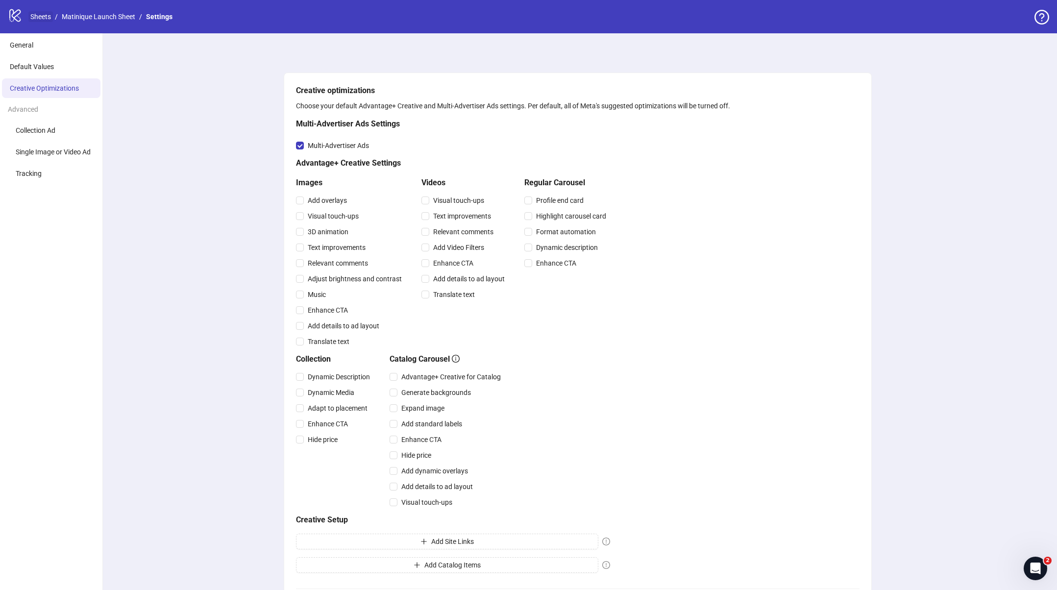
click at [48, 16] on link "Sheets" at bounding box center [40, 16] width 25 height 11
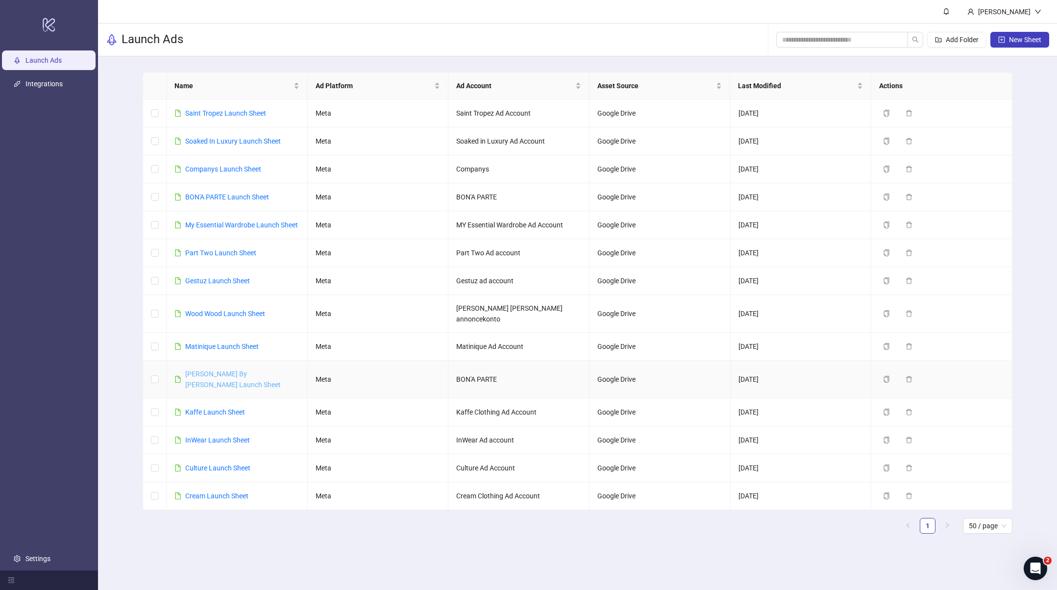
click at [205, 370] on link "[PERSON_NAME] By [PERSON_NAME] Launch Sheet" at bounding box center [233, 379] width 96 height 19
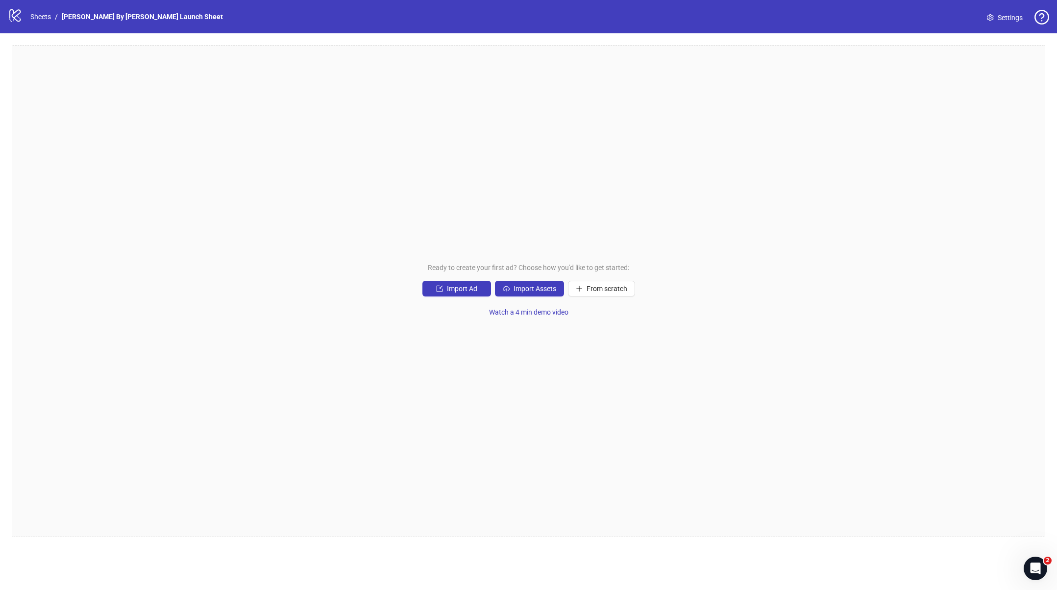
click at [1014, 15] on span "Settings" at bounding box center [1010, 17] width 25 height 11
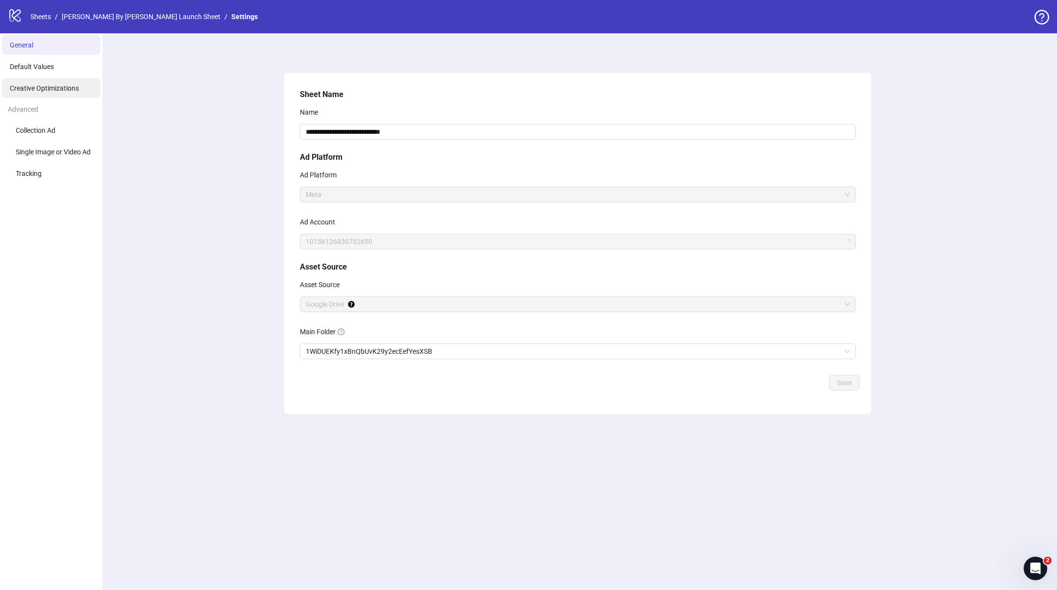
click at [46, 88] on span "Creative Optimizations" at bounding box center [44, 88] width 69 height 8
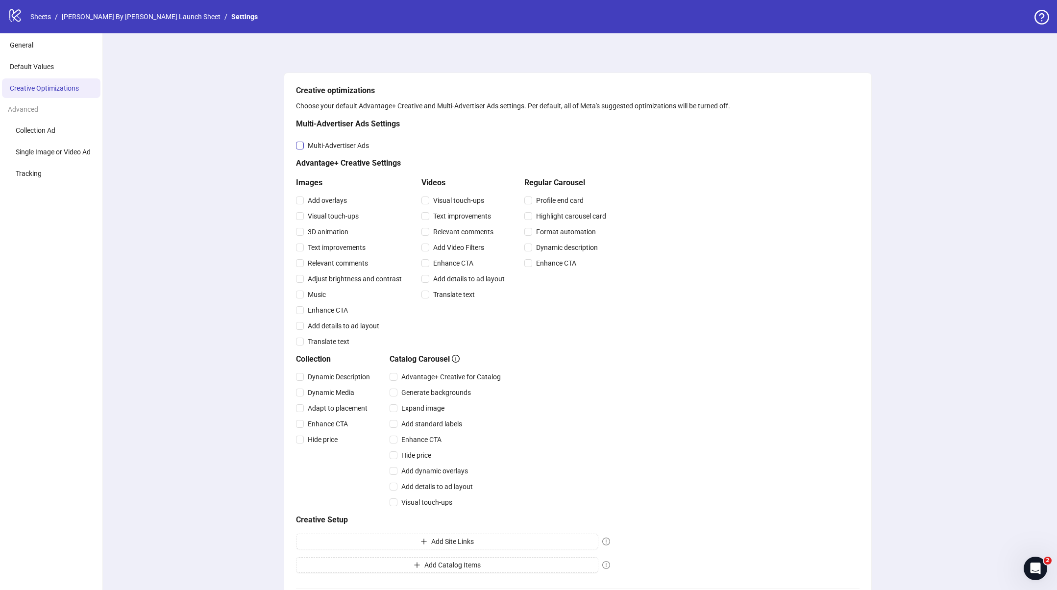
click at [308, 142] on span "Multi-Advertiser Ads" at bounding box center [338, 145] width 69 height 11
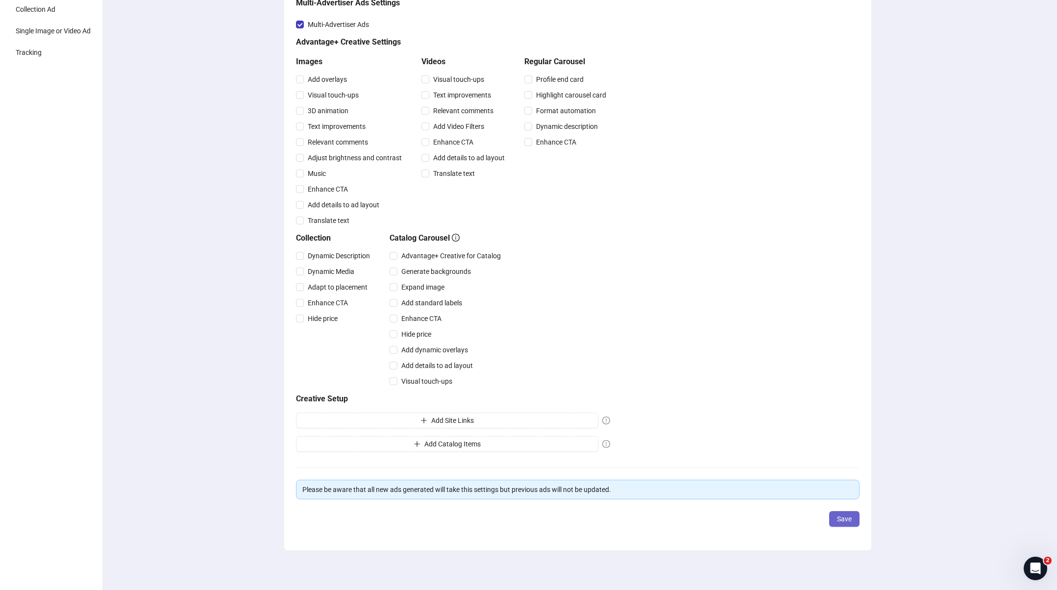
click at [840, 520] on span "Save" at bounding box center [844, 519] width 15 height 8
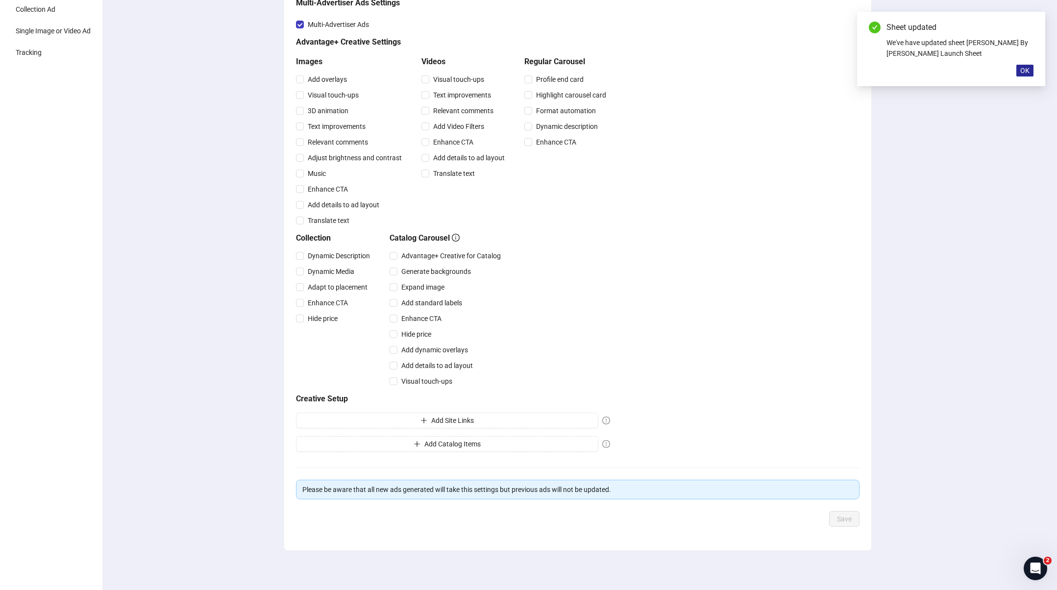
click at [1024, 67] on span "OK" at bounding box center [1025, 71] width 9 height 8
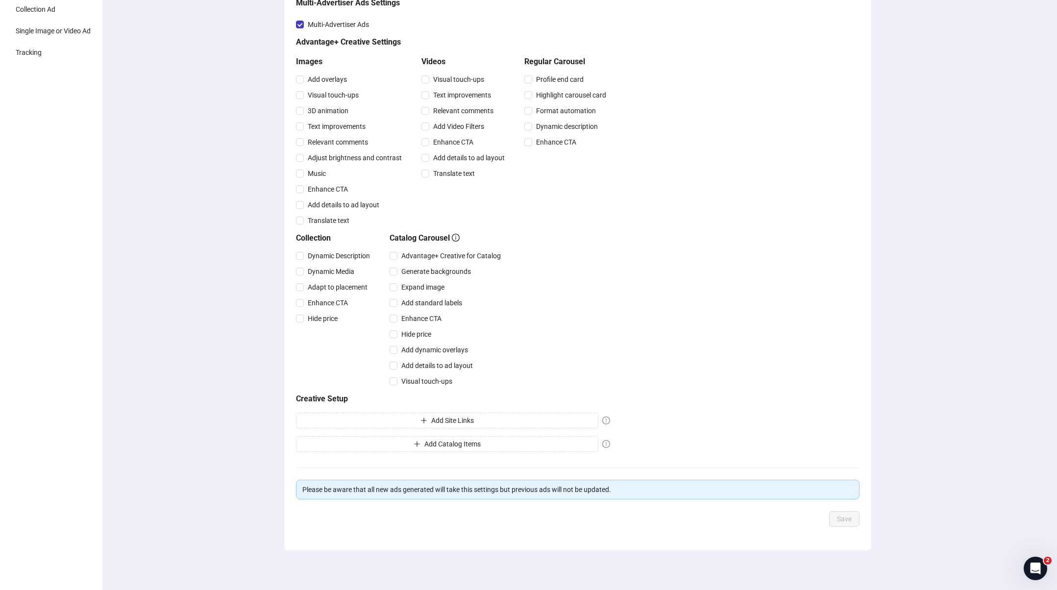
scroll to position [0, 0]
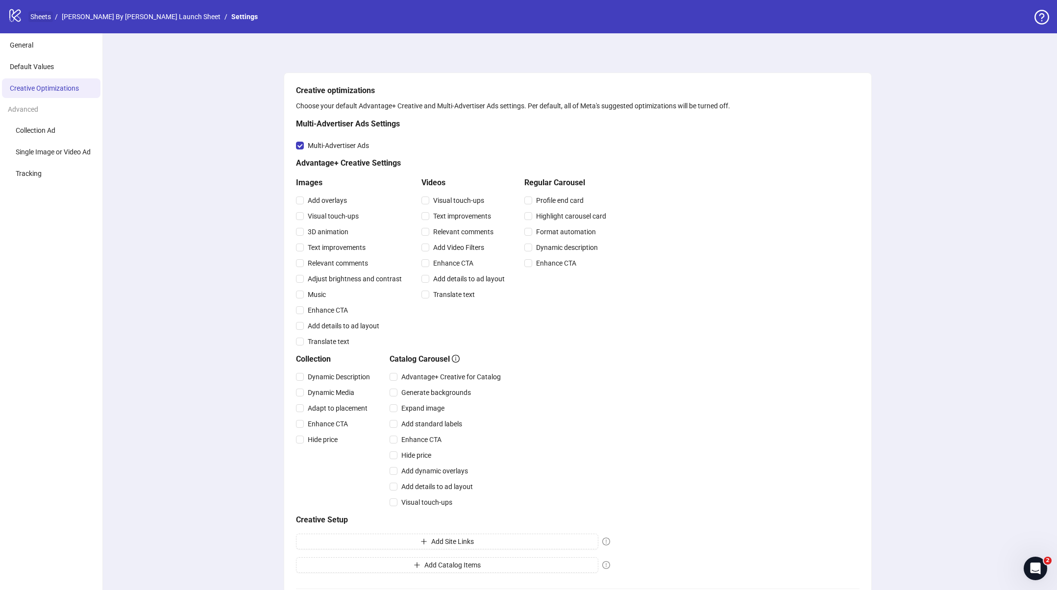
click at [41, 18] on link "Sheets" at bounding box center [40, 16] width 25 height 11
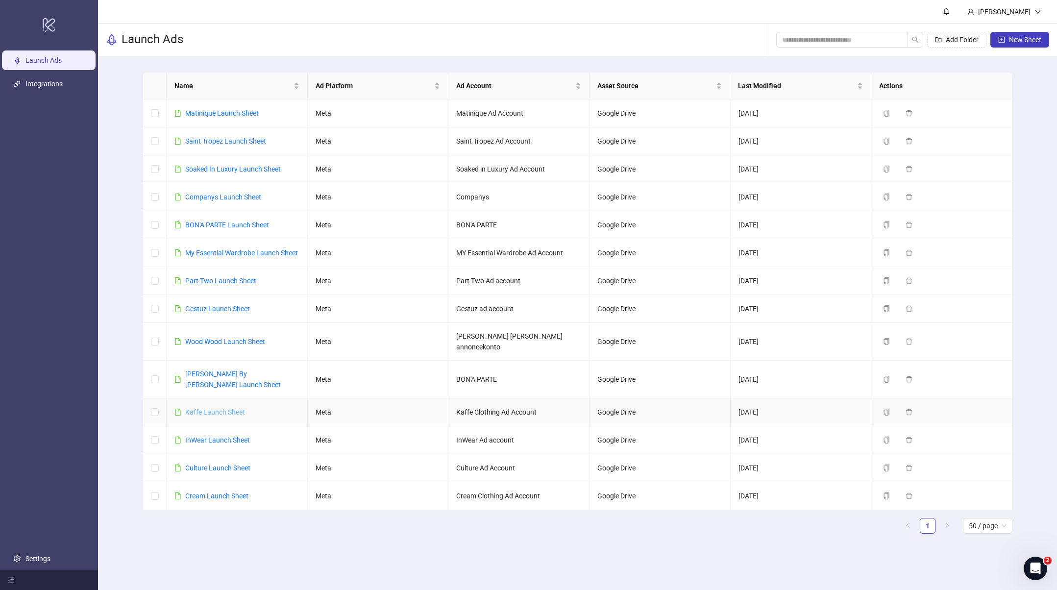
click at [201, 408] on link "Kaffe Launch Sheet" at bounding box center [215, 412] width 60 height 8
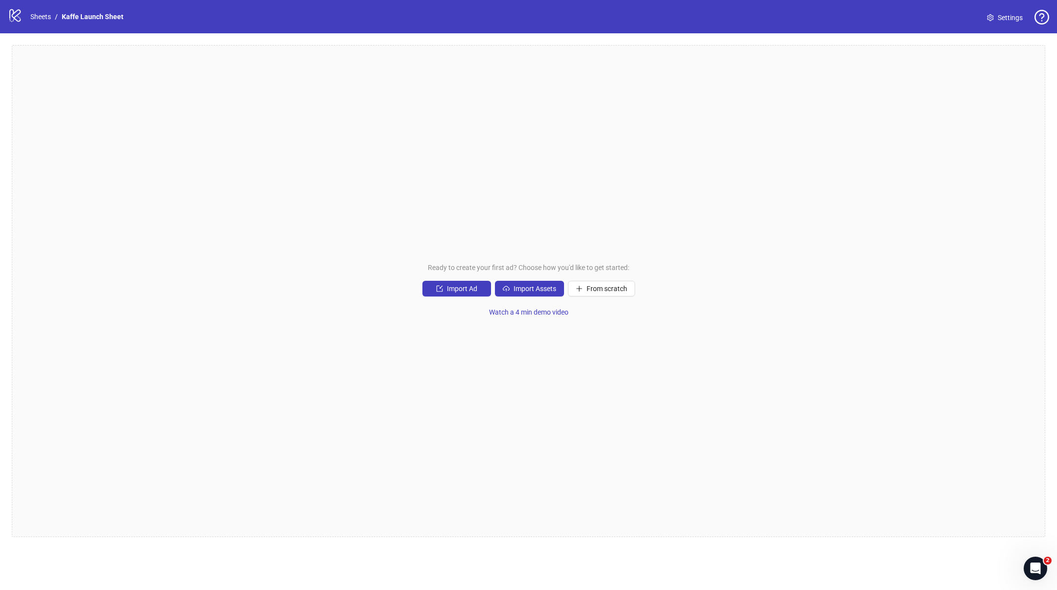
click at [1003, 19] on span "Settings" at bounding box center [1010, 17] width 25 height 11
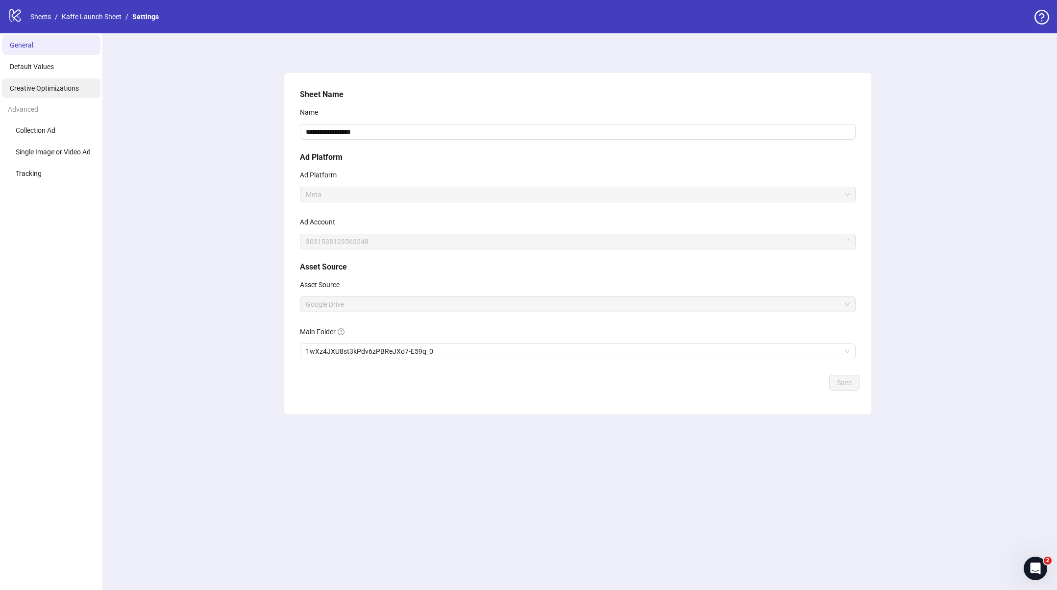
click at [74, 86] on span "Creative Optimizations" at bounding box center [44, 88] width 69 height 8
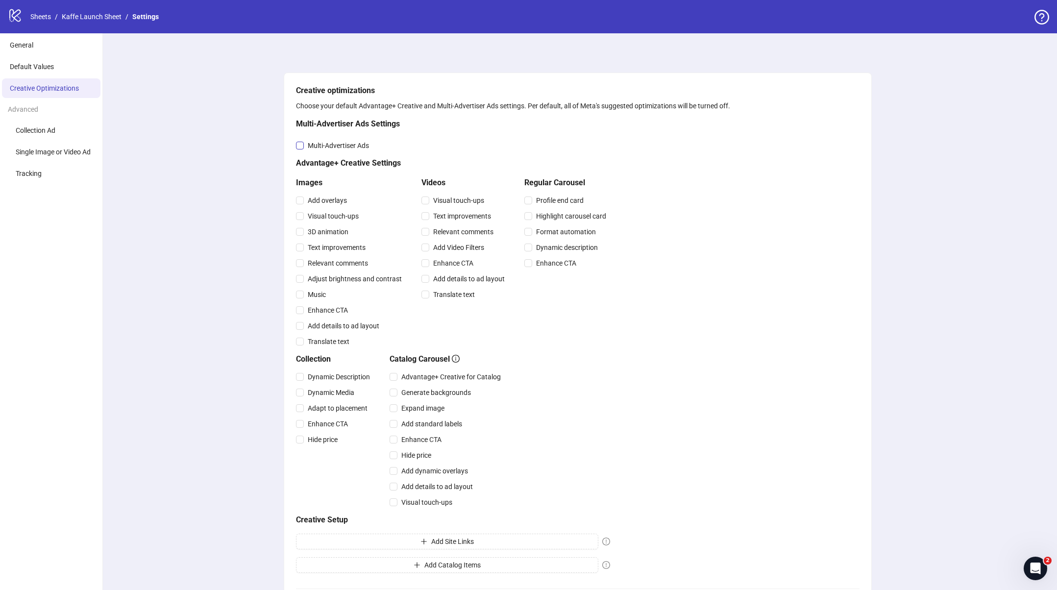
click at [299, 141] on label "Multi-Advertiser Ads" at bounding box center [334, 145] width 77 height 11
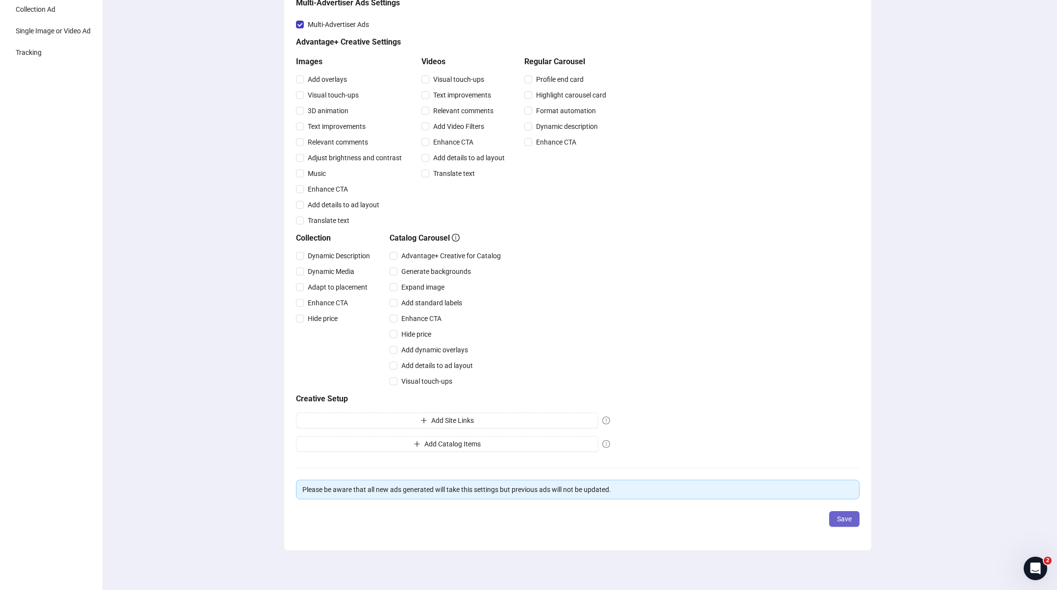
click at [837, 513] on button "Save" at bounding box center [845, 519] width 30 height 16
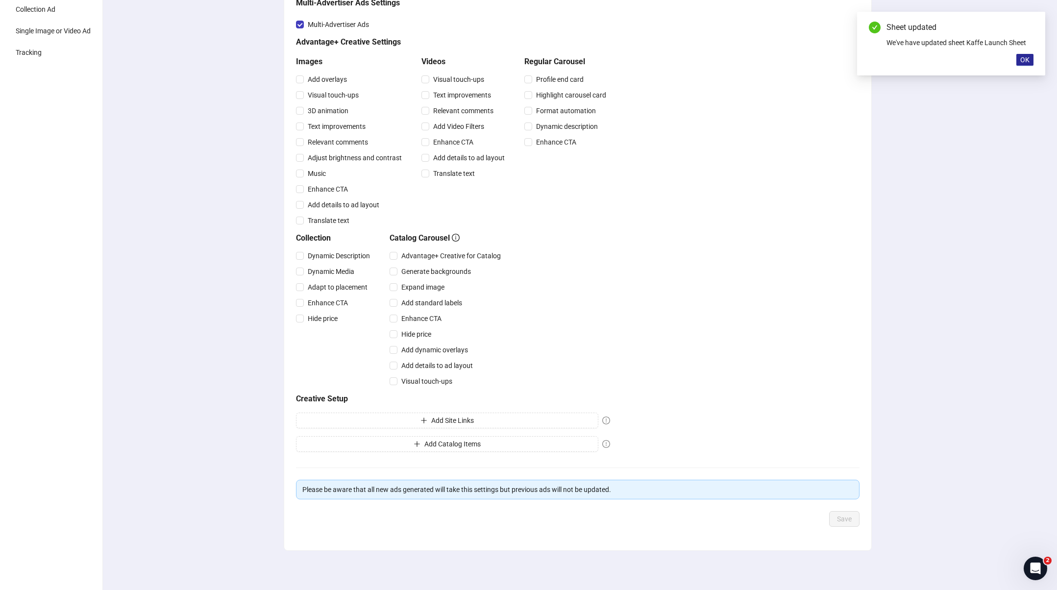
click at [1026, 65] on button "OK" at bounding box center [1025, 60] width 17 height 12
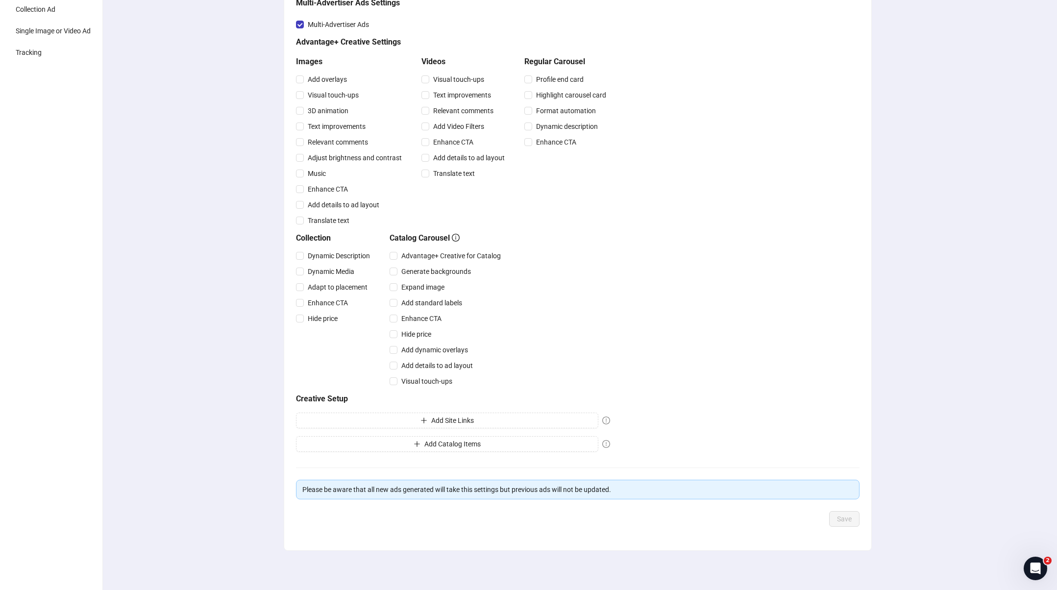
scroll to position [0, 0]
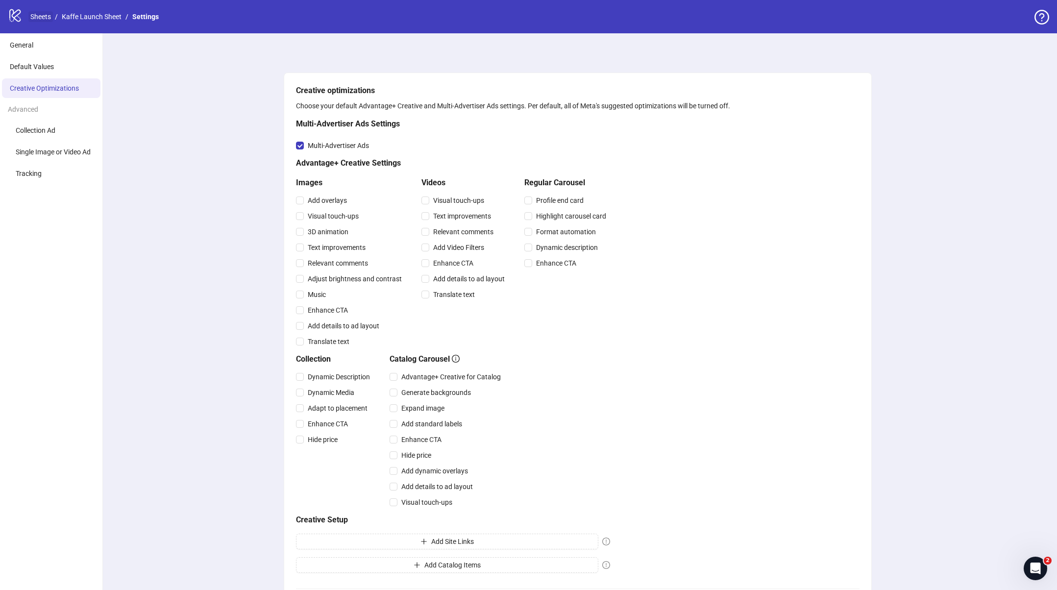
click at [40, 16] on link "Sheets" at bounding box center [40, 16] width 25 height 11
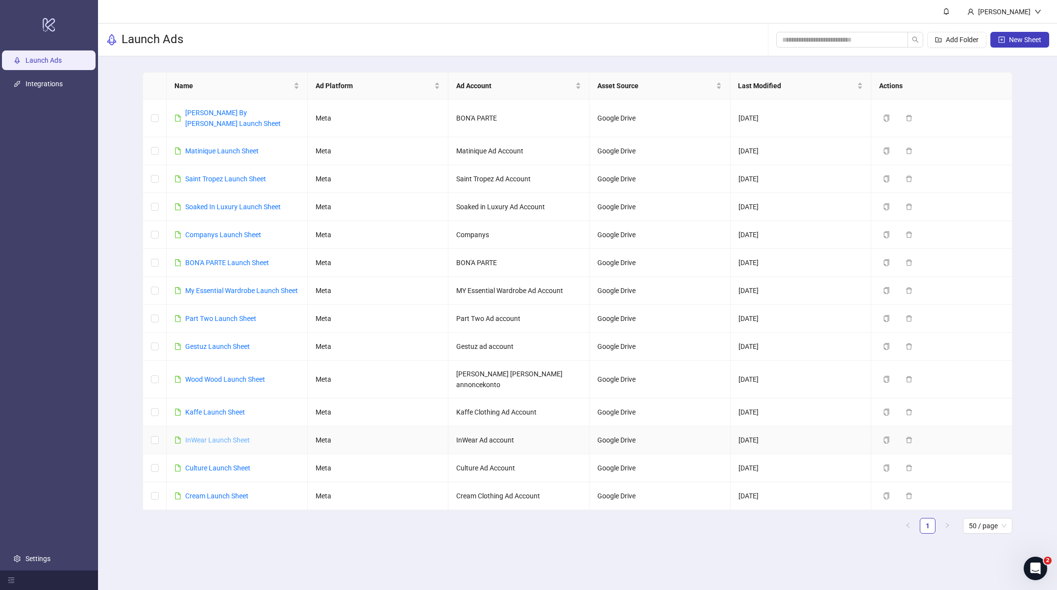
click at [201, 436] on link "InWear Launch Sheet" at bounding box center [217, 440] width 65 height 8
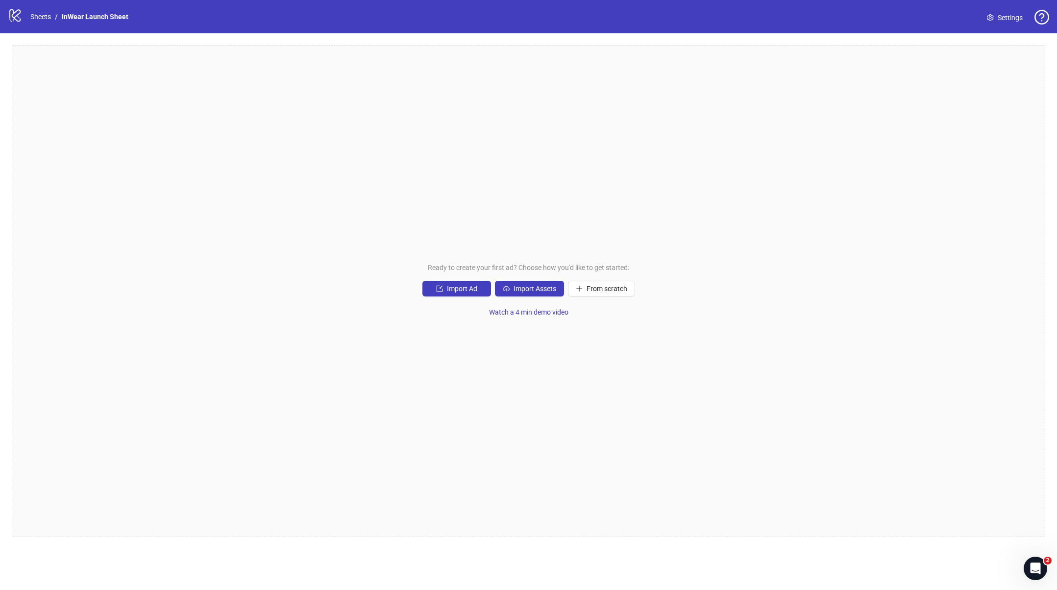
click at [1008, 22] on span "Settings" at bounding box center [1010, 17] width 25 height 11
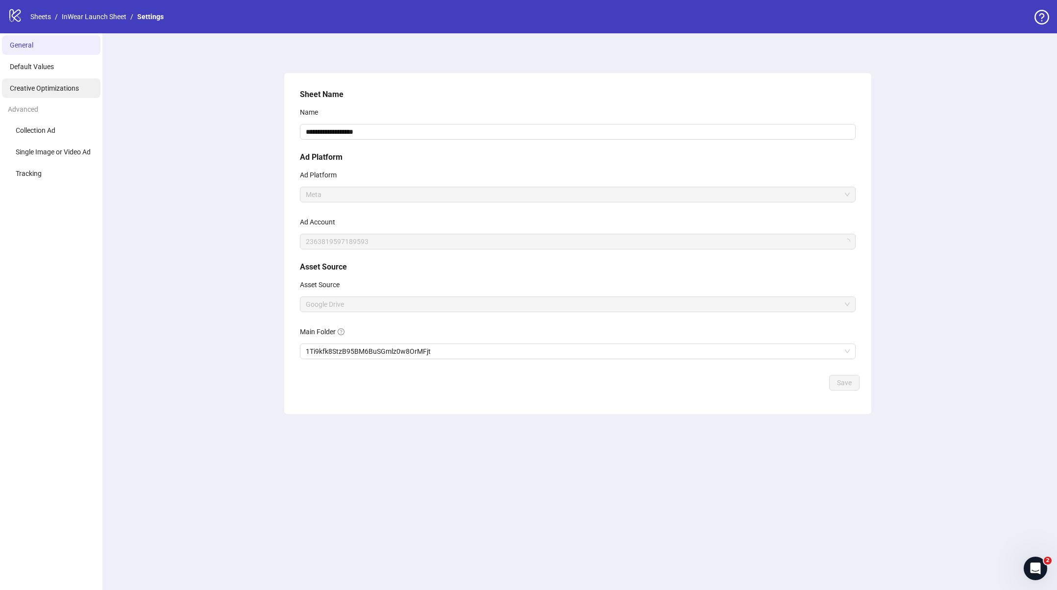
click at [65, 89] on span "Creative Optimizations" at bounding box center [44, 88] width 69 height 8
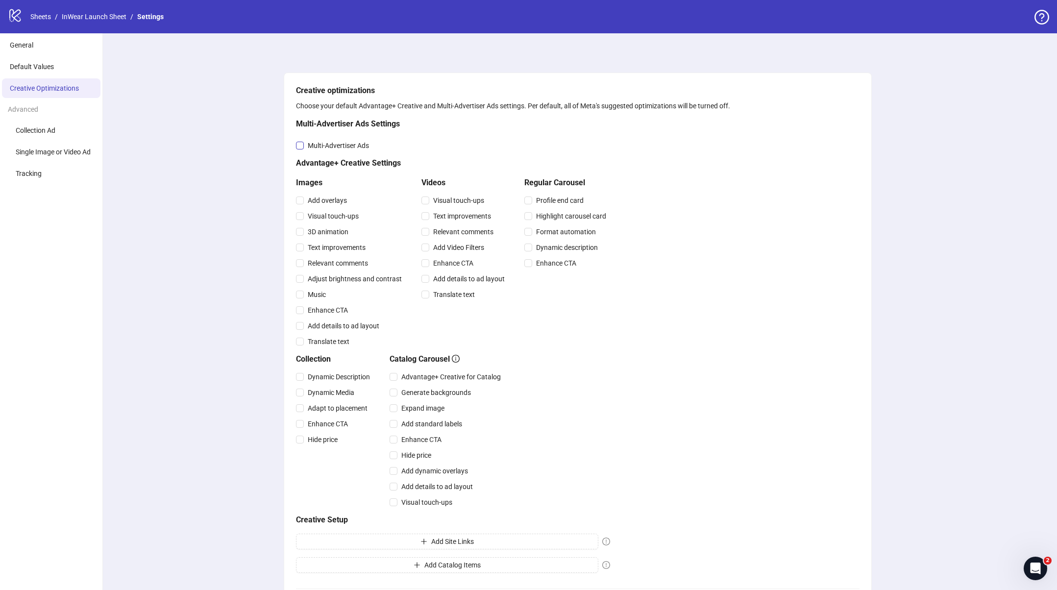
click at [320, 146] on span "Multi-Advertiser Ads" at bounding box center [338, 145] width 69 height 11
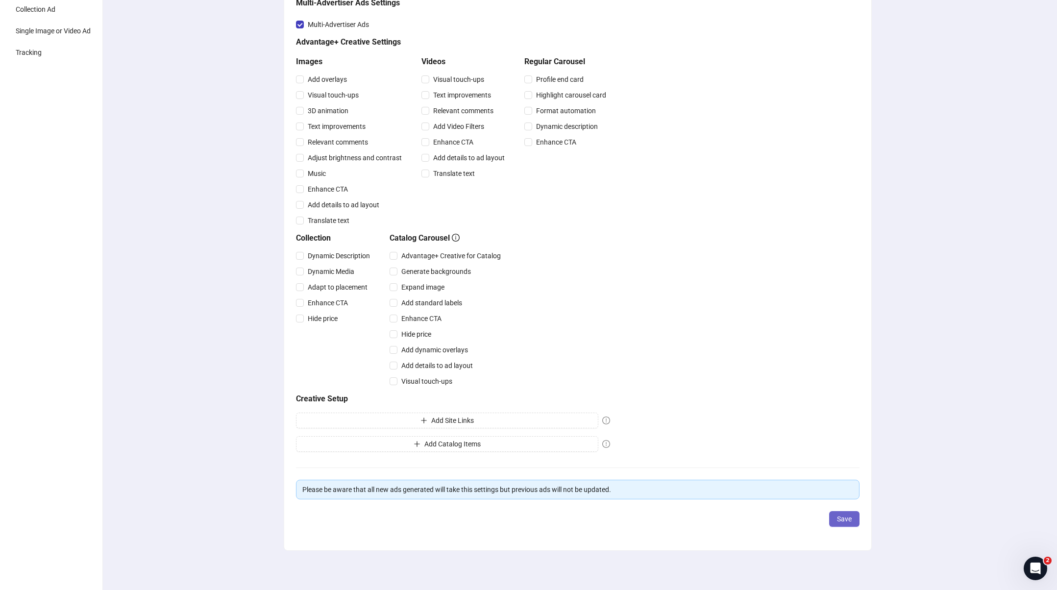
click at [845, 520] on span "Save" at bounding box center [844, 519] width 15 height 8
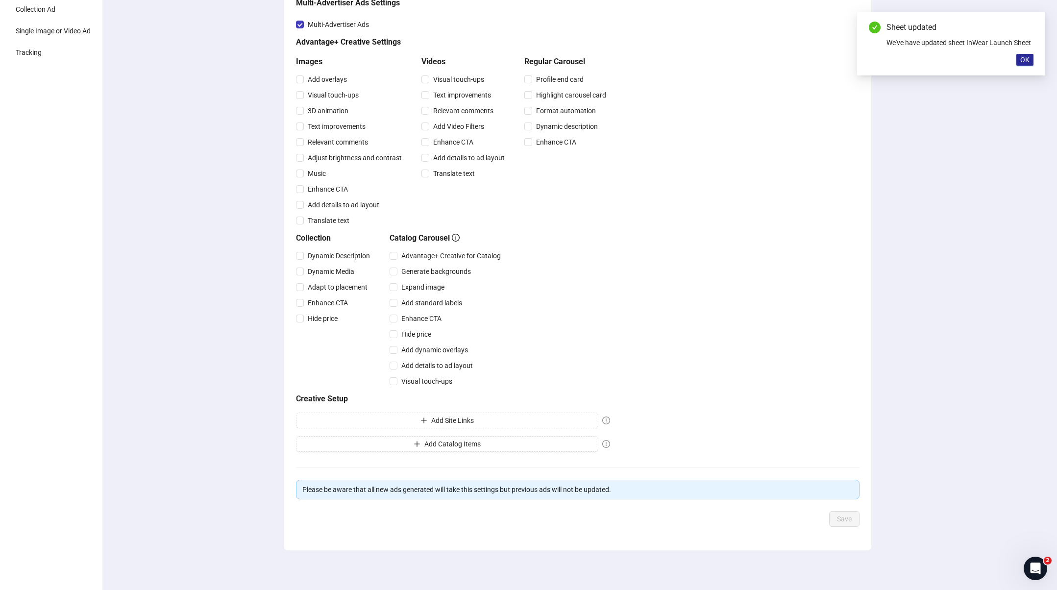
click at [1027, 62] on span "OK" at bounding box center [1025, 60] width 9 height 8
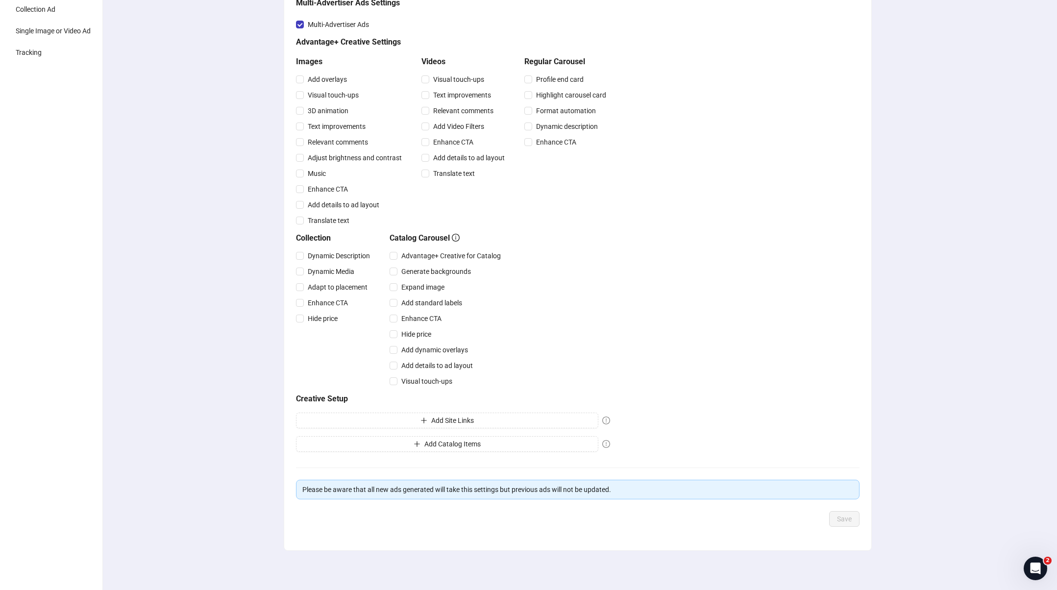
click at [977, 169] on div "Creative optimizations Choose your default Advantage+ Creative and Multi-Advert…" at bounding box center [577, 251] width 959 height 678
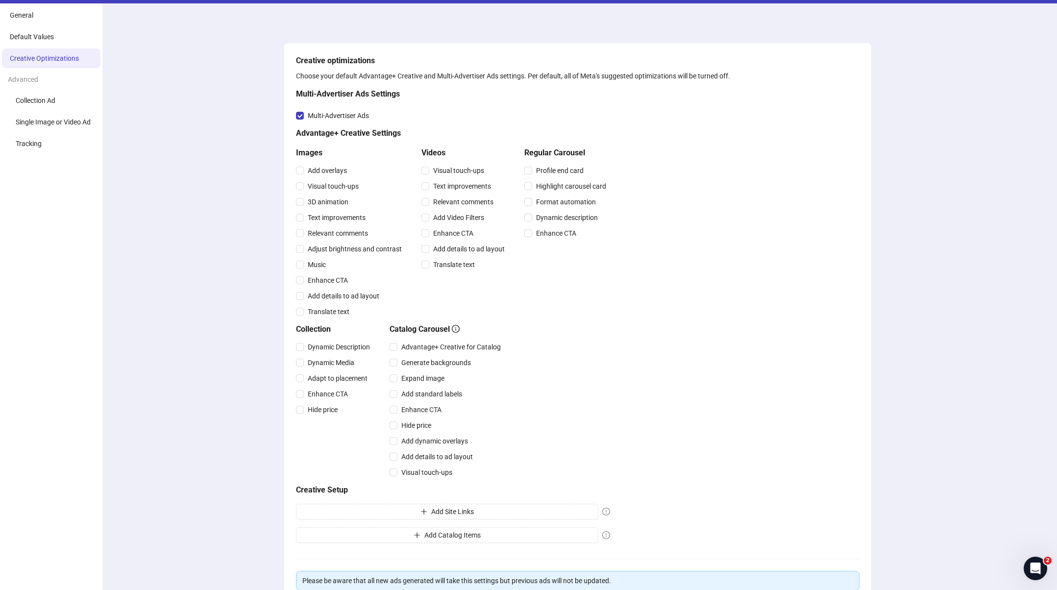
scroll to position [0, 0]
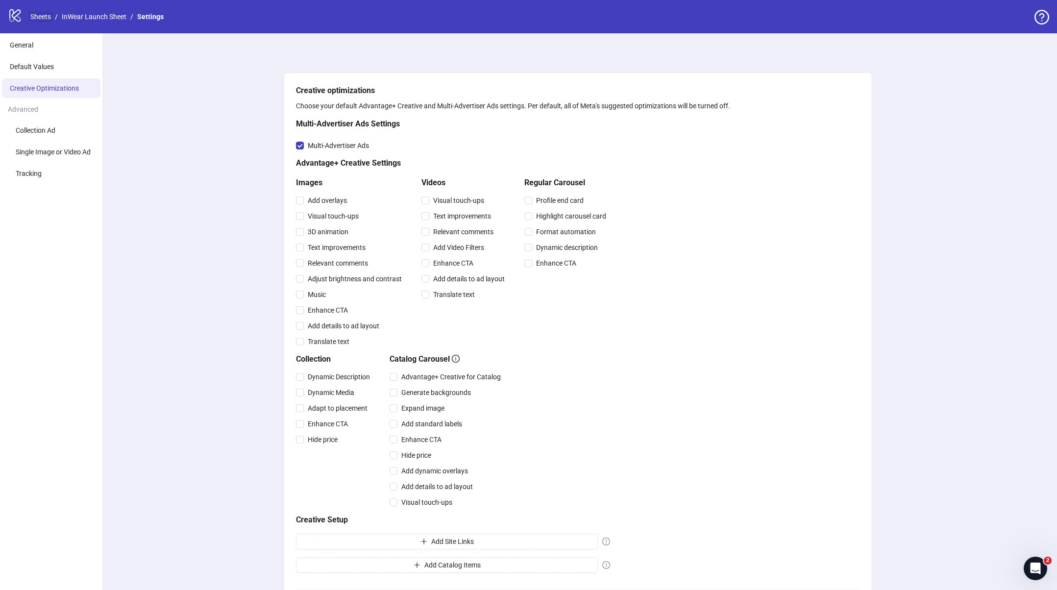
click at [40, 18] on link "Sheets" at bounding box center [40, 16] width 25 height 11
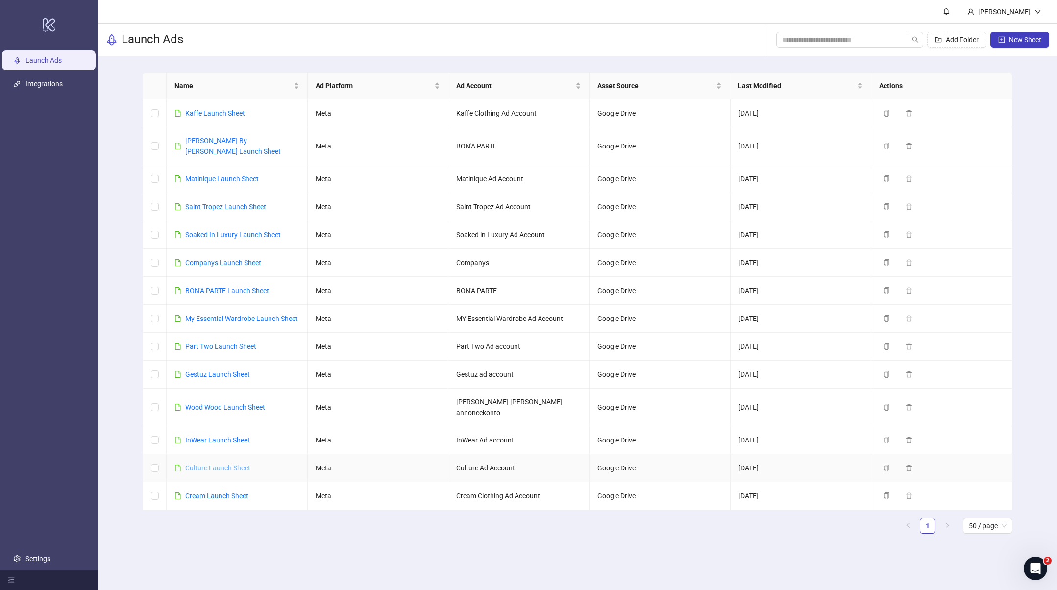
click at [201, 464] on link "Culture Launch Sheet" at bounding box center [217, 468] width 65 height 8
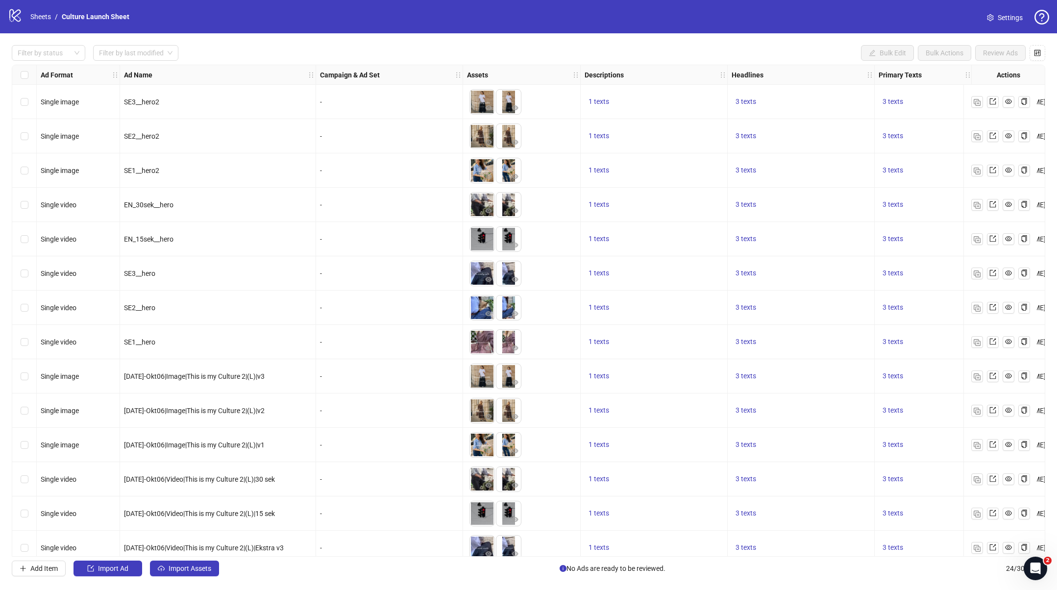
click at [995, 20] on link "Settings" at bounding box center [1005, 18] width 51 height 16
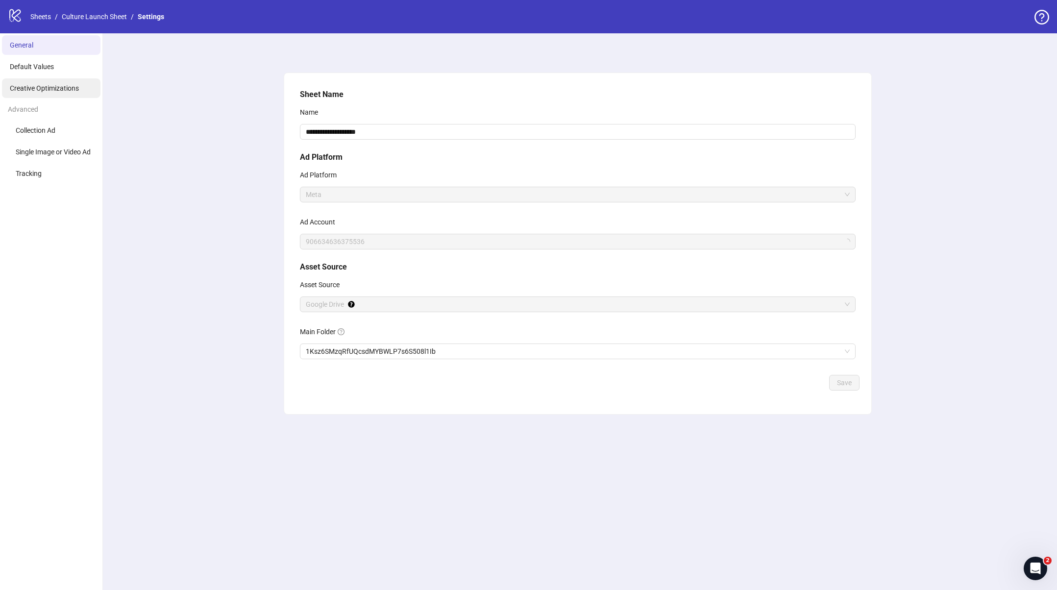
click at [50, 92] on li "Creative Optimizations" at bounding box center [51, 88] width 99 height 20
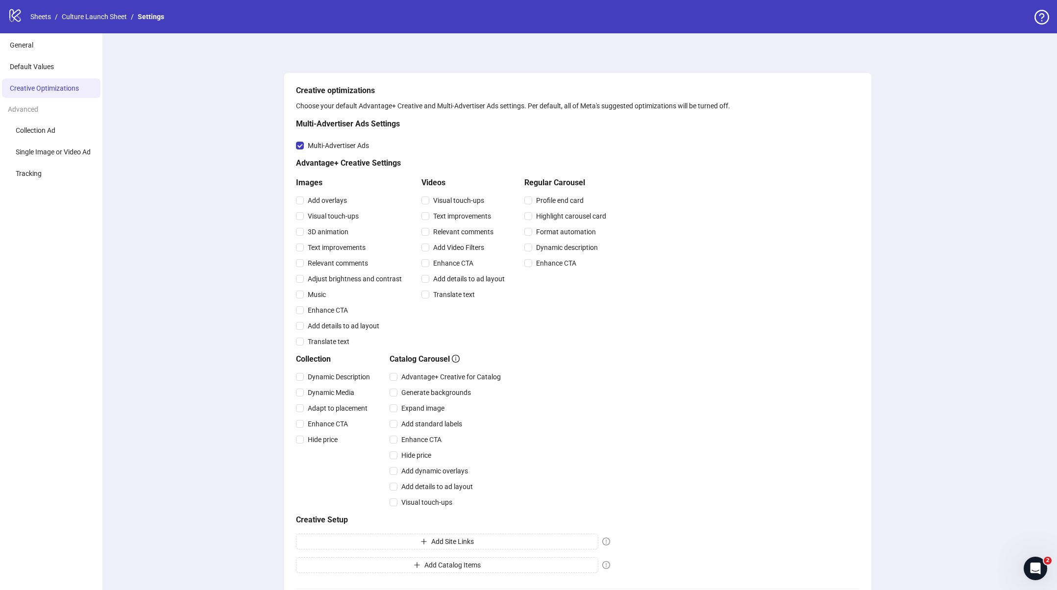
scroll to position [121, 0]
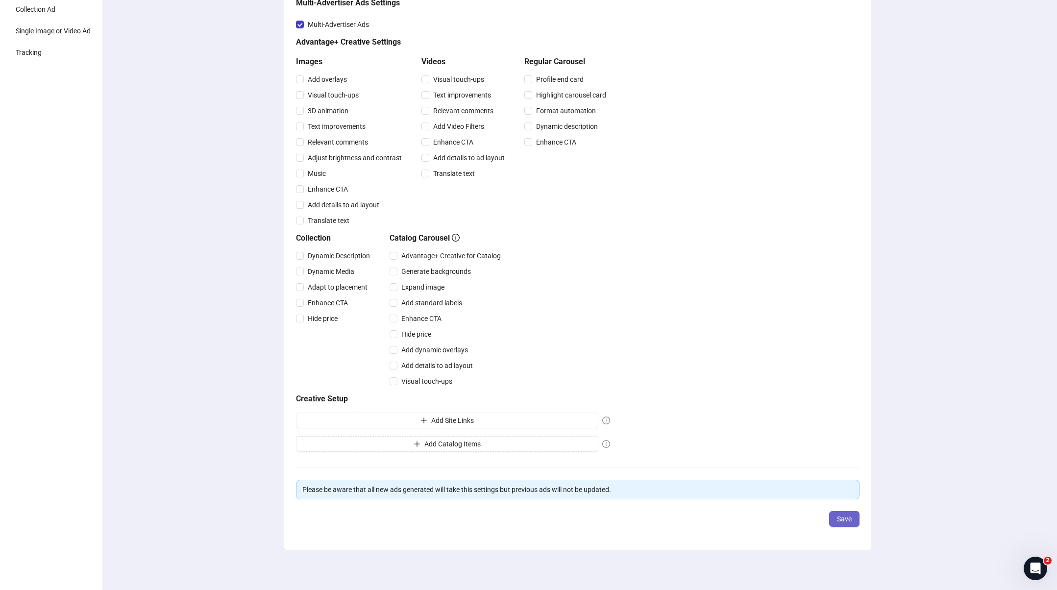
click at [843, 520] on span "Save" at bounding box center [844, 519] width 15 height 8
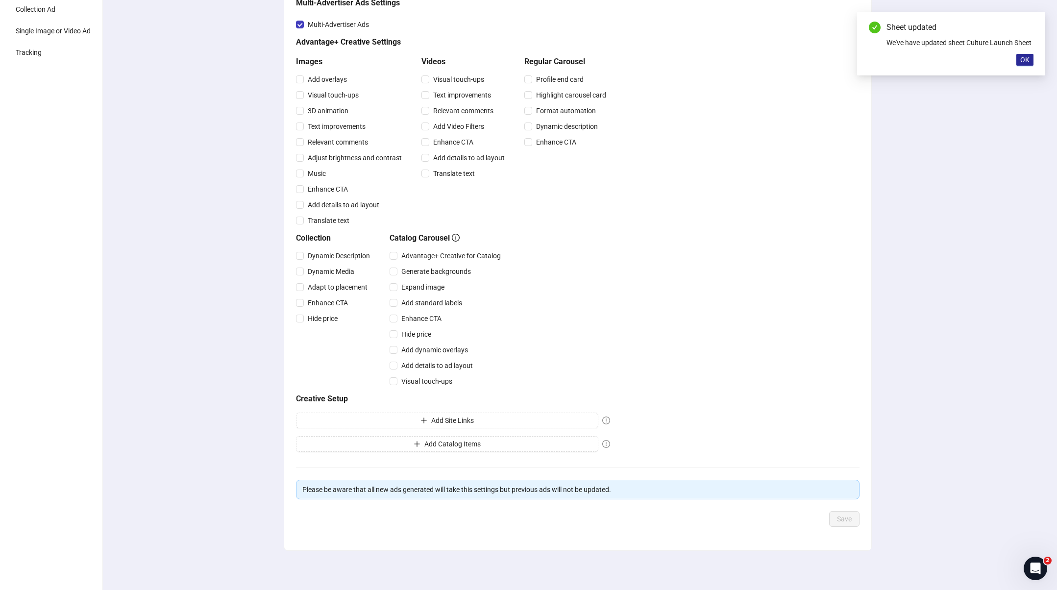
click at [1025, 61] on span "OK" at bounding box center [1025, 60] width 9 height 8
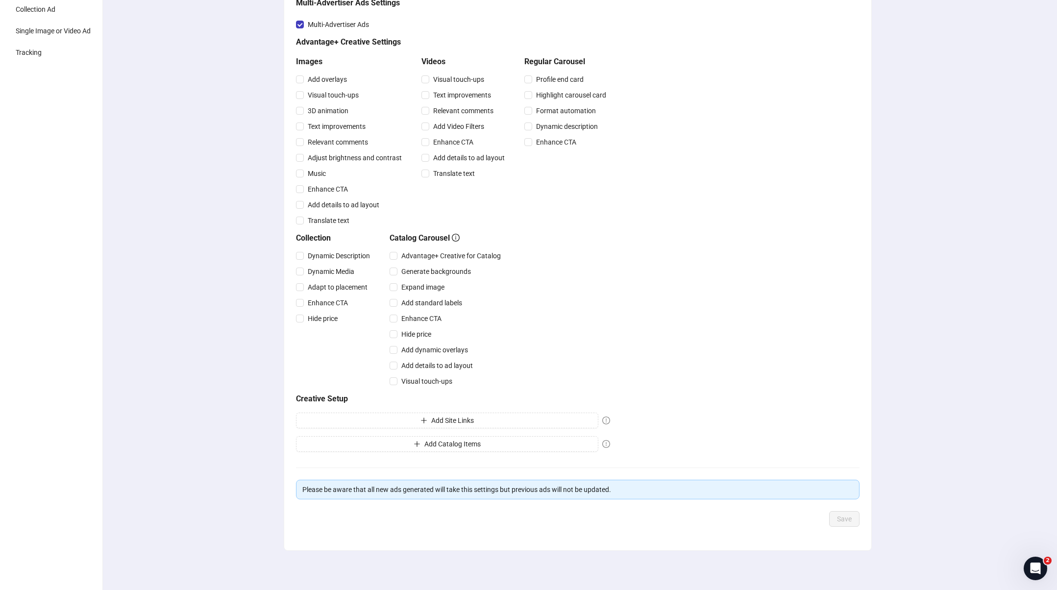
scroll to position [0, 0]
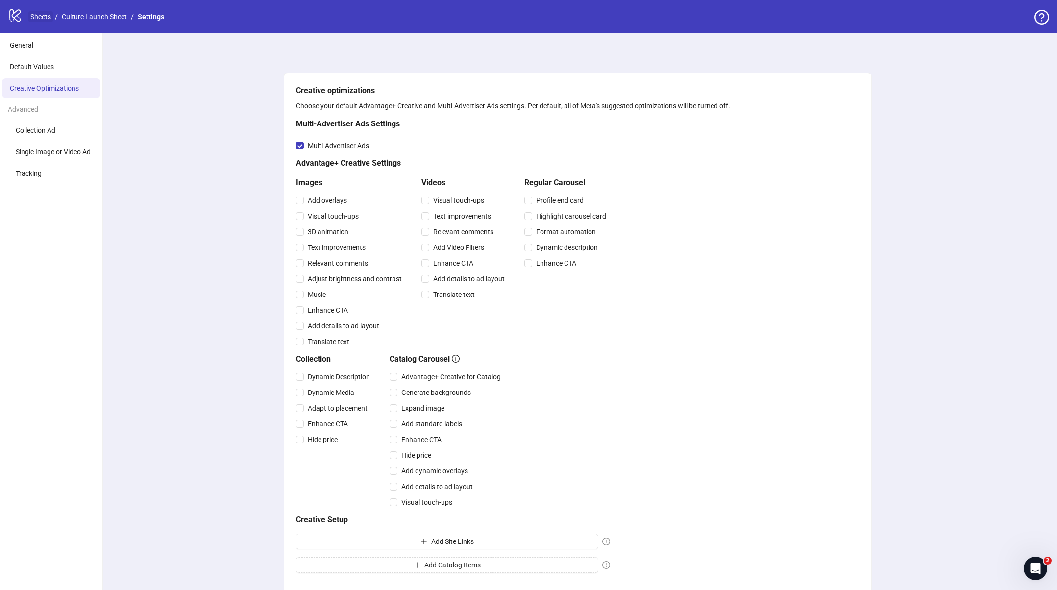
click at [36, 21] on link "Sheets" at bounding box center [40, 16] width 25 height 11
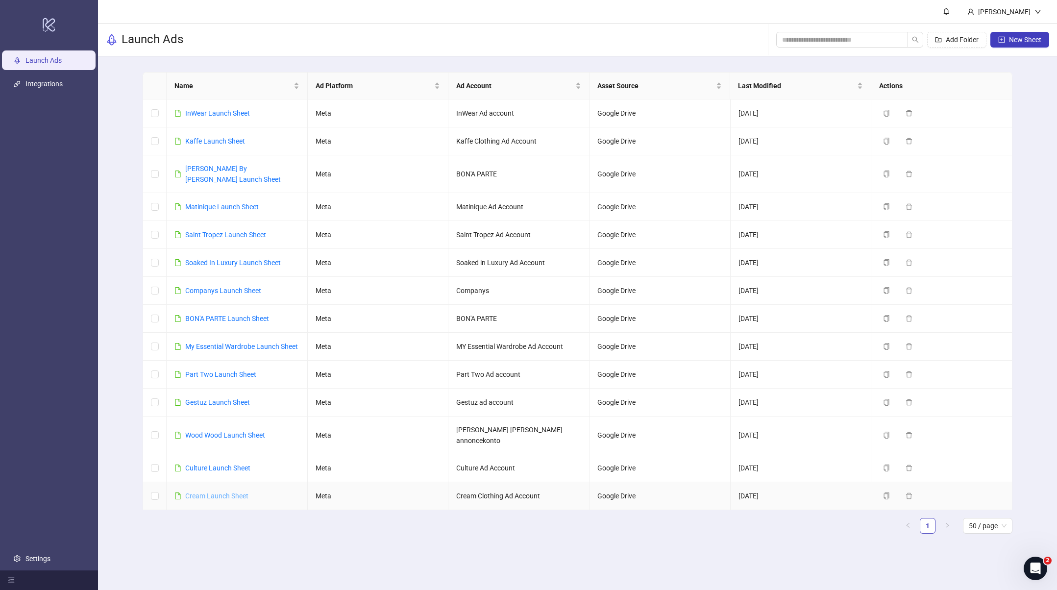
click at [203, 492] on link "Cream Launch Sheet" at bounding box center [216, 496] width 63 height 8
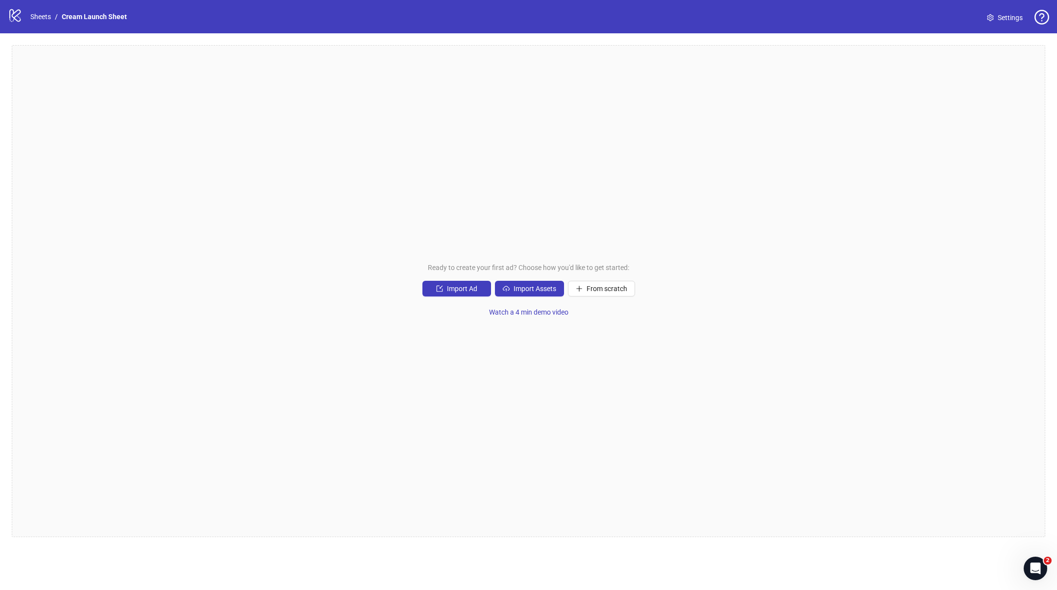
click at [1006, 18] on span "Settings" at bounding box center [1010, 17] width 25 height 11
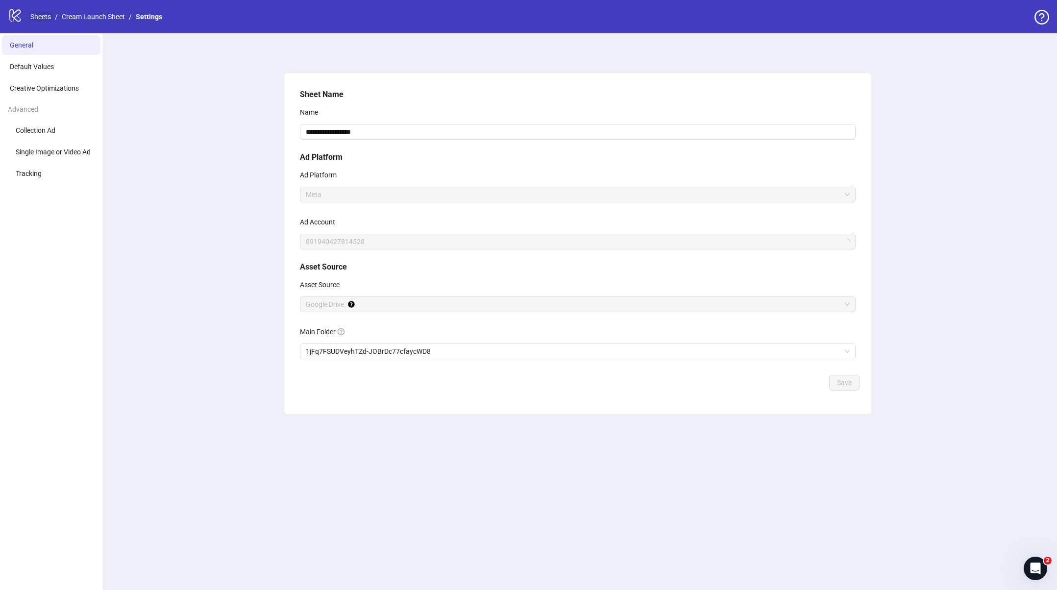
click at [43, 18] on link "Sheets" at bounding box center [40, 16] width 25 height 11
click at [64, 93] on li "Creative Optimizations" at bounding box center [51, 88] width 99 height 20
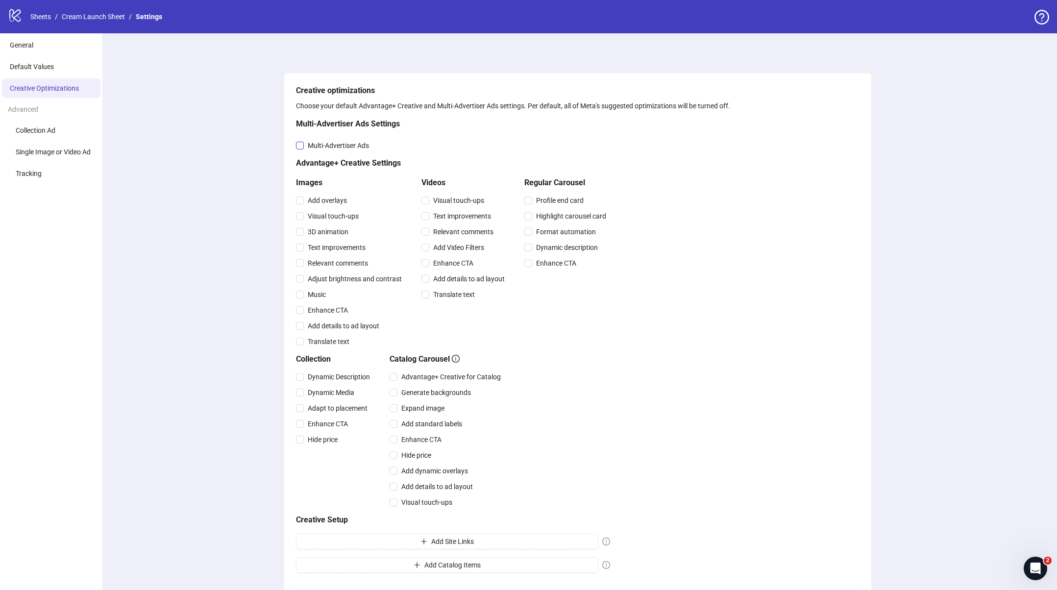
click at [304, 146] on span "Multi-Advertiser Ads" at bounding box center [338, 145] width 69 height 11
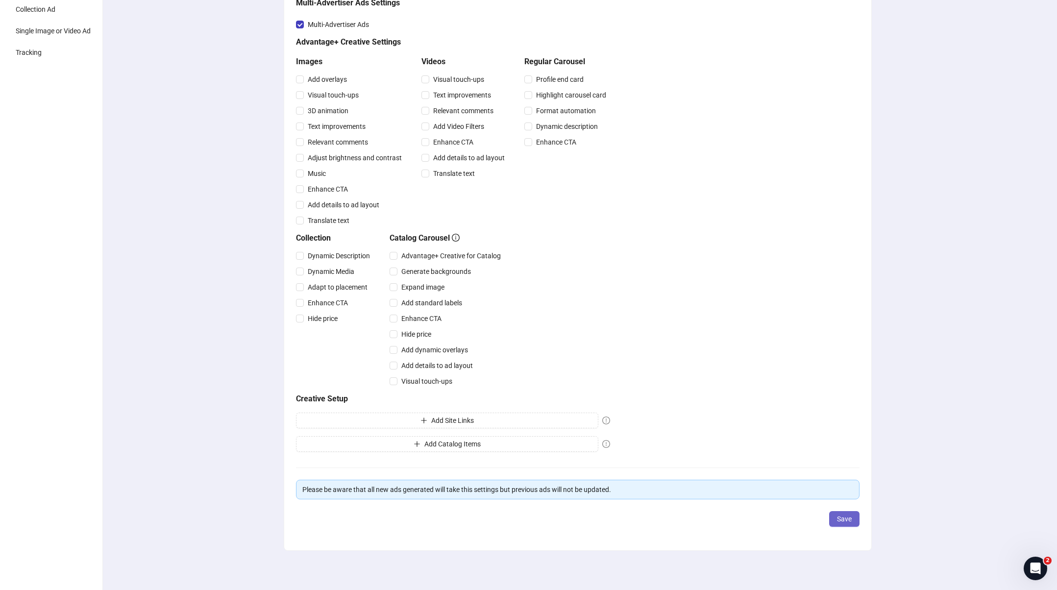
click at [844, 526] on button "Save" at bounding box center [845, 519] width 30 height 16
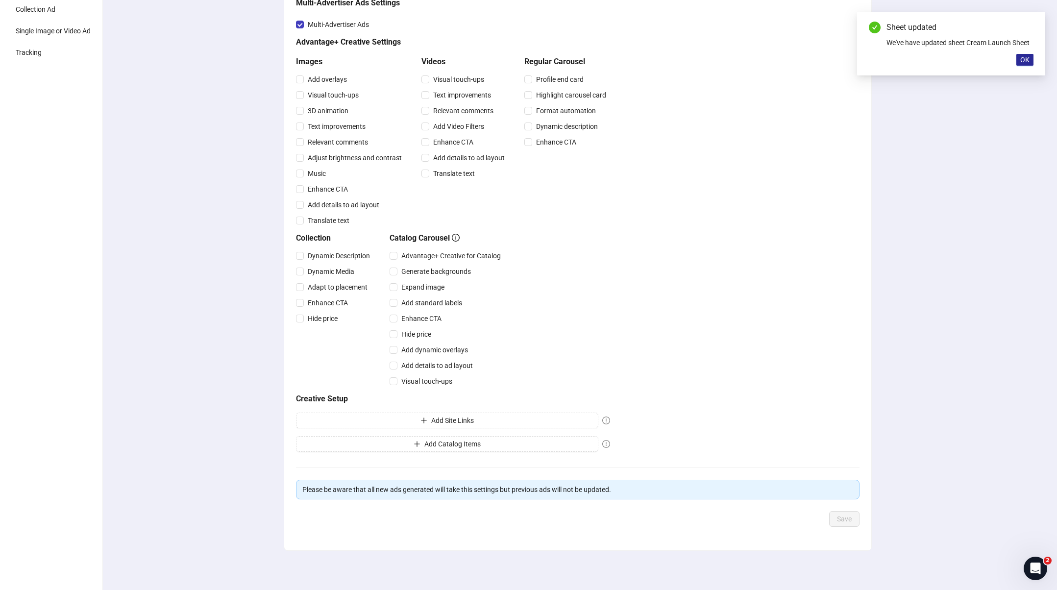
click at [1019, 56] on button "OK" at bounding box center [1025, 60] width 17 height 12
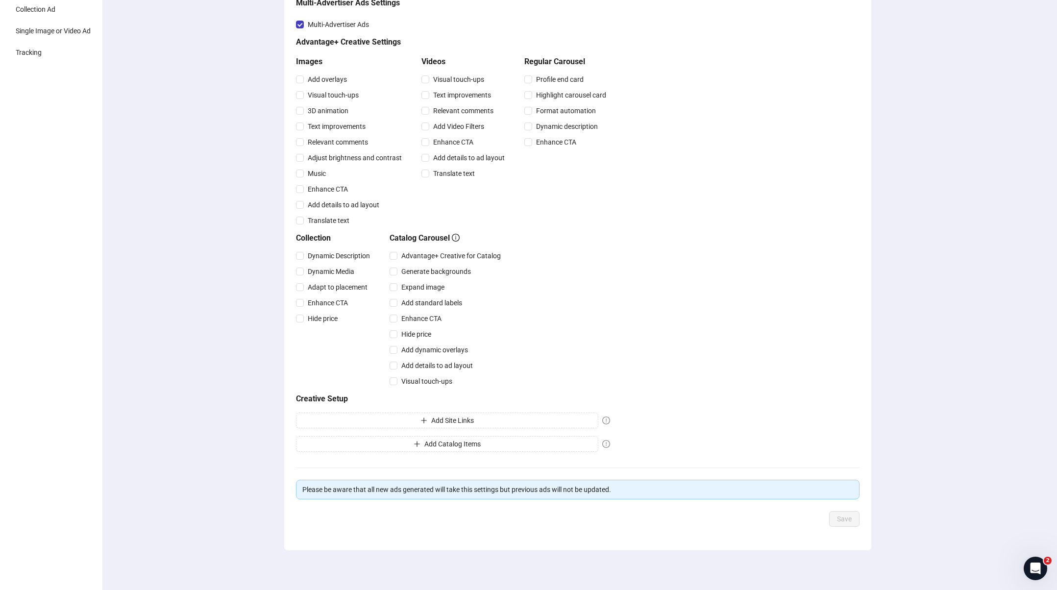
scroll to position [0, 0]
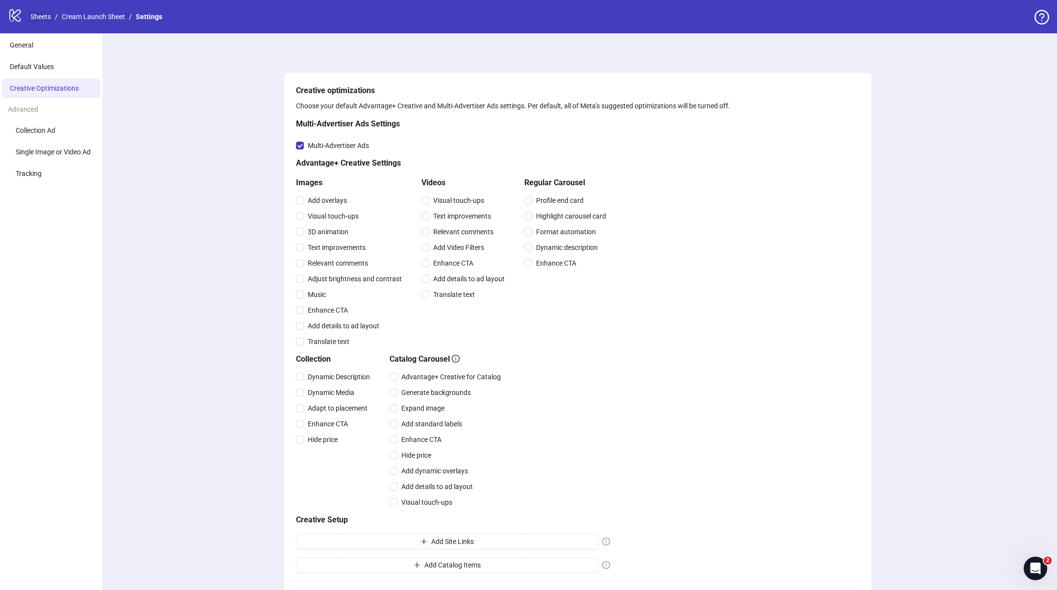
click at [42, 16] on link "Sheets" at bounding box center [40, 16] width 25 height 11
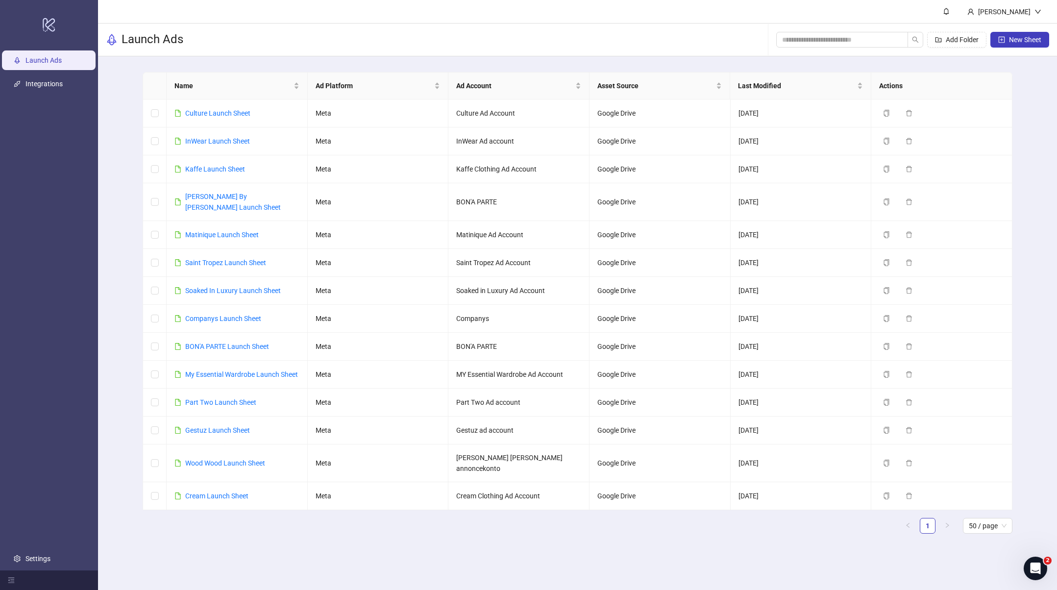
click at [122, 178] on div "Name Ad Platform Ad Account Asset Source Last Modified Actions Culture Launch S…" at bounding box center [577, 306] width 959 height 501
